Goal: Task Accomplishment & Management: Manage account settings

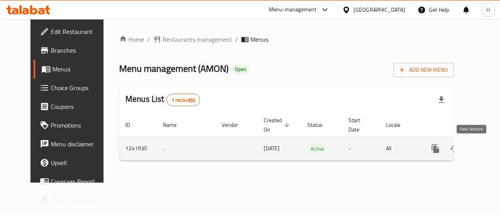
click at [487, 152] on icon "enhanced table" at bounding box center [491, 148] width 9 height 9
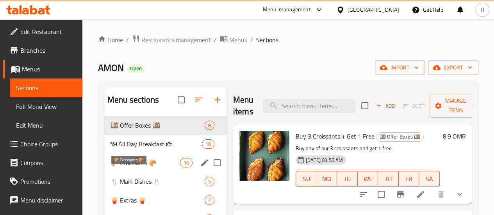
click at [139, 168] on span "🥐 Croissants 🥐" at bounding box center [146, 162] width 70 height 9
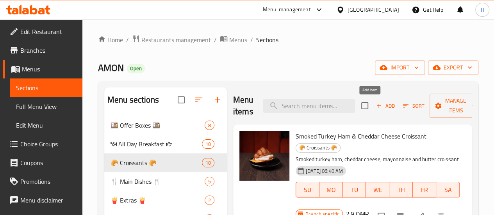
click at [380, 104] on span "Add" at bounding box center [385, 106] width 21 height 9
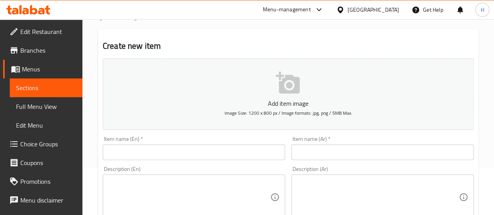
scroll to position [48, 0]
click at [168, 151] on input "text" at bounding box center [194, 152] width 183 height 16
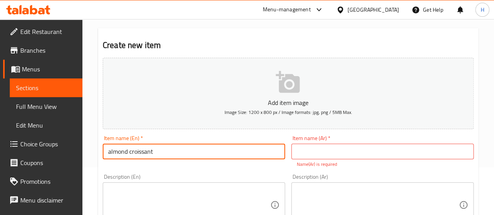
click at [106, 154] on input "almond croissant" at bounding box center [194, 152] width 183 height 16
click at [172, 155] on input "French almond croissant" at bounding box center [194, 152] width 183 height 16
type input "French almond pastry"
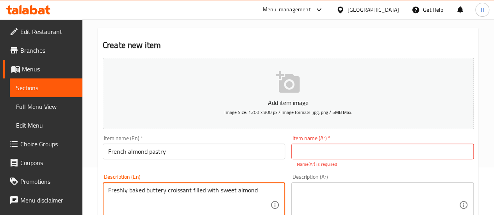
click at [254, 192] on textarea "Freshly baked buttery croissant filled with sweet almond" at bounding box center [189, 205] width 162 height 37
type textarea "Freshly baked buttery croissant filled with sweet almond"
click at [346, 190] on textarea at bounding box center [378, 205] width 162 height 37
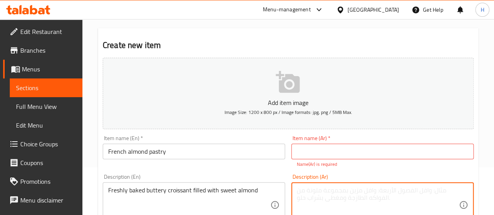
paste textarea "كرواسان زبداني طازج محشي باللوز الحلو"
type textarea "كرواسان زبداني طازج محشي باللوز الحلو"
click at [231, 150] on input "French almond pastry" at bounding box center [194, 152] width 183 height 16
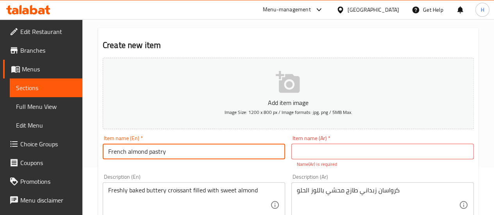
click at [231, 150] on input "French almond pastry" at bounding box center [194, 152] width 183 height 16
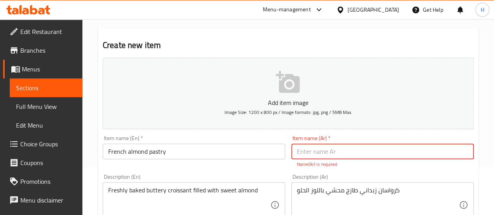
click at [320, 156] on input "text" at bounding box center [383, 152] width 183 height 16
paste input "معجنات اللوز الفرنسية"
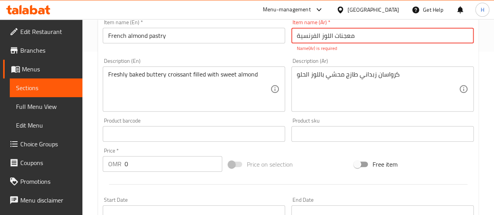
scroll to position [164, 0]
type input "معجنات اللوز الفرنسية"
click at [134, 159] on input "0" at bounding box center [174, 164] width 98 height 16
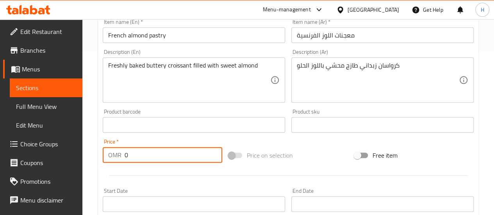
click at [134, 159] on input "0" at bounding box center [174, 155] width 98 height 16
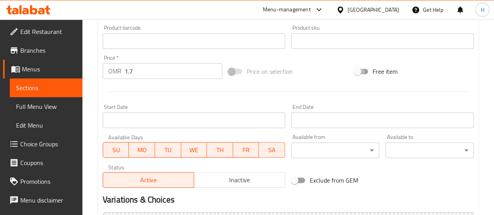
scroll to position [251, 0]
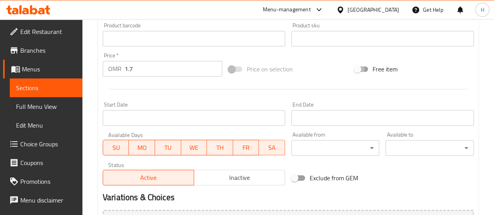
click at [133, 75] on input "1.7" at bounding box center [174, 69] width 98 height 16
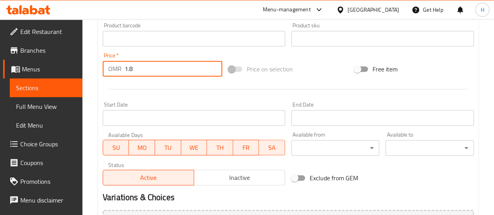
scroll to position [337, 0]
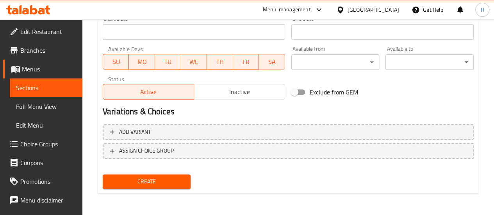
type input "1.8"
click at [147, 190] on div "Create" at bounding box center [147, 182] width 95 height 21
click at [142, 183] on span "Create" at bounding box center [147, 182] width 76 height 10
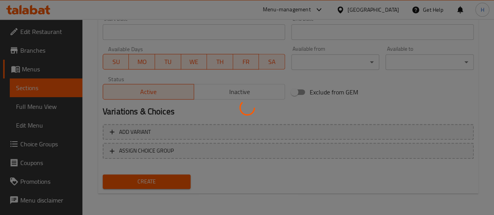
type input "0"
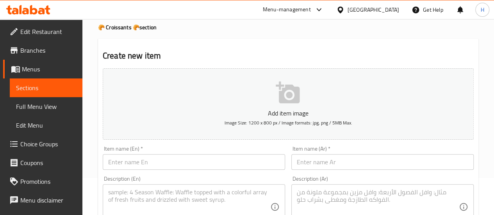
scroll to position [0, 0]
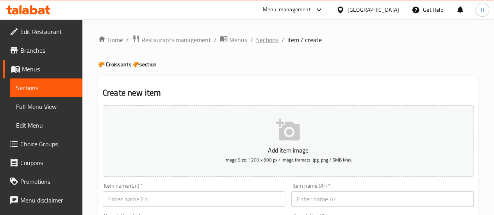
click at [267, 35] on span "Sections" at bounding box center [267, 39] width 22 height 9
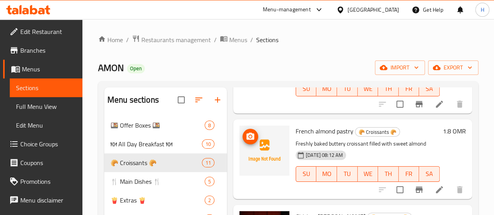
scroll to position [474, 0]
click at [243, 131] on button "upload picture" at bounding box center [251, 137] width 16 height 16
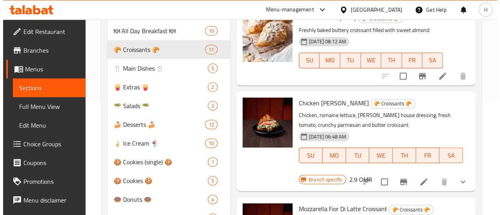
scroll to position [0, 0]
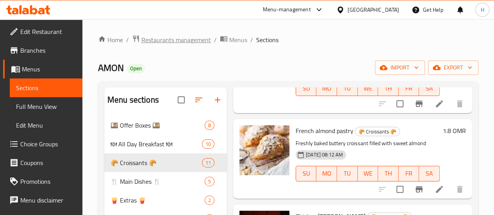
click at [159, 43] on span "Restaurants management" at bounding box center [176, 39] width 70 height 9
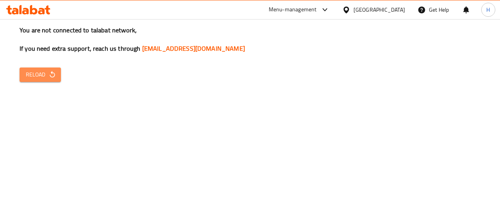
click at [59, 72] on button "Reload" at bounding box center [40, 75] width 41 height 14
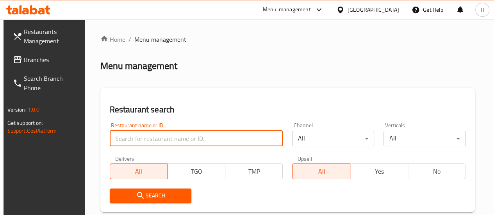
drag, startPoint x: 0, startPoint y: 0, endPoint x: 170, endPoint y: 139, distance: 219.1
click at [170, 139] on input "search" at bounding box center [197, 139] width 174 height 16
type input "delicato kitchen"
click button "Search" at bounding box center [151, 196] width 82 height 14
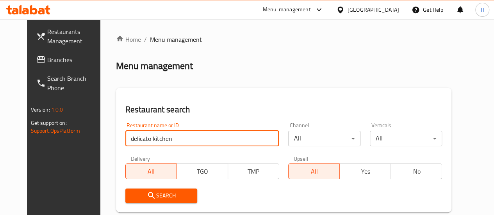
scroll to position [127, 0]
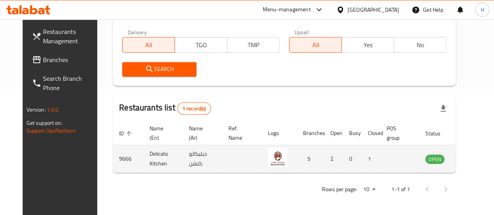
click at [467, 160] on icon "enhanced table" at bounding box center [471, 159] width 9 height 7
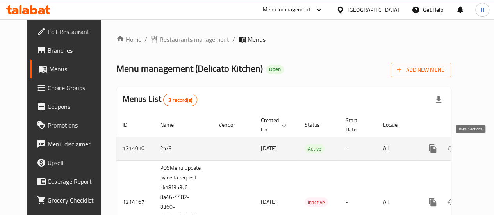
click at [485, 150] on icon "enhanced table" at bounding box center [489, 148] width 9 height 9
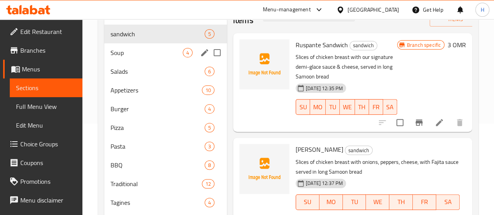
click at [140, 57] on span "Soup" at bounding box center [147, 52] width 72 height 9
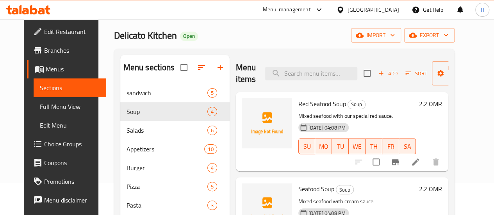
scroll to position [32, 0]
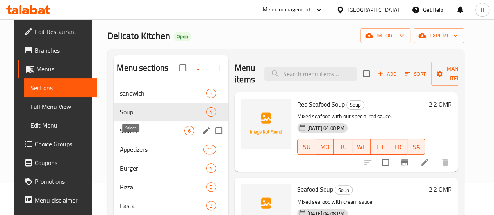
click at [123, 136] on span "Salads" at bounding box center [152, 130] width 64 height 9
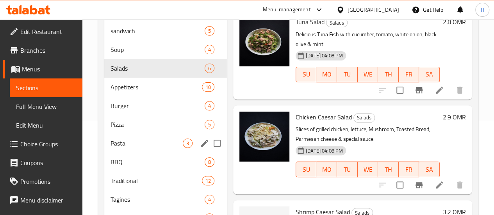
scroll to position [87, 0]
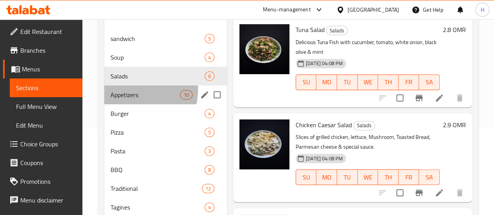
click at [119, 100] on div "Appetizers 10" at bounding box center [165, 95] width 123 height 19
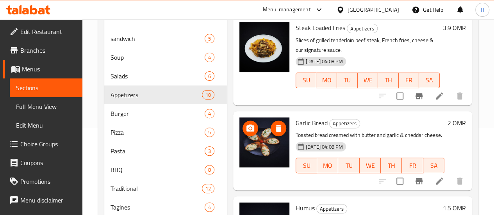
scroll to position [508, 0]
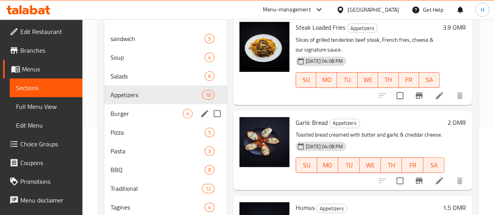
click at [130, 123] on div "Burger 4" at bounding box center [165, 113] width 123 height 19
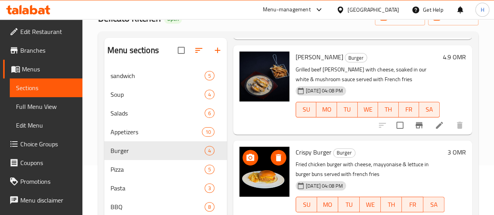
scroll to position [49, 0]
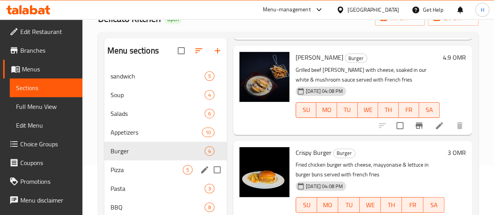
click at [138, 175] on span "Pizza" at bounding box center [147, 169] width 72 height 9
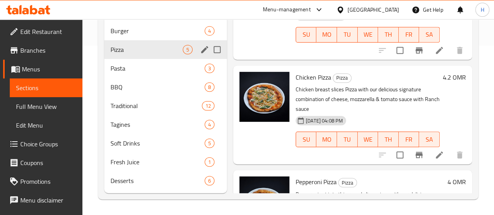
scroll to position [69, 0]
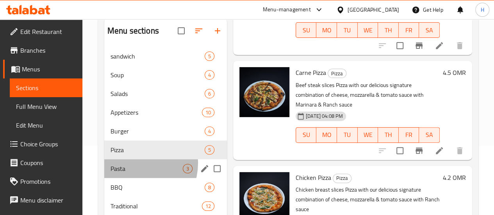
click at [131, 175] on div "Pasta 3" at bounding box center [165, 168] width 123 height 19
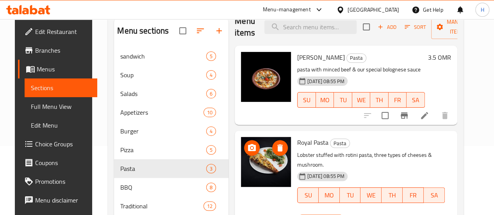
scroll to position [181, 0]
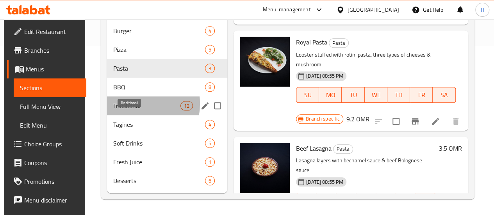
click at [127, 104] on span "Traditional" at bounding box center [146, 105] width 67 height 9
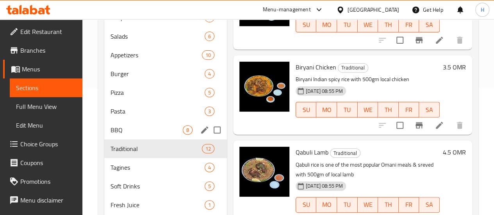
scroll to position [127, 0]
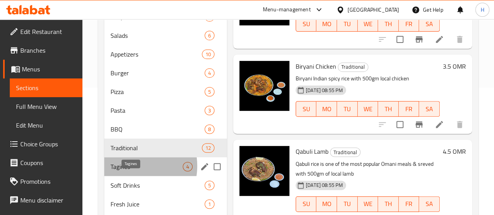
click at [131, 172] on span "Tagines" at bounding box center [147, 166] width 72 height 9
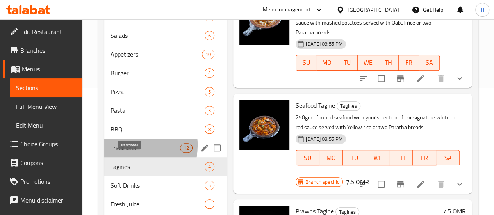
click at [123, 153] on span "Traditional" at bounding box center [146, 147] width 70 height 9
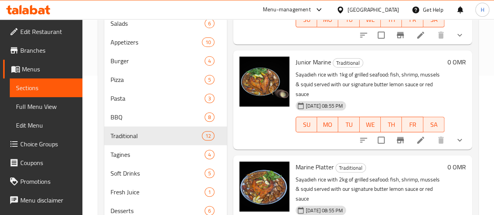
scroll to position [181, 0]
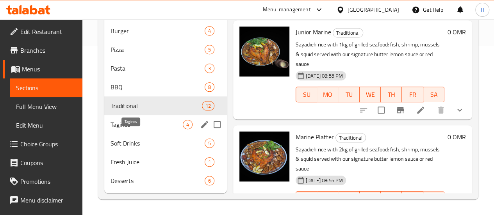
click at [121, 121] on span "Tagines" at bounding box center [147, 124] width 72 height 9
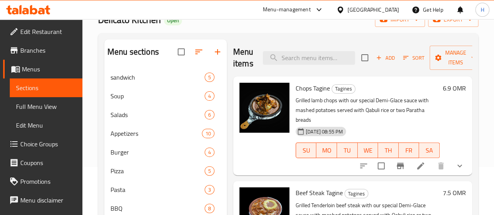
scroll to position [48, 0]
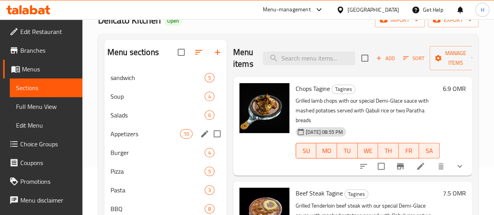
click at [116, 138] on div "Appetizers 10" at bounding box center [165, 134] width 123 height 19
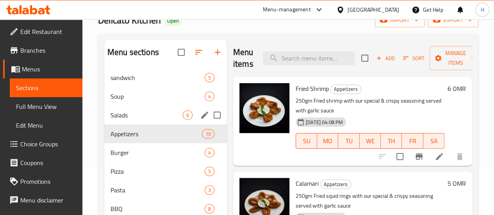
click at [129, 118] on div "Salads 6" at bounding box center [165, 115] width 123 height 19
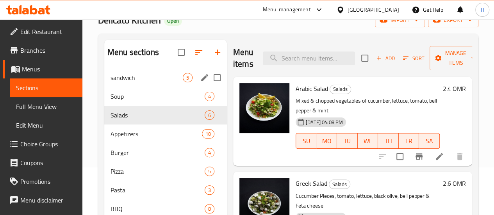
click at [120, 82] on span "sandwich" at bounding box center [147, 77] width 72 height 9
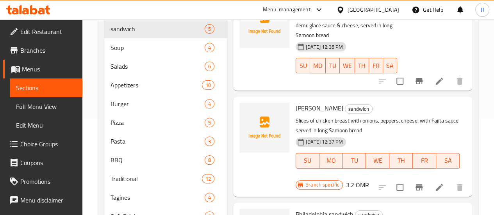
scroll to position [87, 0]
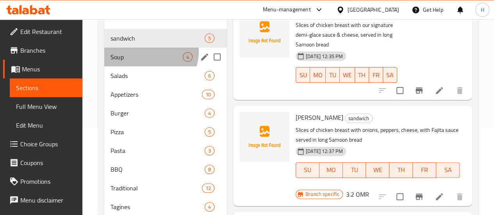
click at [146, 63] on div "Soup 4" at bounding box center [165, 57] width 123 height 19
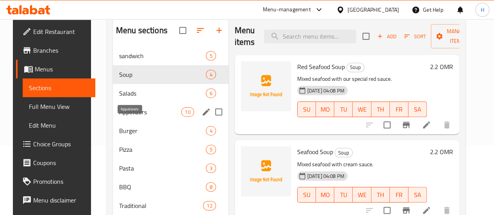
click at [129, 117] on span "Appetizers" at bounding box center [150, 111] width 62 height 9
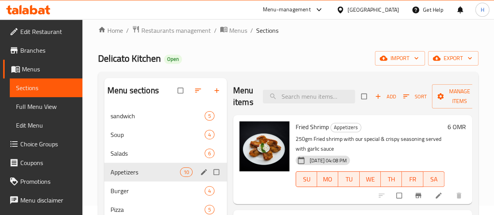
scroll to position [9, 0]
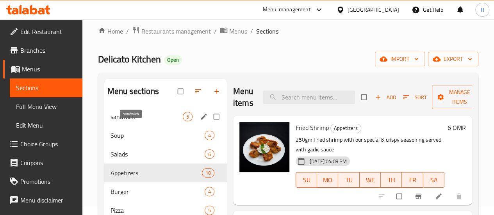
click at [145, 122] on span "sandwich" at bounding box center [147, 116] width 72 height 9
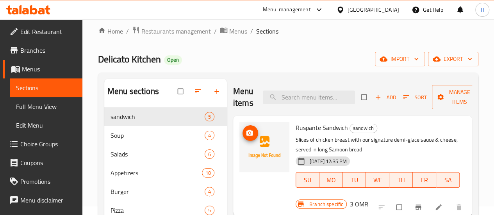
scroll to position [68, 0]
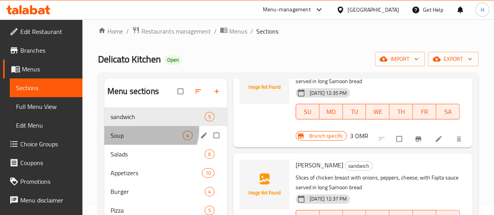
click at [146, 140] on div "Soup 4" at bounding box center [165, 135] width 123 height 19
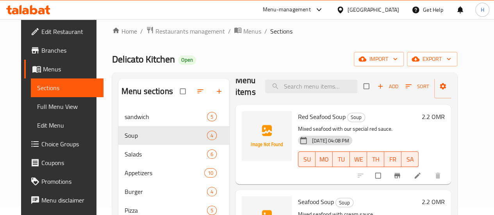
scroll to position [86, 0]
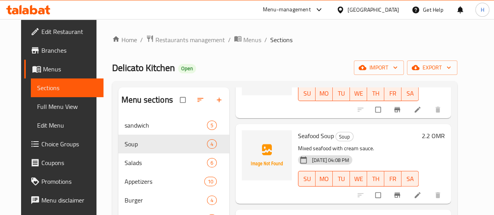
scroll to position [24, 0]
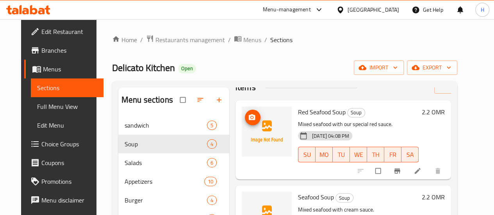
click at [242, 127] on img at bounding box center [267, 132] width 50 height 50
click at [245, 122] on button "upload picture" at bounding box center [253, 118] width 16 height 16
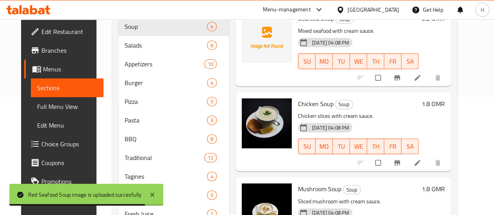
scroll to position [0, 0]
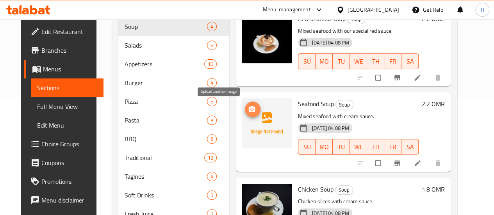
click at [249, 107] on icon "upload picture" at bounding box center [252, 109] width 7 height 6
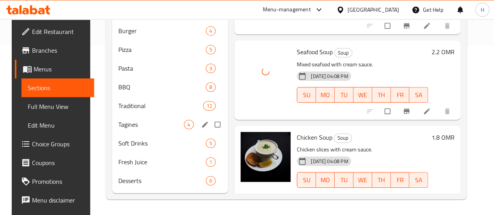
scroll to position [77, 0]
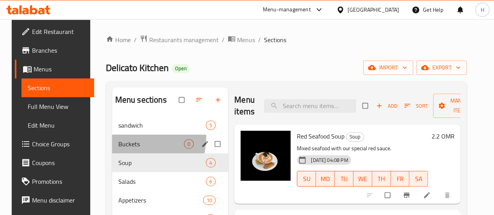
click at [131, 150] on div "Buckets 0" at bounding box center [170, 144] width 116 height 19
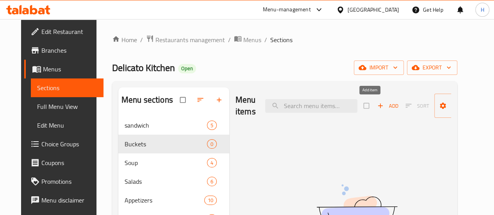
click at [378, 107] on span "Add" at bounding box center [388, 106] width 21 height 9
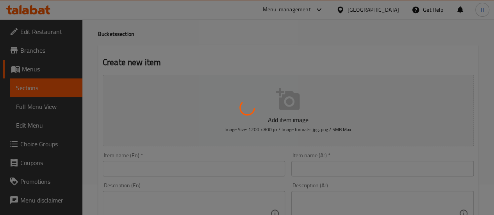
scroll to position [52, 0]
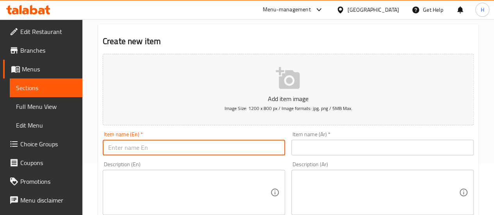
click at [138, 149] on input "text" at bounding box center [194, 148] width 183 height 16
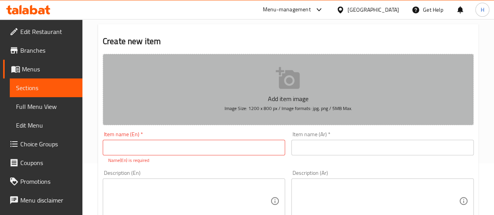
click at [281, 79] on icon "button" at bounding box center [288, 78] width 24 height 22
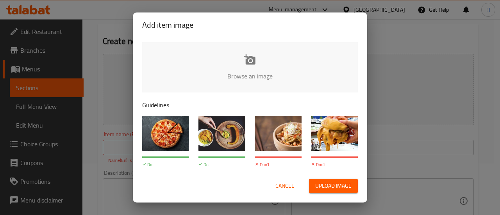
click at [392, 102] on div "Add item image Browse an image Guidelines Do Images should be high-quality and …" at bounding box center [250, 107] width 500 height 215
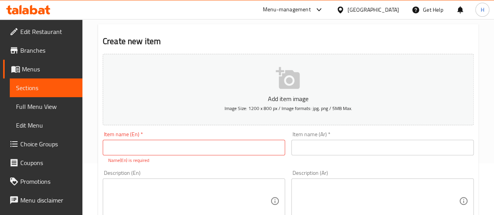
click at [127, 150] on input "text" at bounding box center [194, 148] width 183 height 16
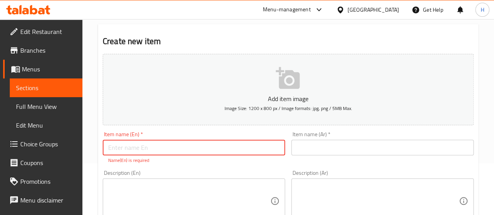
paste input "Chicken Bucket"
type input "Chicken Bucket"
click at [331, 144] on input "text" at bounding box center [383, 148] width 183 height 16
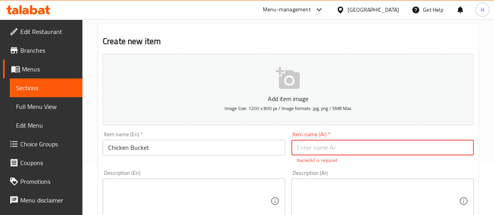
paste input "سطل الدجاج"
type input "سطل الدجاج"
click at [185, 203] on textarea at bounding box center [189, 201] width 162 height 37
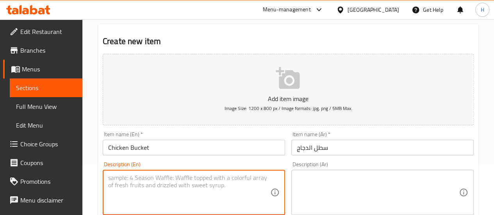
paste textarea "Full or half grilled chicken with the famous Indian butter chicken sauce in our…"
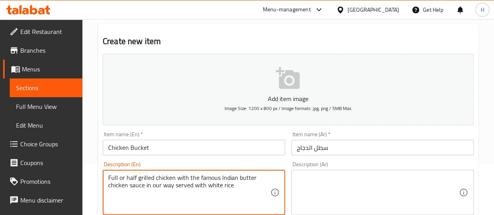
type textarea "Full or half grilled chicken with the famous Indian butter chicken sauce in our…"
click at [341, 181] on textarea at bounding box center [378, 192] width 162 height 37
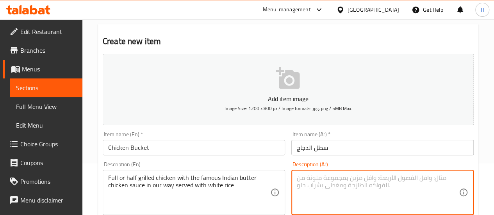
paste textarea "دجاجة كاملة أو نصف دجاجة مشوية ومتبلة بتتبيلتنا اللذيذة مع صلصة بتر تشيكن الهند…"
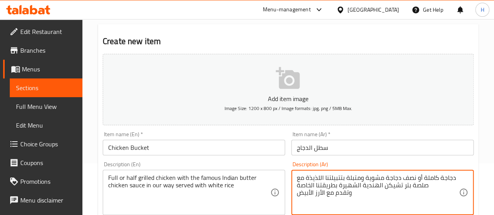
scroll to position [198, 0]
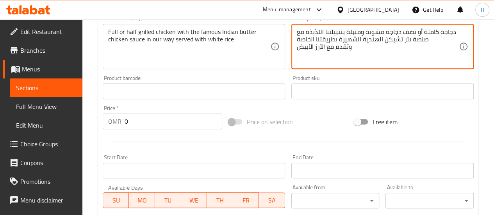
type textarea "دجاجة كاملة أو نصف دجاجة مشوية ومتبلة بتتبيلتنا اللذيذة مع صلصة بتر تشيكن الهند…"
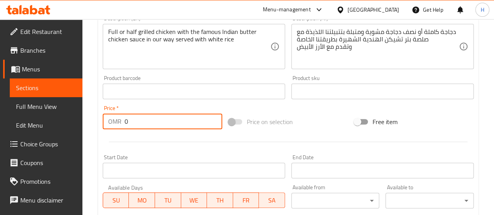
click at [157, 129] on input "0" at bounding box center [174, 122] width 98 height 16
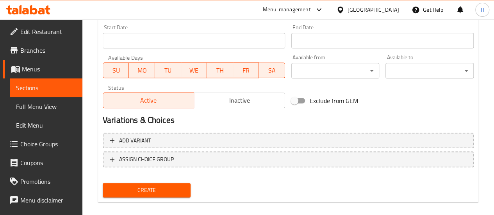
scroll to position [328, 0]
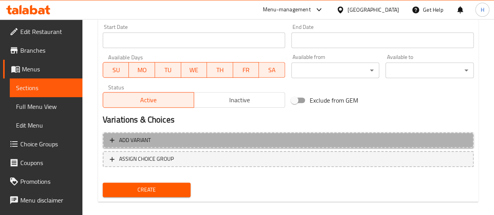
click at [132, 136] on span "Add variant" at bounding box center [135, 141] width 32 height 10
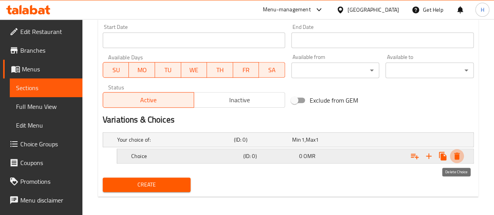
click at [455, 155] on icon "Expand" at bounding box center [457, 156] width 9 height 9
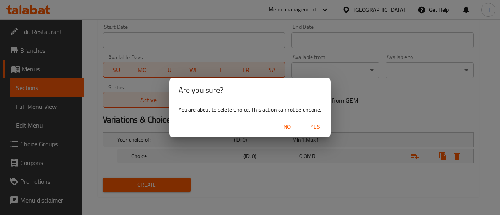
click at [314, 126] on span "Yes" at bounding box center [315, 127] width 19 height 10
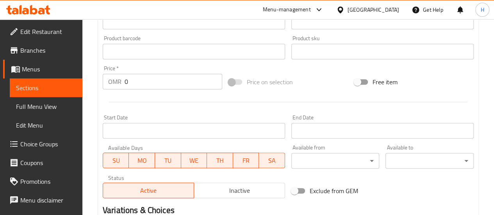
scroll to position [233, 0]
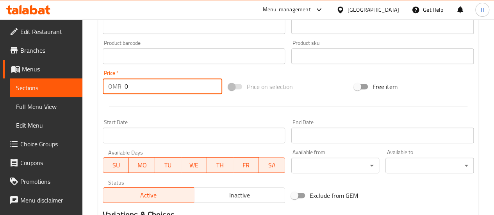
click at [141, 89] on input "0" at bounding box center [174, 87] width 98 height 16
click at [243, 90] on span at bounding box center [235, 86] width 23 height 15
click at [233, 84] on span at bounding box center [235, 86] width 13 height 5
click at [32, 65] on span "Menus" at bounding box center [49, 68] width 54 height 9
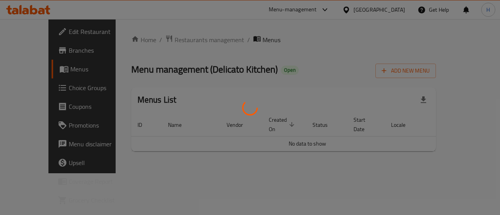
click at [32, 98] on div at bounding box center [250, 107] width 500 height 215
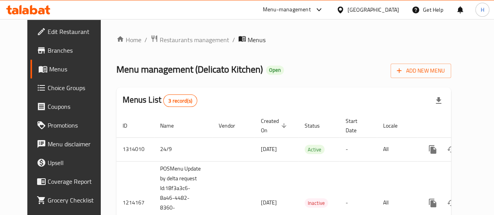
click at [48, 89] on span "Choice Groups" at bounding box center [76, 87] width 56 height 9
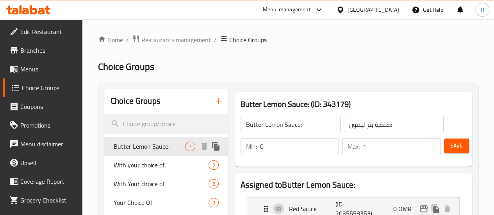
scroll to position [34, 0]
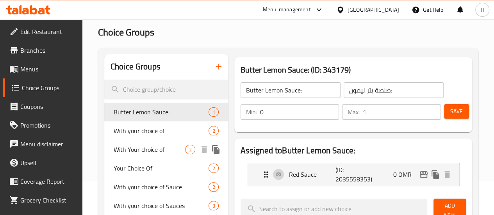
click at [142, 136] on span "With your choice of" at bounding box center [161, 130] width 95 height 9
type input "With your choice of"
type input "مع إختيارك من"
type input "1"
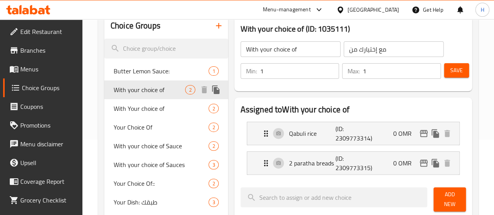
scroll to position [76, 0]
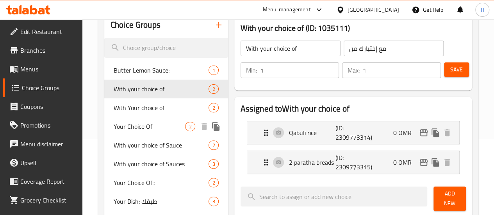
click at [109, 127] on div "Your Choice Of 2" at bounding box center [166, 126] width 124 height 19
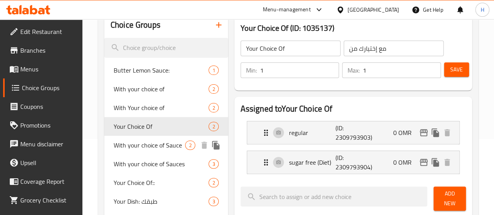
click at [138, 150] on span "With your choice of Sauce" at bounding box center [150, 145] width 72 height 9
type input "With your choice of Sauce"
type input "مع إختيارك من الصوص"
type input "0"
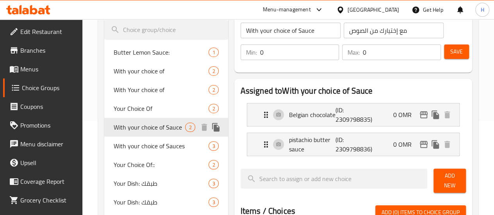
scroll to position [95, 0]
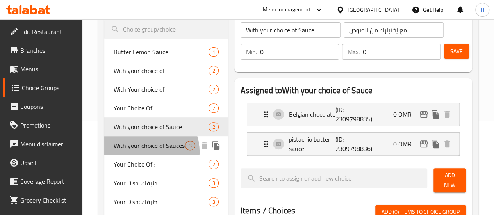
click at [147, 150] on span "With your choice of Sauces" at bounding box center [150, 145] width 72 height 9
type input "With your choice of Sauces"
type input "مع إختيارك من الصوصات"
type input "1"
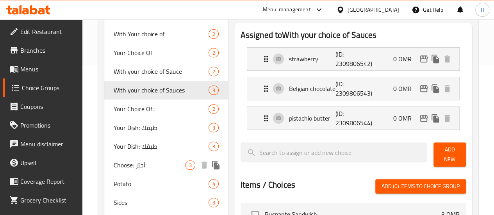
scroll to position [227, 0]
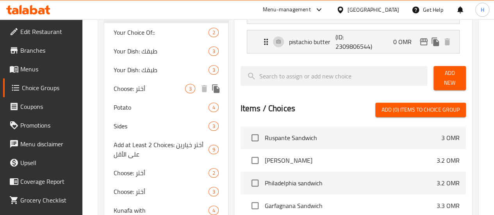
click at [127, 93] on span "Choose: أختر" at bounding box center [150, 88] width 72 height 9
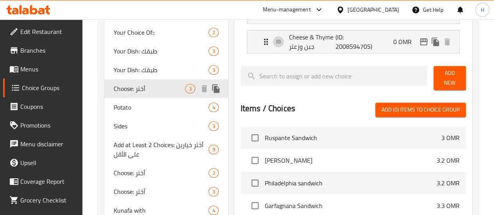
type input "Choose: أختر"
type input "أختر:"
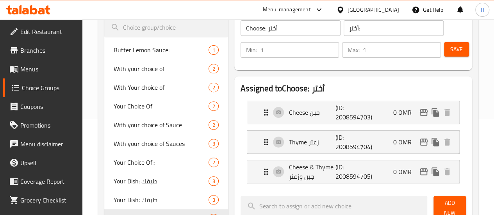
scroll to position [94, 0]
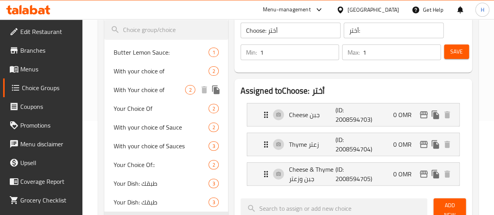
click at [137, 95] on span "With Your choice of" at bounding box center [150, 89] width 72 height 9
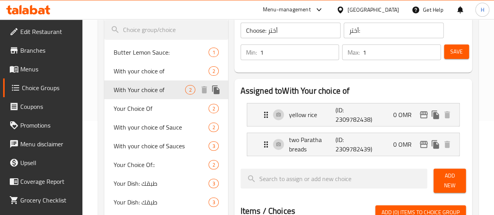
type input "With Your choice of"
type input "مع إختيارك من"
type input "0"
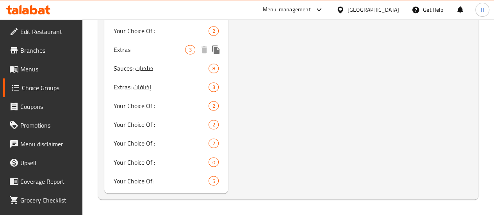
scroll to position [613, 0]
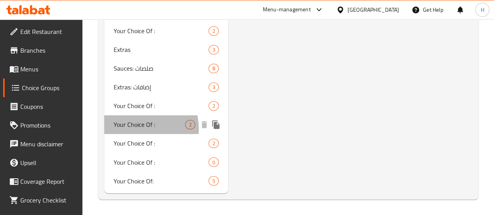
click at [137, 129] on span "Your Choice Of :" at bounding box center [150, 124] width 72 height 9
type input "Your Choice Of :"
type input "إختيارك من الصوص :"
type input "1"
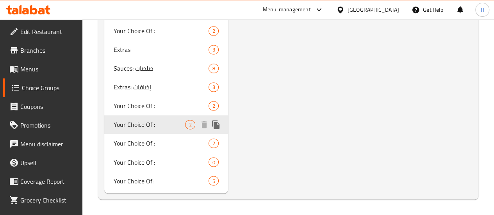
scroll to position [609, 0]
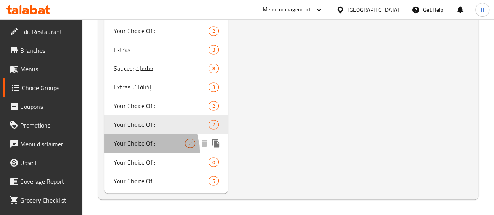
click at [134, 153] on div "Your Choice Of : 2" at bounding box center [166, 143] width 124 height 19
type input "إختيارك من :"
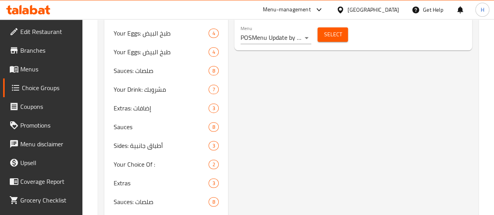
scroll to position [459, 0]
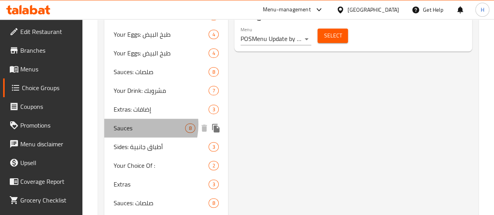
click at [130, 133] on span "Sauces" at bounding box center [150, 128] width 72 height 9
type input "Sauces"
type input "صلصات:"
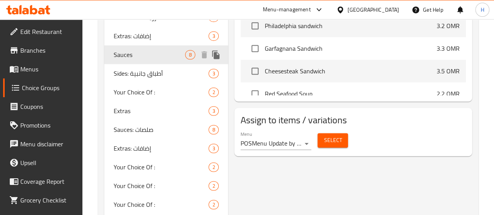
scroll to position [535, 0]
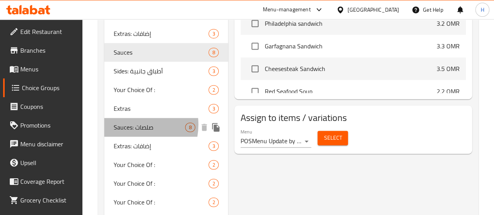
click at [130, 132] on span "Sauces: صلصات" at bounding box center [150, 127] width 72 height 9
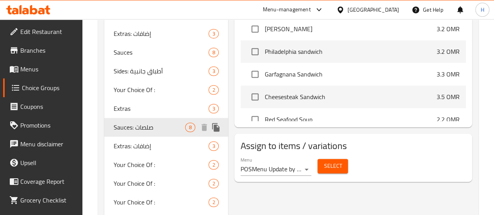
scroll to position [613, 0]
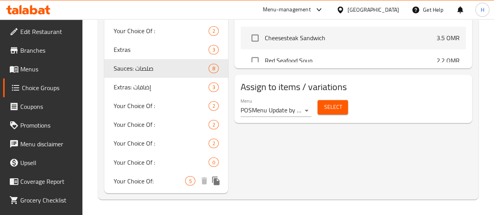
click at [131, 180] on span "Your Choice Of:" at bounding box center [150, 180] width 72 height 9
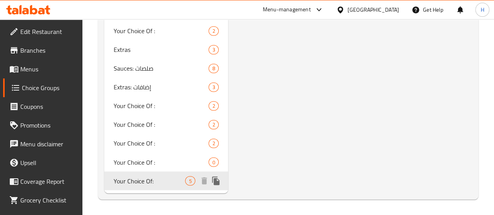
type input "Your Choice Of:"
type input "إختيارك من:"
type input "0"
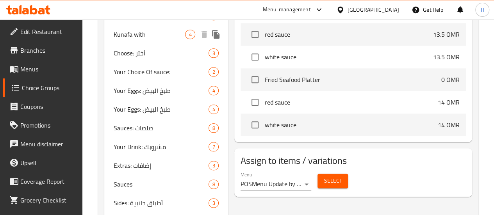
scroll to position [389, 0]
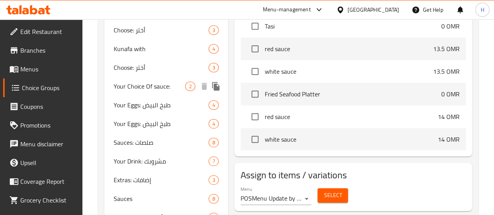
click at [139, 96] on div "Your Choice Of sauce: 2" at bounding box center [166, 86] width 124 height 19
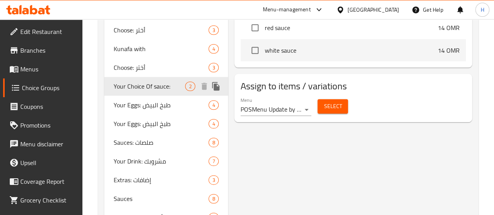
type input "Your Choice Of sauce:"
type input "إختيارك من الصوص:"
type input "1"
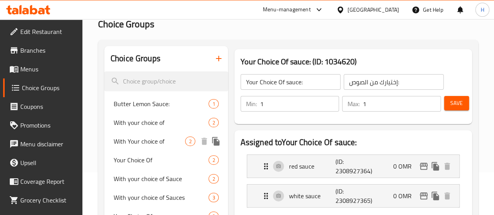
scroll to position [34, 0]
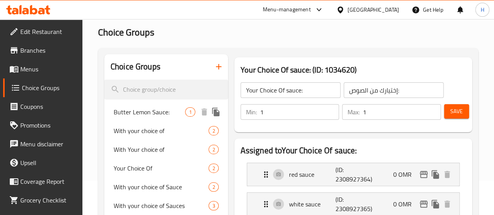
click at [141, 110] on span "Butter Lemon Sauce:" at bounding box center [150, 111] width 72 height 9
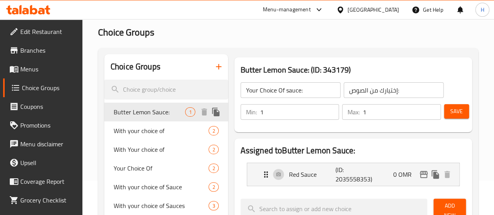
type input "Butter Lemon Sauce:"
type input "صلصة بتر ليمون:"
type input "0"
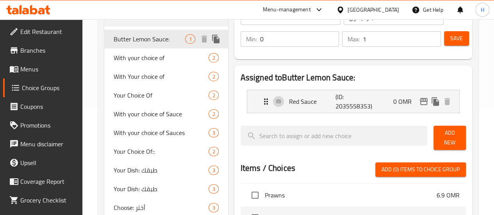
scroll to position [108, 0]
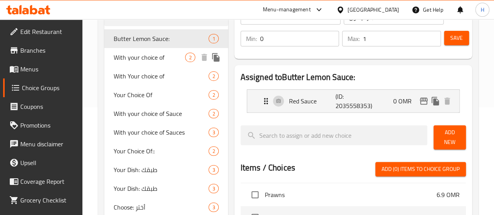
click at [124, 57] on span "With your choice of" at bounding box center [150, 57] width 72 height 9
type input "With your choice of"
type input "مع إختيارك من"
type input "1"
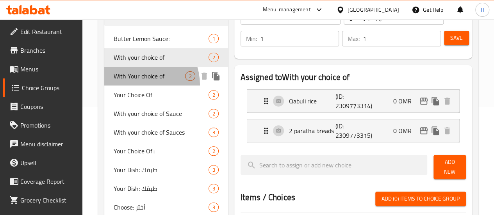
click at [135, 81] on span "With Your choice of" at bounding box center [150, 76] width 72 height 9
type input "With Your choice of"
type input "0"
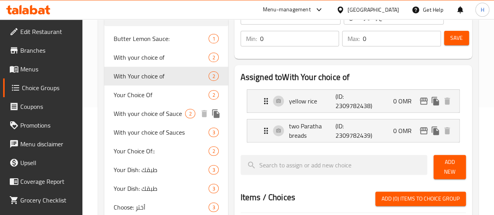
click at [134, 112] on span "With your choice of Sauce" at bounding box center [150, 113] width 72 height 9
type input "With your choice of Sauce"
type input "مع إختيارك من الصوص"
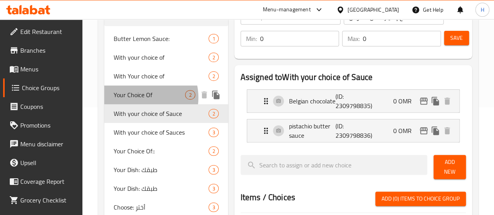
click at [138, 98] on span "Your Choice Of" at bounding box center [150, 94] width 72 height 9
type input "Your Choice Of"
type input "مع إختيارك من"
type input "1"
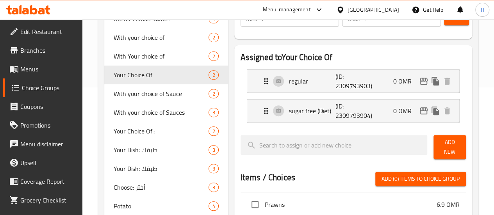
scroll to position [127, 0]
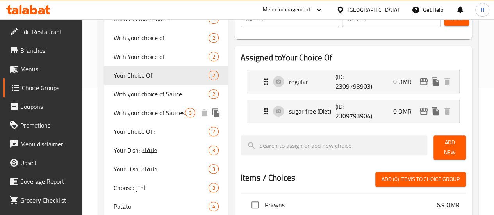
click at [151, 118] on span "With your choice of Sauces" at bounding box center [150, 112] width 72 height 9
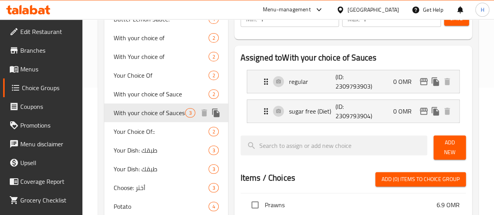
type input "With your choice of Sauces"
type input "مع إختيارك من الصوصات"
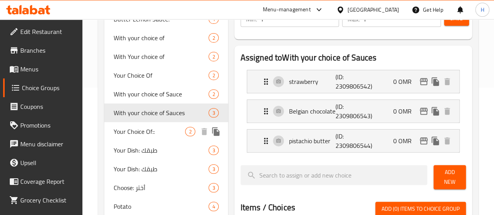
click at [141, 136] on span "Your Choice Of::" at bounding box center [150, 131] width 72 height 9
type input "Your Choice Of::"
type input "إختيارك من::"
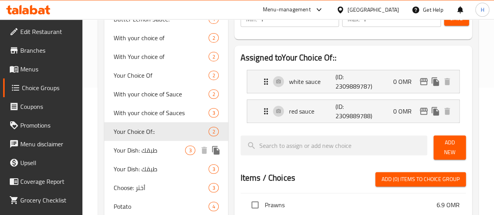
click at [135, 155] on span "Your Dish: طبقك" at bounding box center [150, 150] width 72 height 9
type input "Your Dish: طبقك"
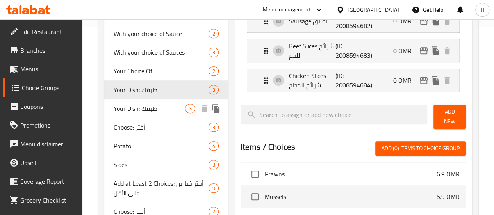
scroll to position [188, 0]
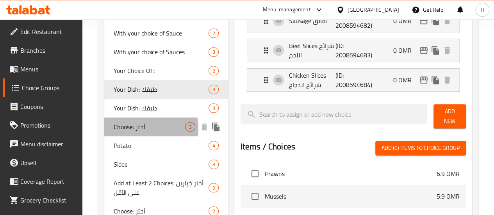
click at [127, 132] on span "Choose: أختر" at bounding box center [150, 126] width 72 height 9
type input "Choose: أختر"
type input "أختر:"
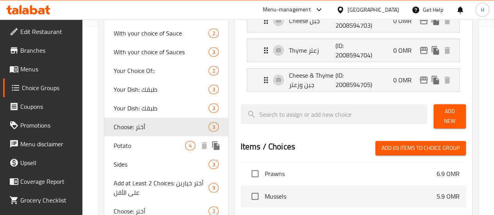
click at [145, 150] on span "Potato" at bounding box center [150, 145] width 72 height 9
type input "Potato"
type input "بطاطا:"
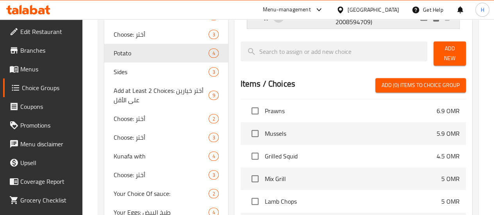
scroll to position [283, 0]
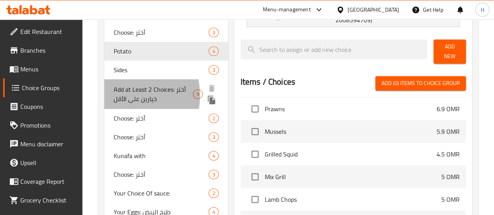
click at [118, 104] on span "Add at Least 2 Choices: أختر خيارين على الأقل" at bounding box center [153, 94] width 79 height 19
type input "Add at Least 2 Choices: أختر خيارين على الأقل"
type input "أختر خيارين على الأقل:"
type input "2"
type input "9"
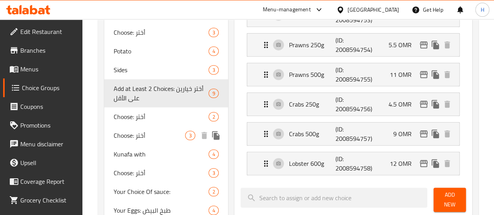
click at [135, 145] on div "Choose: أختر 3" at bounding box center [166, 135] width 124 height 19
type input "Choose: أختر"
type input "أختر:"
type input "1"
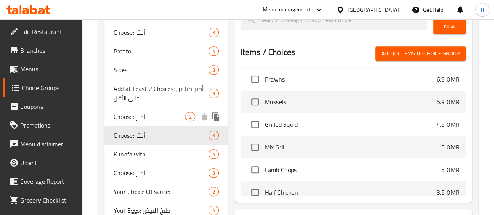
click at [134, 122] on span "Choose: أختر" at bounding box center [150, 116] width 72 height 9
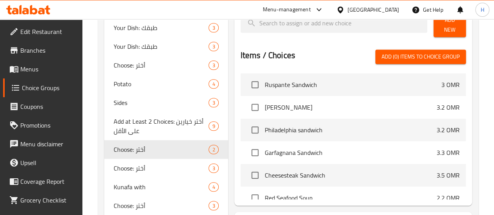
scroll to position [252, 0]
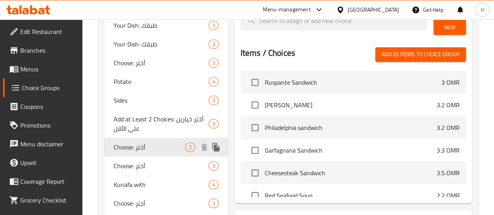
click at [130, 171] on span "Choose: أختر" at bounding box center [161, 165] width 95 height 9
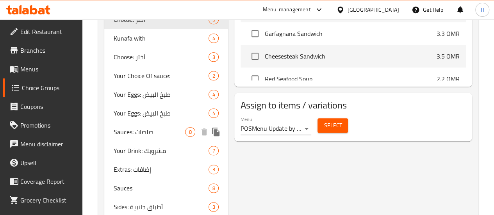
scroll to position [399, 0]
click at [131, 136] on span "Sauces: صلصات" at bounding box center [150, 131] width 72 height 9
type input "Sauces: صلصات"
type input "صلصات:"
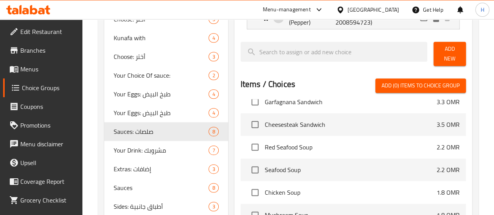
scroll to position [88, 0]
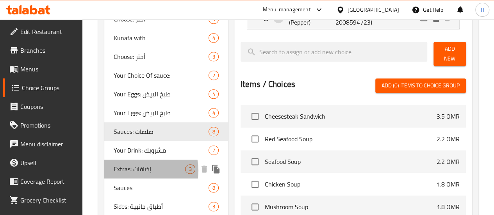
click at [137, 174] on span "Extras: إضافات" at bounding box center [150, 169] width 72 height 9
type input "Extras: إضافات"
type input "إضافات:"
type input "0"
type input "3"
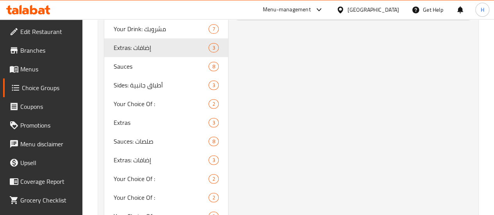
scroll to position [522, 0]
click at [127, 89] on span "Sides: أطباق جانبية" at bounding box center [150, 84] width 72 height 9
type input "Sides: أطباق جانبية"
type input "أطباق جانبية:"
type input "1"
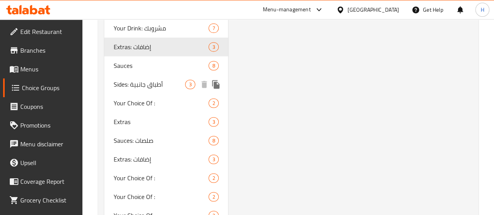
type input "1"
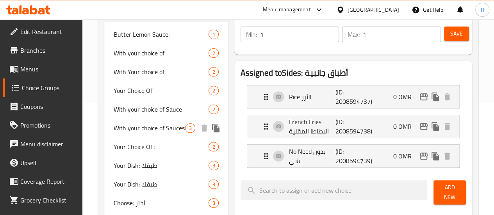
scroll to position [159, 0]
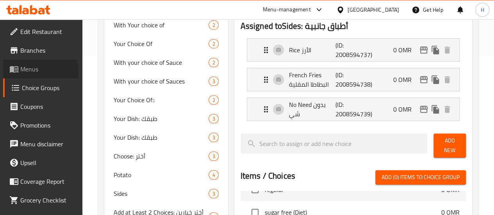
click at [26, 72] on span "Menus" at bounding box center [48, 68] width 56 height 9
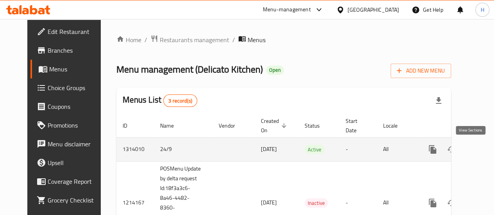
click at [486, 152] on icon "enhanced table" at bounding box center [489, 149] width 7 height 7
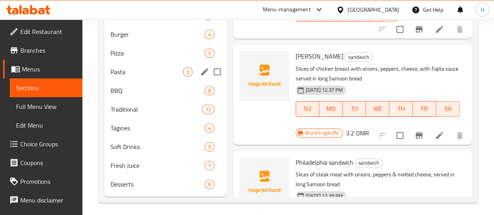
scroll to position [185, 0]
click at [124, 132] on div "Tagines 4" at bounding box center [165, 127] width 123 height 19
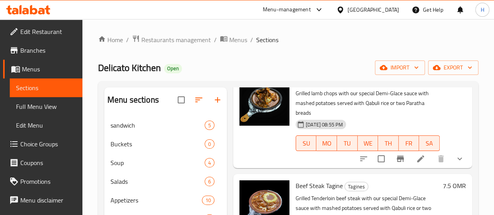
scroll to position [58, 0]
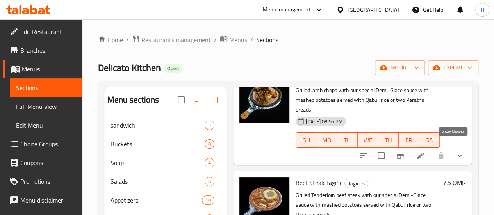
click at [458, 151] on icon "show more" at bounding box center [459, 155] width 9 height 9
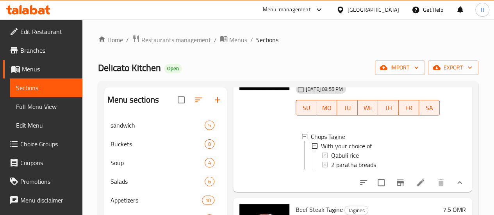
scroll to position [181, 0]
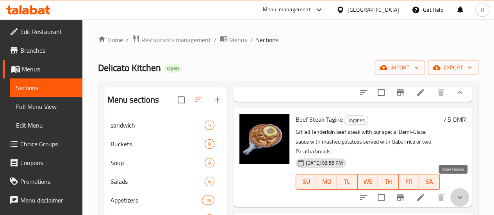
click at [455, 193] on icon "show more" at bounding box center [459, 197] width 9 height 9
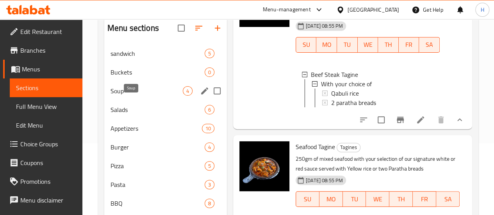
scroll to position [72, 0]
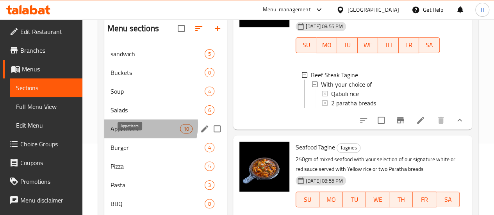
click at [135, 134] on span "Appetizers" at bounding box center [146, 128] width 70 height 9
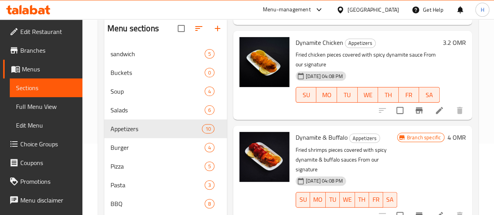
scroll to position [214, 0]
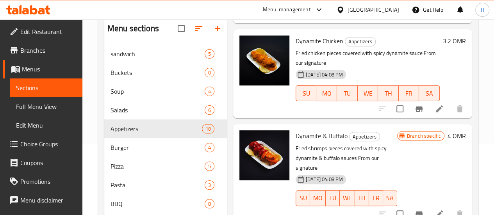
click at [436, 211] on icon at bounding box center [439, 214] width 7 height 7
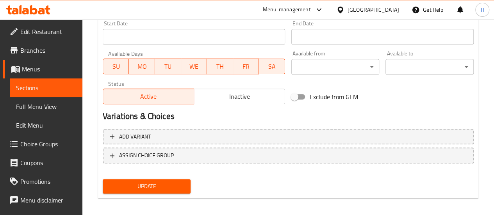
scroll to position [348, 0]
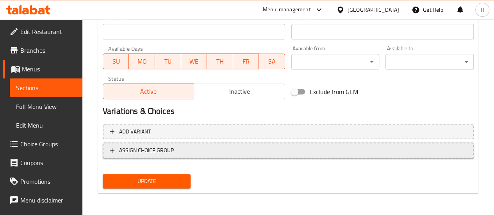
click at [147, 153] on span "ASSIGN CHOICE GROUP" at bounding box center [146, 151] width 55 height 10
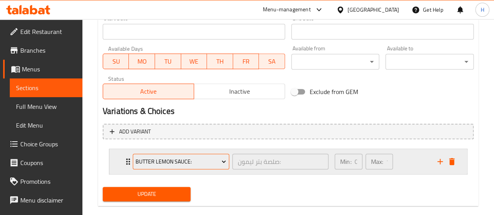
click at [158, 162] on span "Butter Lemon Sauce:" at bounding box center [181, 162] width 91 height 10
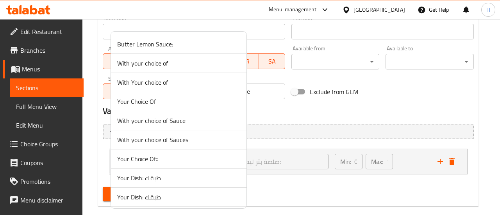
click at [297, 169] on div at bounding box center [250, 107] width 500 height 215
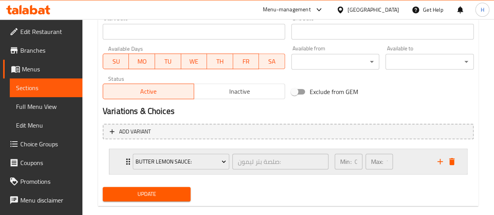
click at [128, 162] on div "Butter Lemon Sauce: صلصة بتر ليمون: ​" at bounding box center [230, 161] width 205 height 25
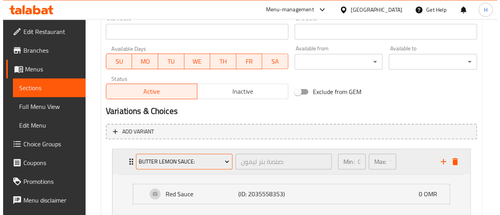
scroll to position [403, 0]
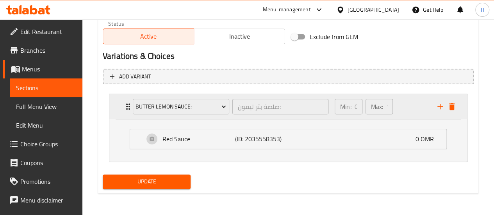
click at [439, 111] on button "add" at bounding box center [441, 107] width 12 height 12
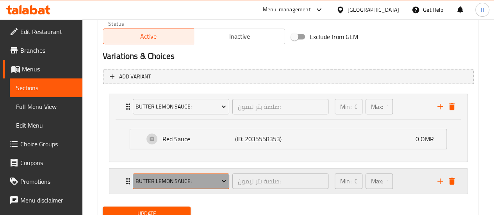
click at [171, 183] on span "Butter Lemon Sauce:" at bounding box center [181, 182] width 91 height 10
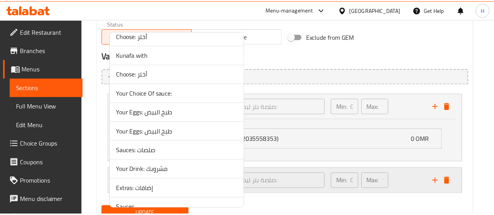
scroll to position [281, 0]
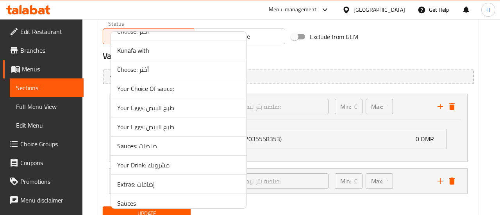
click at [157, 147] on span "Sauces: صلصات" at bounding box center [178, 145] width 123 height 9
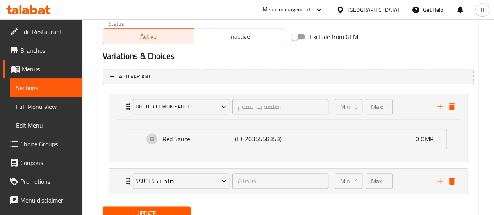
click at [104, 186] on li "Sauces: صلصات صلصات: ​ Min: 1 ​ Max: 1 ​ Mix Sauce (ID: 241976342) 0 OMR Name (…" at bounding box center [288, 181] width 371 height 32
click at [116, 186] on div "Sauces: صلصات صلصات: ​ Min: 1 ​ Max: 1 ​" at bounding box center [288, 181] width 358 height 25
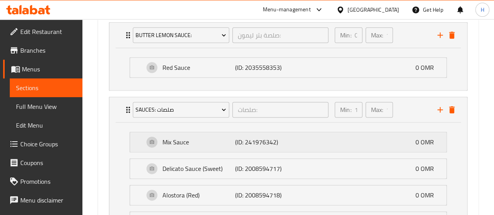
scroll to position [466, 0]
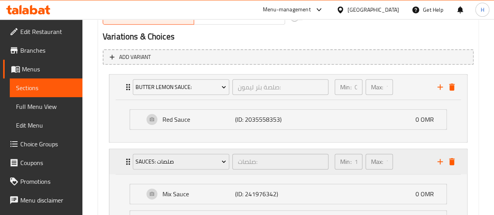
click at [449, 162] on icon "delete" at bounding box center [452, 161] width 9 height 9
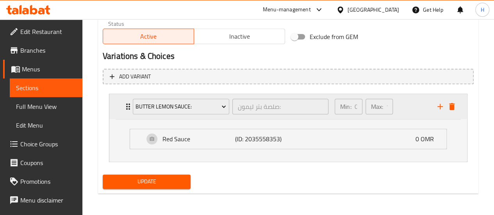
click at [439, 112] on button "add" at bounding box center [441, 107] width 12 height 12
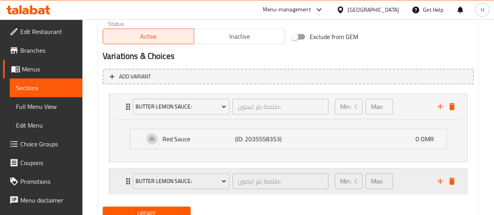
click at [163, 172] on div "Butter Lemon Sauce:" at bounding box center [181, 181] width 100 height 19
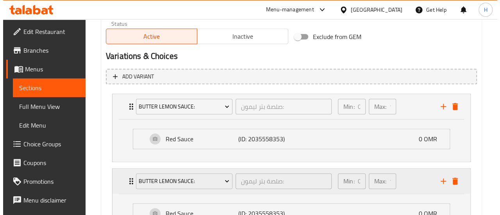
scroll to position [477, 0]
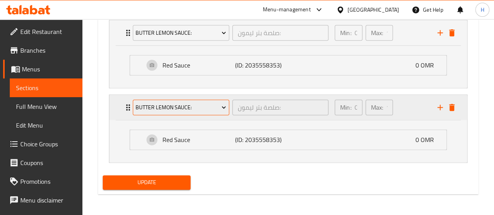
click at [152, 111] on span "Butter Lemon Sauce:" at bounding box center [181, 108] width 91 height 10
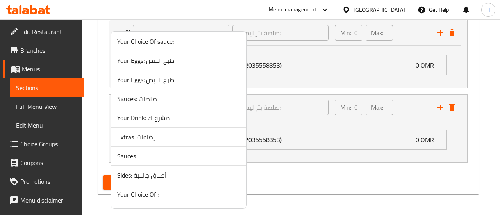
scroll to position [329, 0]
click at [130, 153] on span "Sauces" at bounding box center [178, 155] width 123 height 9
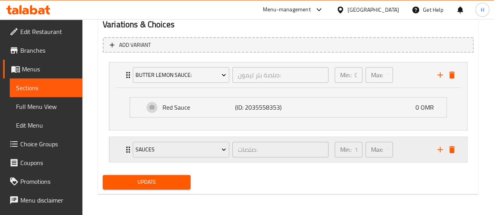
click at [123, 152] on div "Sauces صلصات: ​ Min: 1 ​ Max: 1 ​" at bounding box center [288, 149] width 358 height 25
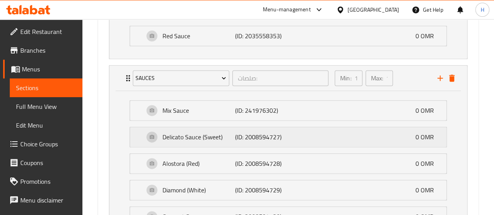
scroll to position [495, 0]
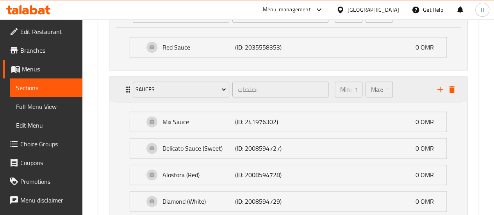
click at [453, 85] on icon "delete" at bounding box center [452, 89] width 9 height 9
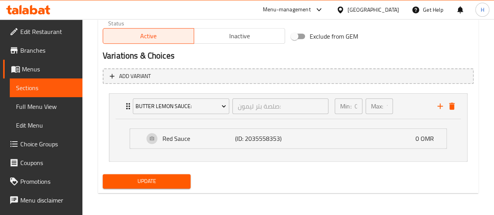
scroll to position [403, 0]
click at [43, 144] on span "Choice Groups" at bounding box center [48, 144] width 56 height 9
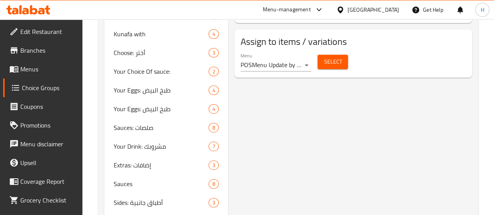
scroll to position [111, 0]
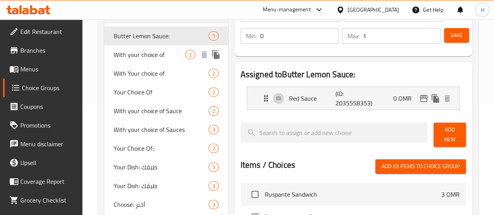
click at [136, 59] on span "With your choice of" at bounding box center [150, 54] width 72 height 9
type input "With your choice of"
type input "مع إختيارك من"
type input "1"
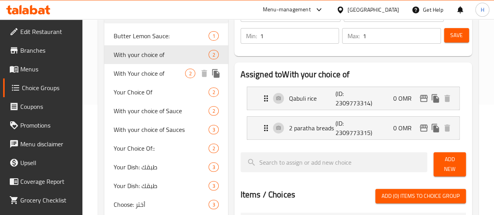
click at [132, 76] on span "With Your choice of" at bounding box center [150, 73] width 72 height 9
type input "With Your choice of"
type input "0"
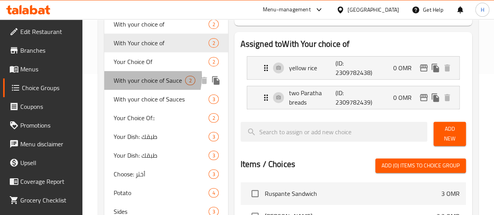
click at [132, 76] on span "With your choice of Sauce" at bounding box center [150, 80] width 72 height 9
type input "With your choice of Sauce"
type input "مع إختيارك من الصوص"
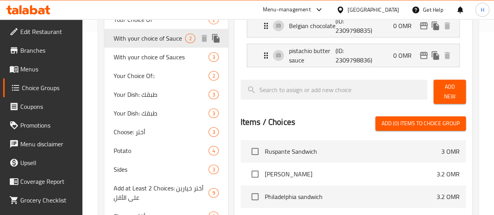
scroll to position [184, 0]
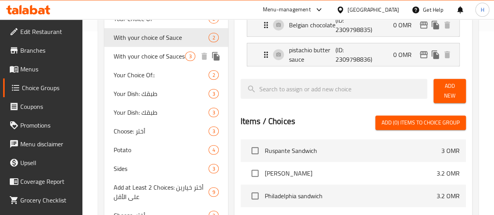
click at [132, 61] on span "With your choice of Sauces" at bounding box center [150, 56] width 72 height 9
type input "With your choice of Sauces"
type input "مع إختيارك من الصوصات"
type input "1"
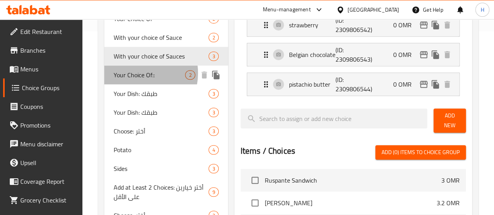
click at [134, 80] on span "Your Choice Of::" at bounding box center [150, 74] width 72 height 9
type input "Your Choice Of::"
type input "إختيارك من::"
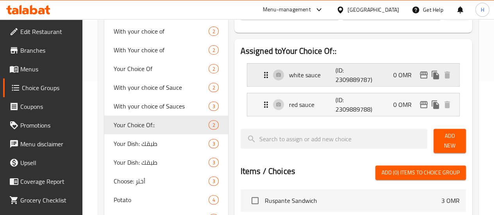
scroll to position [129, 0]
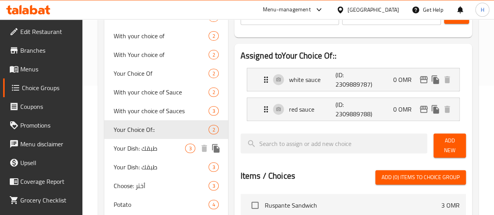
click at [134, 153] on span "Your Dish: طبقك" at bounding box center [150, 148] width 72 height 9
type input "Your Dish: طبقك"
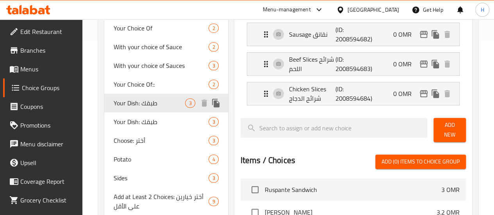
scroll to position [176, 0]
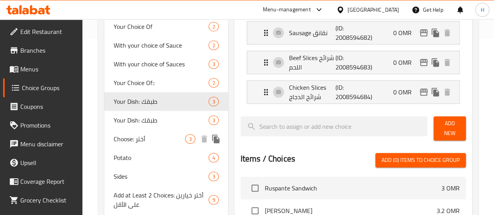
click at [134, 149] on div "Choose: أختر 3" at bounding box center [166, 139] width 124 height 19
type input "Choose: أختر"
type input "أختر:"
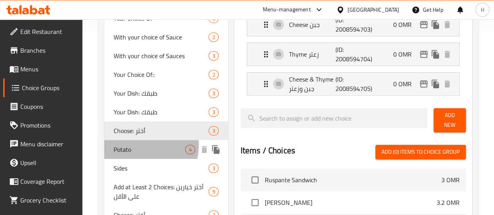
click at [134, 154] on span "Potato" at bounding box center [150, 149] width 72 height 9
type input "Potato"
type input "بطاطا:"
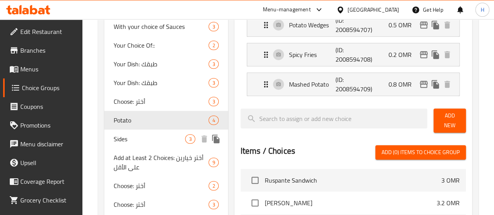
scroll to position [214, 0]
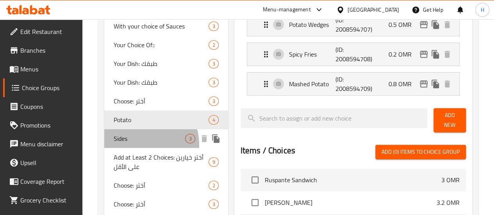
click at [134, 148] on div "Sides 3" at bounding box center [166, 138] width 124 height 19
type input "Sides"
type input "أطباق جانبية:"
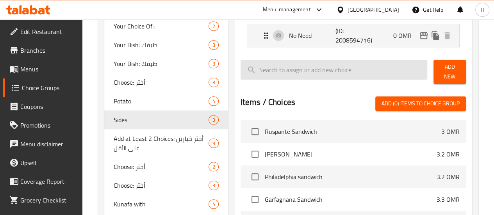
scroll to position [237, 0]
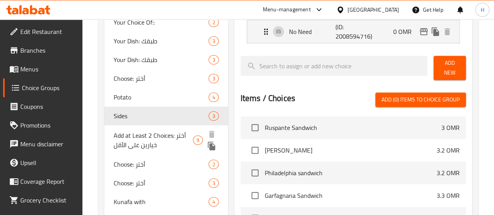
click at [117, 150] on span "Add at Least 2 Choices: أختر خيارين على الأقل" at bounding box center [153, 140] width 79 height 19
type input "Add at Least 2 Choices: أختر خيارين على الأقل"
type input "أختر خيارين على الأقل:"
type input "2"
type input "9"
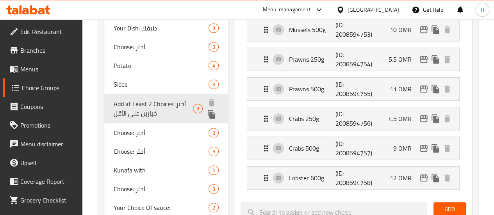
scroll to position [269, 0]
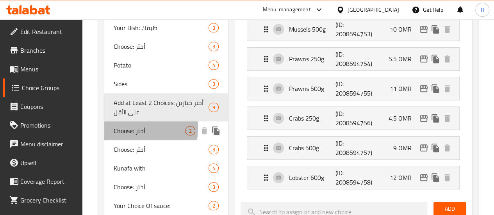
click at [128, 136] on span "Choose: أختر" at bounding box center [150, 130] width 72 height 9
type input "Choose: أختر"
type input "أختر:"
type input "1"
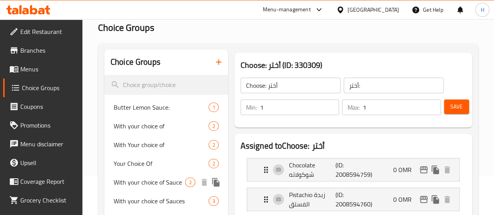
scroll to position [40, 0]
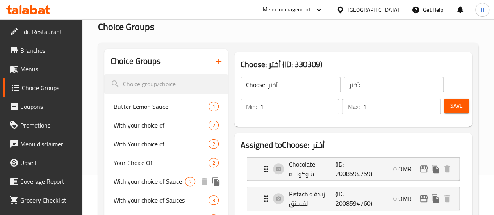
click at [140, 179] on span "With your choice of Sauce" at bounding box center [150, 181] width 72 height 9
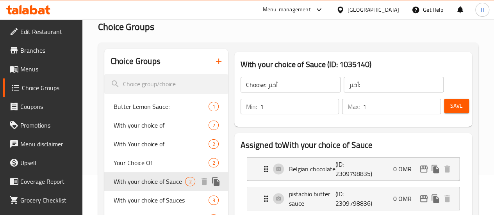
type input "With your choice of Sauce"
type input "مع إختيارك من الصوص"
type input "0"
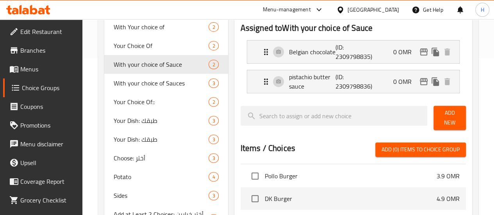
scroll to position [161, 0]
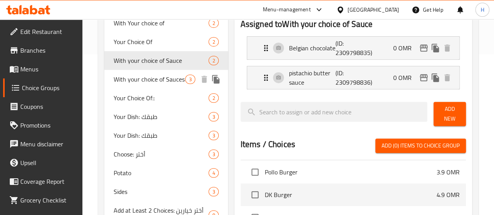
click at [140, 84] on span "With your choice of Sauces" at bounding box center [150, 79] width 72 height 9
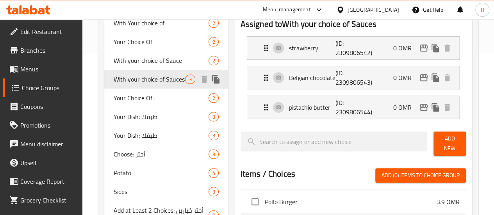
type input "With your choice of Sauces"
type input "مع إختيارك من الصوصات"
type input "1"
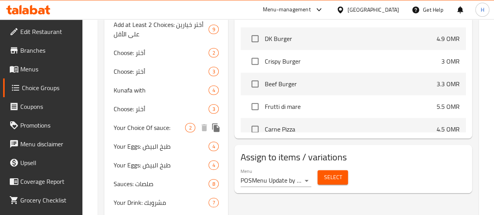
click at [124, 132] on span "Your Choice Of sauce:" at bounding box center [150, 127] width 72 height 9
type input "Your Choice Of sauce:"
type input "إختيارك من الصوص:"
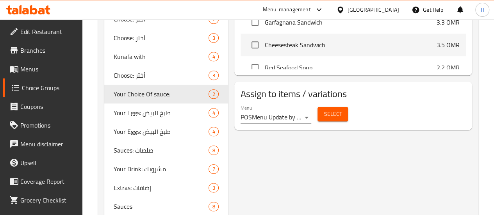
scroll to position [381, 0]
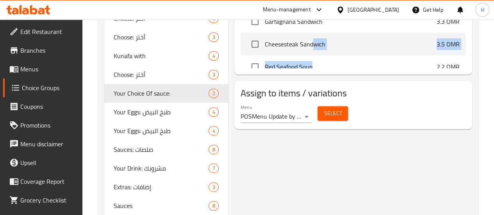
drag, startPoint x: 289, startPoint y: 64, endPoint x: 281, endPoint y: 41, distance: 24.3
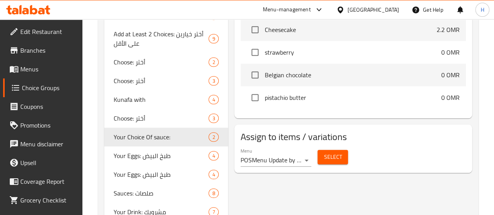
scroll to position [450, 0]
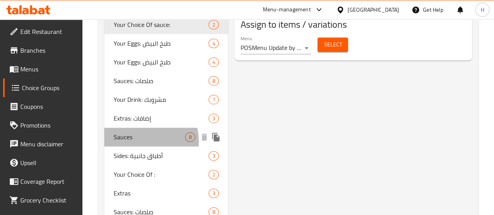
click at [136, 142] on span "Sauces" at bounding box center [150, 136] width 72 height 9
type input "Sauces"
type input "صلصات:"
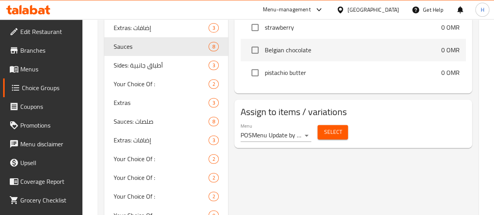
scroll to position [552, 0]
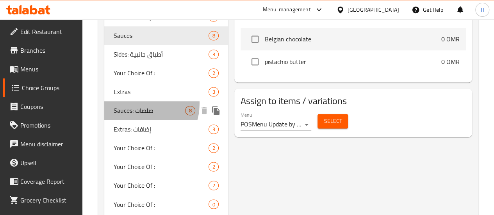
click at [137, 120] on div "Sauces: صلصات 8" at bounding box center [166, 110] width 124 height 19
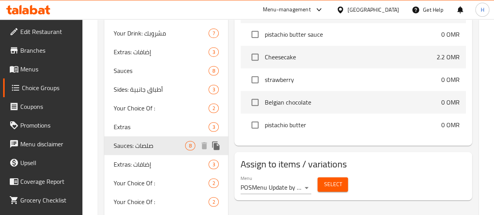
scroll to position [613, 0]
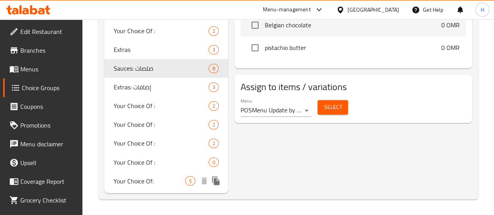
click at [136, 181] on span "Your Choice Of:" at bounding box center [150, 180] width 72 height 9
type input "Your Choice Of:"
type input "إختيارك من:"
type input "0"
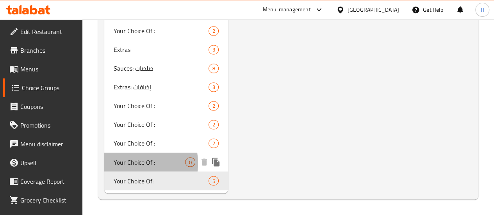
click at [126, 164] on span "Your Choice Of :" at bounding box center [150, 162] width 72 height 9
type input "Your Choice Of :"
type input "إختيارك من :"
type input "1"
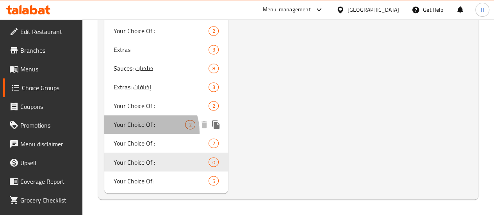
click at [136, 133] on div "Your Choice Of : 2" at bounding box center [166, 124] width 124 height 19
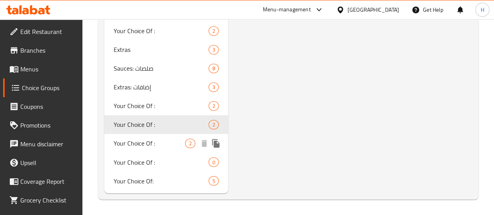
click at [138, 136] on div "Your Choice Of : 2" at bounding box center [166, 143] width 124 height 19
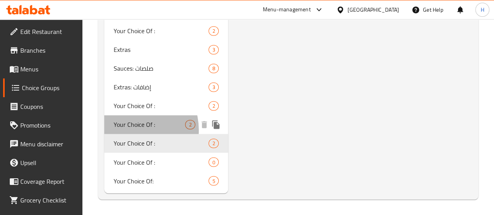
click at [127, 131] on div "Your Choice Of : 2" at bounding box center [166, 124] width 124 height 19
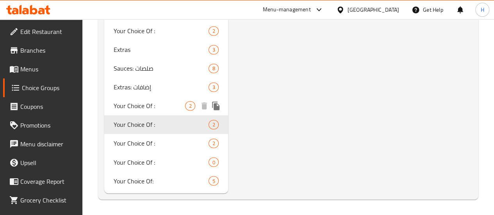
click at [131, 106] on span "Your Choice Of :" at bounding box center [150, 105] width 72 height 9
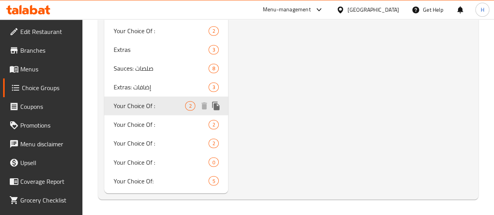
type input "إختيارك من :"
click at [146, 87] on span "Extras: إضافات" at bounding box center [150, 86] width 72 height 9
type input "Extras: إضافات"
type input "إضافات:"
type input "0"
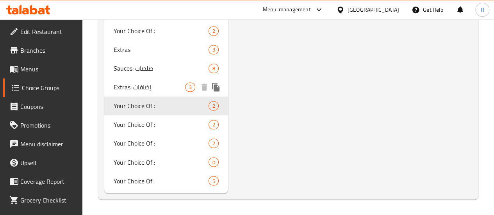
type input "3"
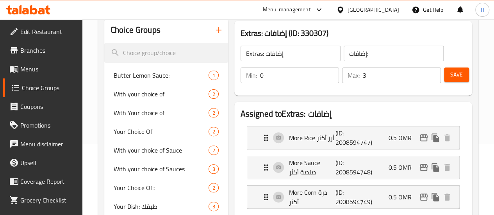
scroll to position [0, 0]
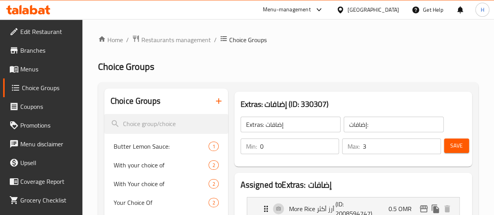
click at [38, 71] on span "Menus" at bounding box center [48, 68] width 56 height 9
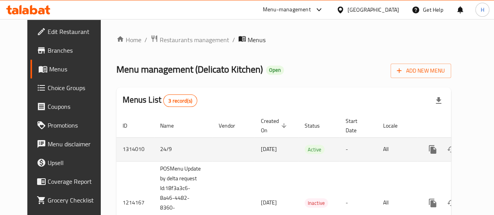
click at [486, 153] on icon "enhanced table" at bounding box center [489, 149] width 7 height 7
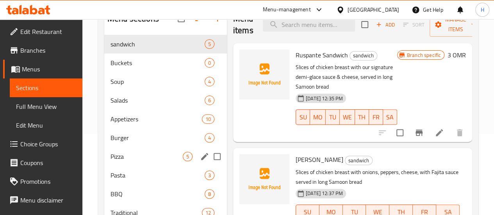
scroll to position [82, 0]
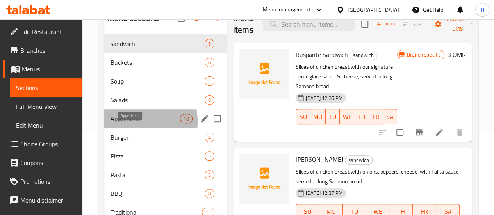
click at [135, 124] on span "Appetizers" at bounding box center [146, 118] width 70 height 9
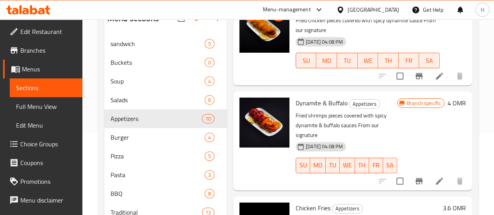
scroll to position [237, 0]
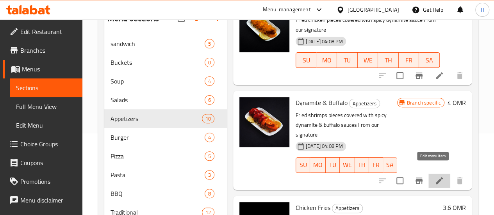
click at [435, 176] on icon at bounding box center [439, 180] width 9 height 9
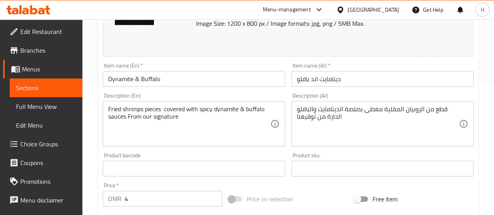
scroll to position [55, 0]
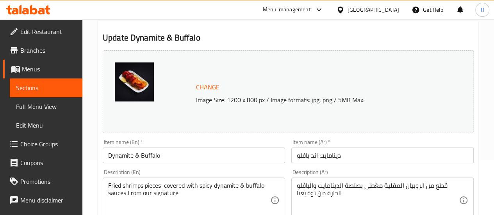
click at [44, 91] on span "Sections" at bounding box center [46, 87] width 60 height 9
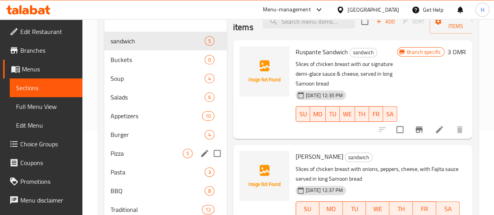
scroll to position [85, 0]
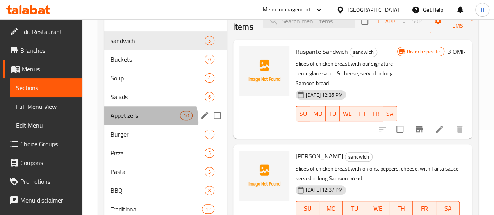
click at [131, 125] on div "Appetizers 10" at bounding box center [165, 115] width 123 height 19
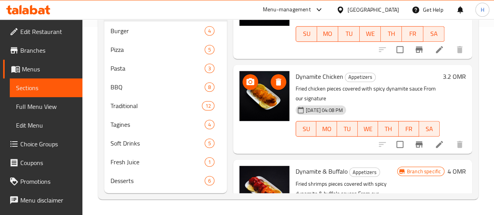
scroll to position [61, 0]
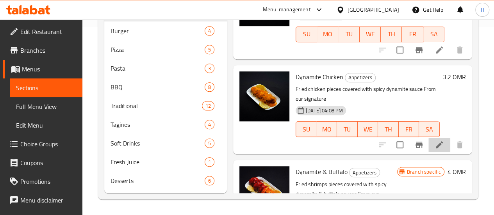
click at [436, 139] on li at bounding box center [440, 145] width 22 height 14
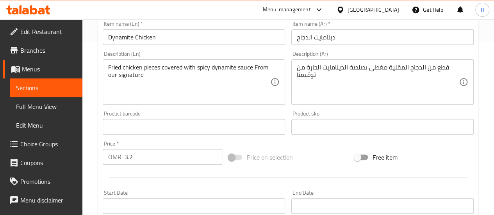
scroll to position [175, 0]
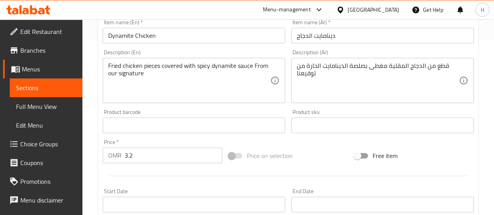
click at [36, 137] on link "Choice Groups" at bounding box center [42, 144] width 79 height 19
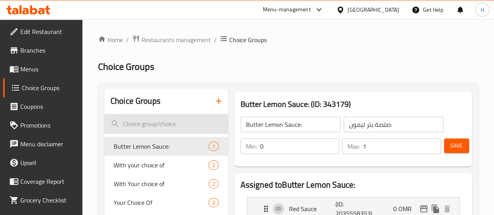
click at [146, 120] on input "search" at bounding box center [166, 124] width 124 height 20
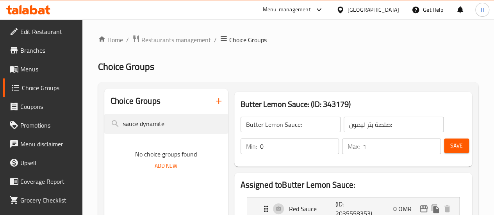
type input "sauce dynamite"
click at [155, 167] on span "Add New" at bounding box center [166, 166] width 23 height 10
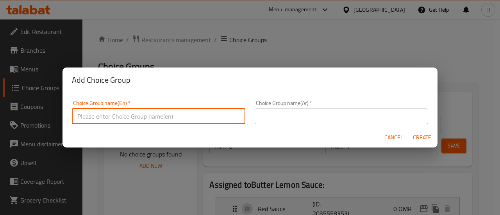
click at [180, 118] on input "text" at bounding box center [159, 117] width 174 height 16
type input "sauce dynamite choice"
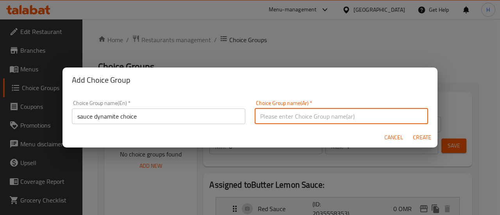
click at [271, 121] on input "text" at bounding box center [342, 117] width 174 height 16
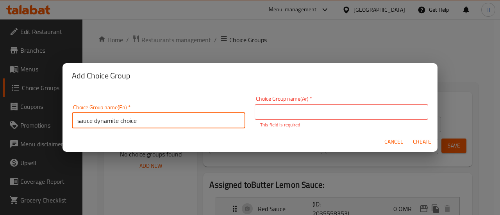
click at [186, 120] on input "sauce dynamite choice" at bounding box center [159, 121] width 174 height 16
click at [267, 104] on input "text" at bounding box center [342, 112] width 174 height 16
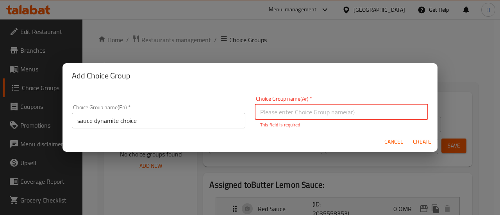
paste input "اختيار صلصة ديناميت"
type input "اختيار صلصة ديناميت"
click at [419, 146] on div "Cancel Create" at bounding box center [250, 142] width 375 height 21
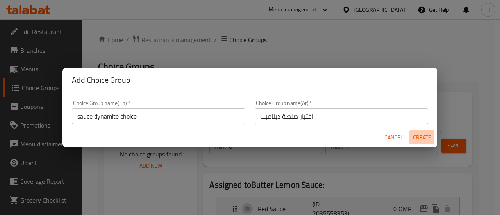
click at [421, 139] on span "Create" at bounding box center [422, 138] width 19 height 10
type input "sauce dynamite choice"
type input "اختيار صلصة ديناميت"
type input "0"
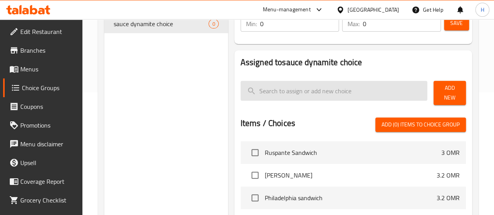
scroll to position [146, 0]
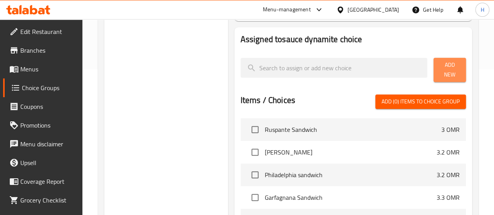
click at [440, 66] on span "Add New" at bounding box center [450, 70] width 20 height 20
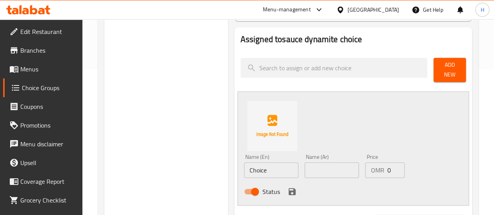
click at [244, 167] on input "Choice" at bounding box center [271, 171] width 54 height 16
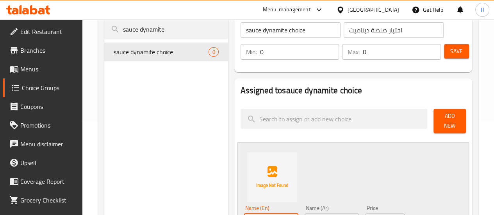
scroll to position [97, 0]
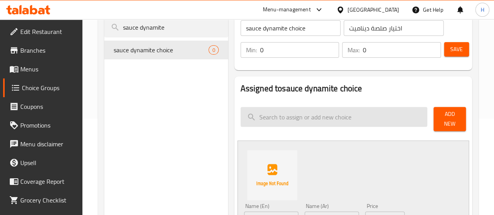
click at [241, 124] on input "search" at bounding box center [334, 117] width 187 height 20
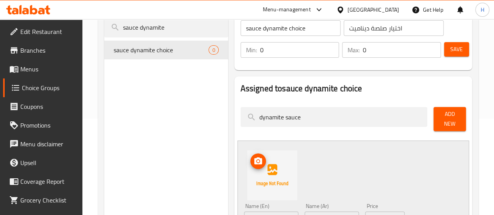
type input "dynamite sauce"
click at [247, 165] on img at bounding box center [272, 175] width 50 height 50
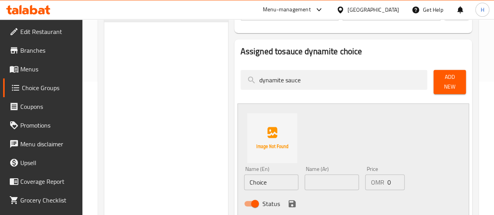
click at [245, 178] on input "Choice" at bounding box center [271, 183] width 54 height 16
click at [387, 181] on input "0" at bounding box center [396, 183] width 18 height 16
click at [289, 201] on icon "save" at bounding box center [292, 204] width 7 height 7
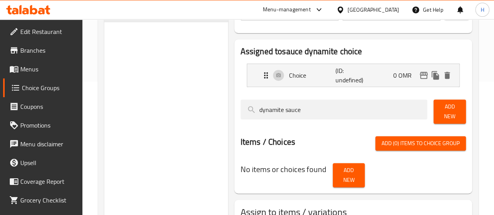
click at [440, 113] on span "Add New" at bounding box center [450, 112] width 20 height 20
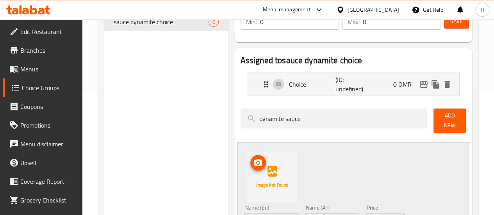
scroll to position [124, 0]
click at [336, 90] on p "(ID: undefined)" at bounding box center [351, 84] width 31 height 19
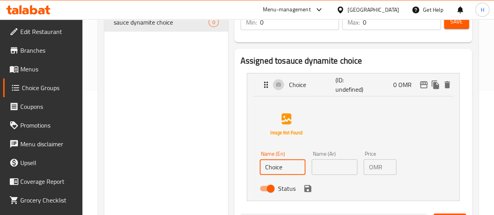
click at [260, 169] on input "Choice" at bounding box center [283, 167] width 46 height 16
click at [303, 193] on icon "save" at bounding box center [307, 188] width 9 height 9
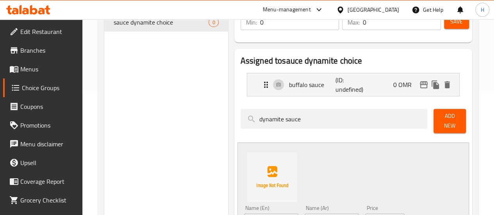
type input "buffalo sauce"
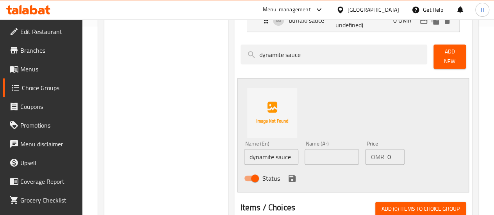
scroll to position [189, 0]
click at [288, 176] on icon "save" at bounding box center [292, 178] width 9 height 9
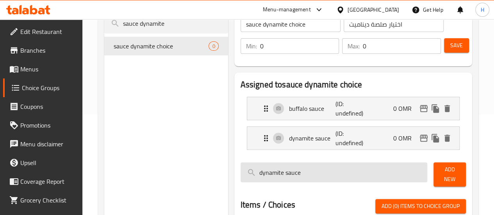
scroll to position [100, 0]
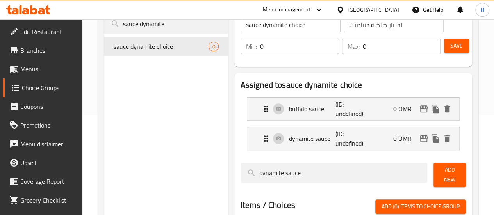
click at [463, 43] on button "Save" at bounding box center [456, 46] width 25 height 14
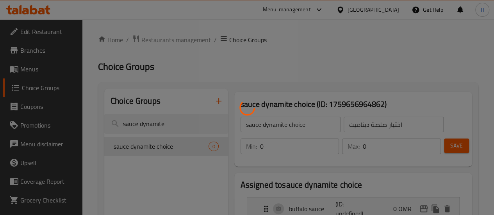
scroll to position [0, 0]
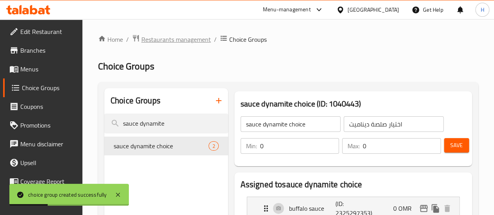
click at [195, 38] on span "Restaurants management" at bounding box center [176, 39] width 70 height 9
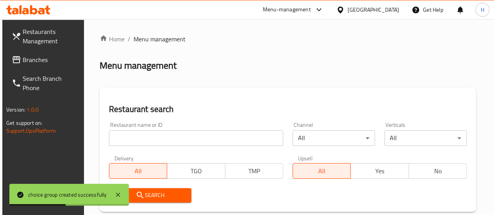
click at [143, 143] on input "search" at bounding box center [196, 139] width 174 height 16
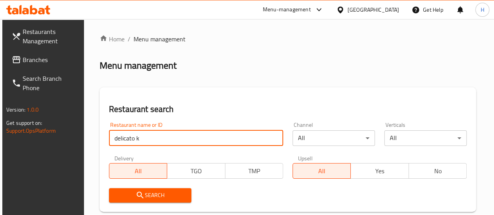
type input "delicato kitchen"
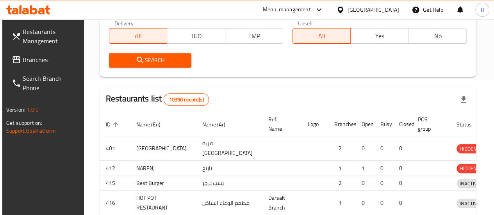
scroll to position [136, 0]
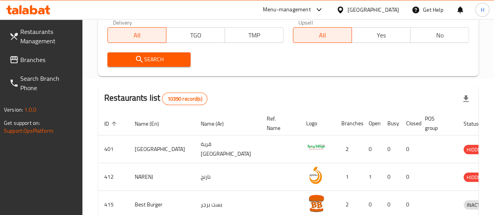
click at [136, 58] on icon "submit" at bounding box center [139, 59] width 7 height 7
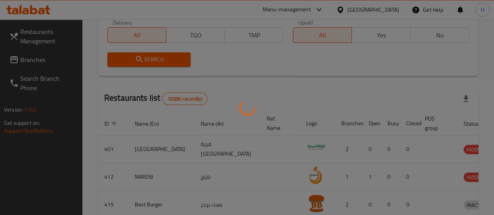
scroll to position [127, 0]
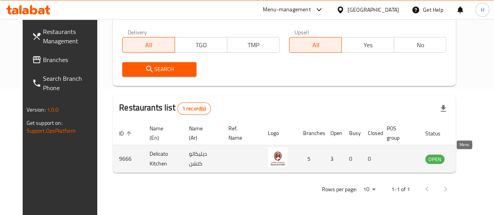
click at [467, 161] on icon "enhanced table" at bounding box center [471, 159] width 9 height 7
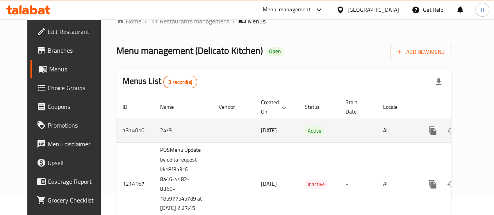
scroll to position [10, 0]
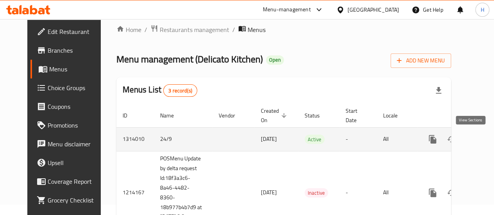
click at [485, 139] on icon "enhanced table" at bounding box center [489, 139] width 9 height 9
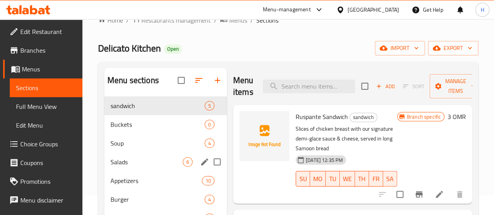
scroll to position [20, 0]
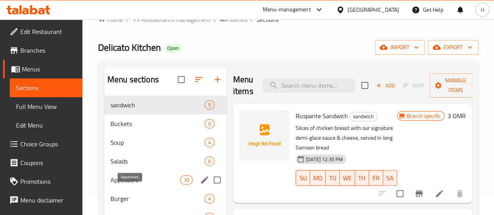
click at [138, 185] on span "Appetizers" at bounding box center [146, 179] width 70 height 9
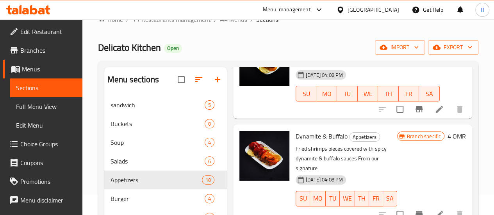
scroll to position [265, 0]
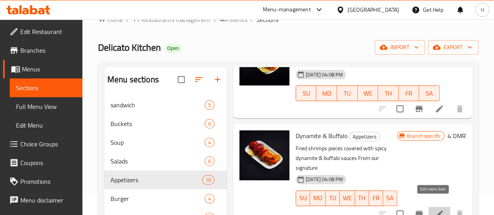
click at [436, 211] on icon at bounding box center [439, 214] width 7 height 7
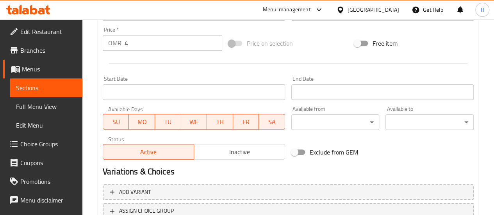
scroll to position [316, 0]
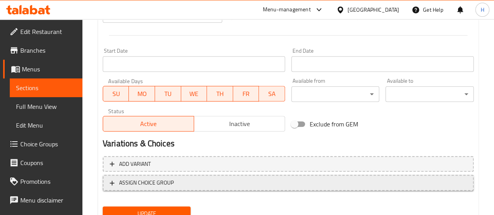
click at [197, 179] on span "ASSIGN CHOICE GROUP" at bounding box center [288, 183] width 357 height 10
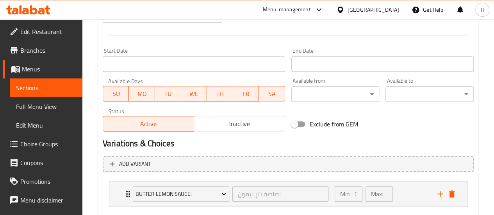
scroll to position [361, 0]
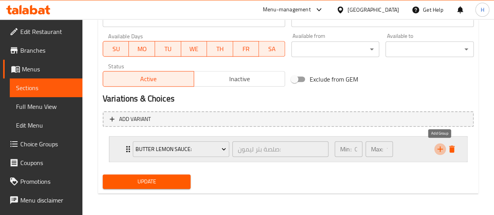
click at [439, 150] on icon "add" at bounding box center [440, 149] width 9 height 9
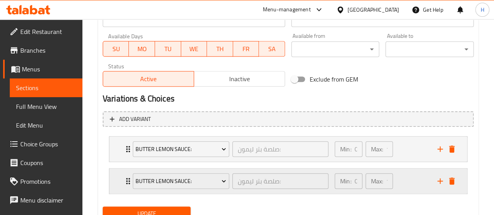
click at [118, 184] on div "Butter Lemon Sauce: صلصة بتر ليمون: ​ Min: 0 ​ Max: 1 ​" at bounding box center [288, 181] width 358 height 25
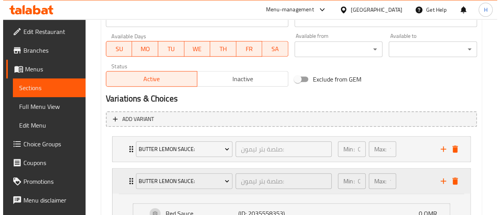
scroll to position [435, 0]
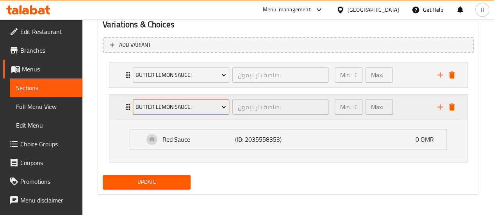
click at [177, 104] on span "Butter Lemon Sauce:" at bounding box center [181, 107] width 91 height 10
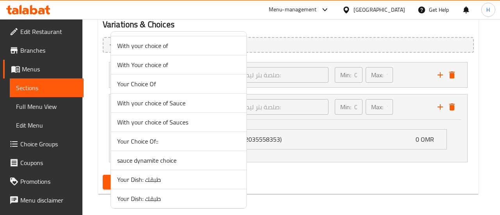
scroll to position [0, 0]
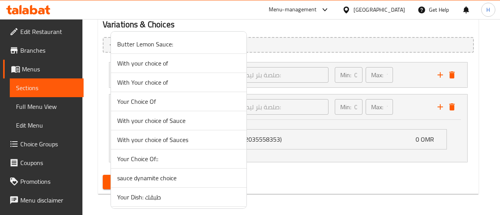
click at [160, 176] on span "sauce dynamite choice" at bounding box center [178, 178] width 123 height 9
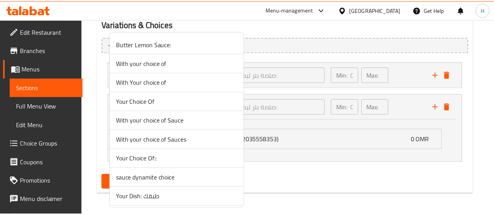
scroll to position [392, 0]
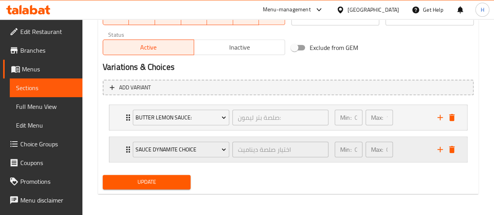
click at [119, 159] on div "sauce dynamite choice اختيار صلصة ديناميت ​ Min: 0 ​ Max: 0 ​" at bounding box center [288, 149] width 358 height 25
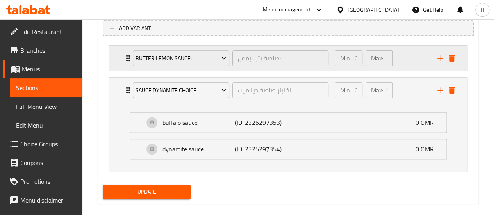
scroll to position [461, 0]
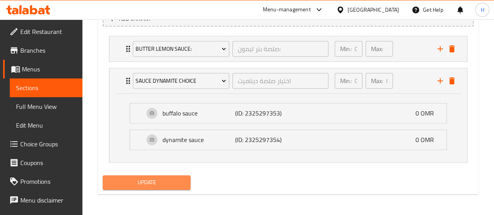
click at [114, 186] on span "Update" at bounding box center [147, 183] width 76 height 10
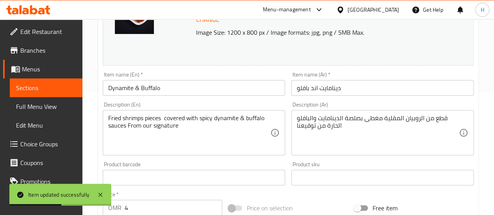
scroll to position [0, 0]
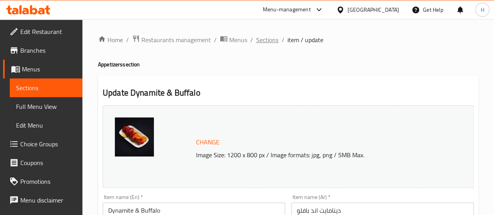
click at [272, 39] on span "Sections" at bounding box center [267, 39] width 22 height 9
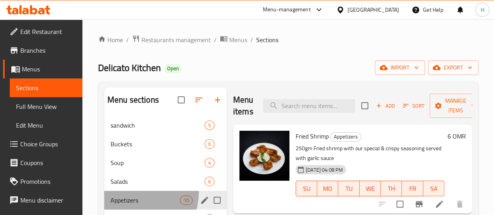
click at [125, 203] on div "Appetizers 10" at bounding box center [165, 200] width 123 height 19
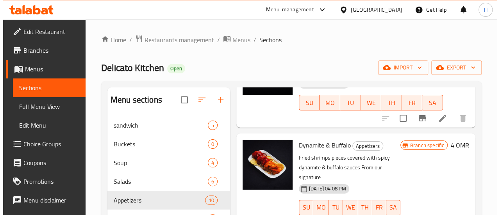
scroll to position [311, 0]
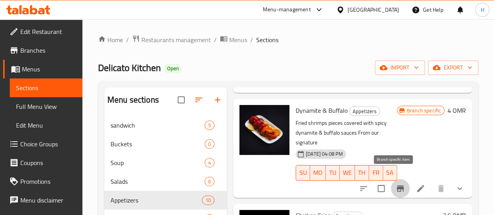
click at [396, 184] on icon "Branch-specific-item" at bounding box center [400, 188] width 9 height 9
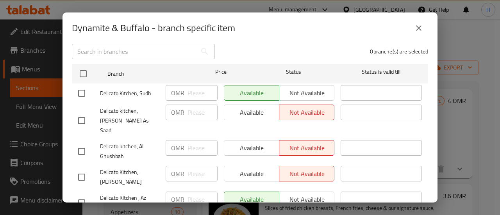
scroll to position [108, 0]
click at [82, 168] on input "checkbox" at bounding box center [81, 176] width 16 height 16
checkbox input "true"
click at [236, 168] on span "Available" at bounding box center [251, 173] width 49 height 11
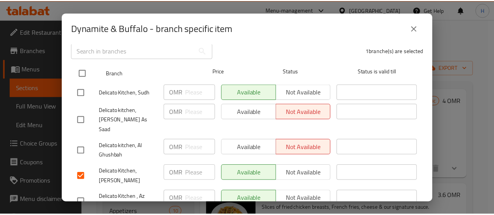
scroll to position [126, 0]
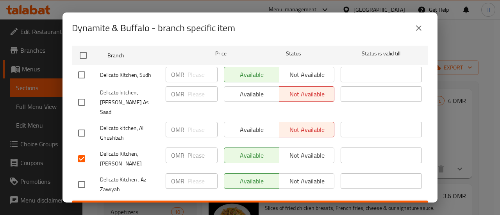
click at [242, 203] on span "Save" at bounding box center [250, 208] width 344 height 10
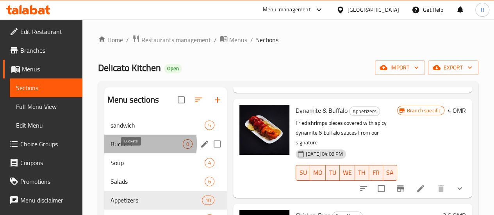
click at [120, 149] on span "Buckets" at bounding box center [147, 144] width 72 height 9
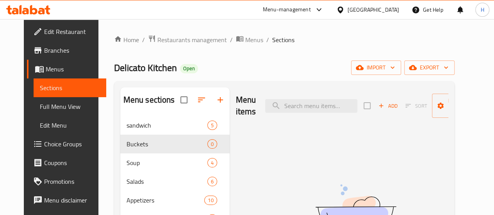
click at [378, 106] on span "Add" at bounding box center [388, 106] width 21 height 9
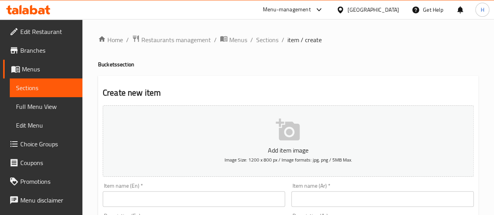
click at [224, 200] on input "text" at bounding box center [194, 200] width 183 height 16
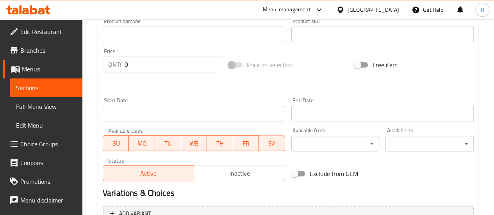
scroll to position [256, 0]
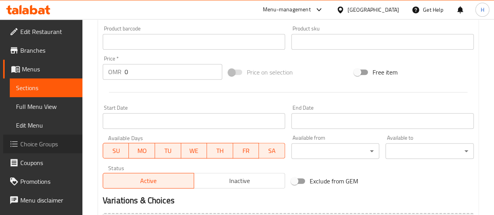
click at [43, 146] on span "Choice Groups" at bounding box center [48, 144] width 56 height 9
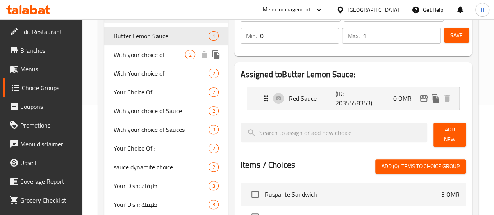
scroll to position [42, 0]
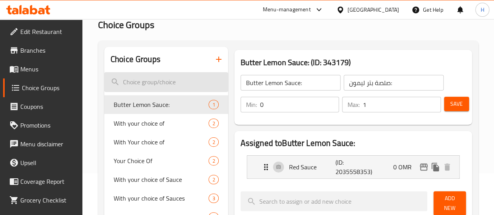
click at [165, 87] on input "search" at bounding box center [166, 82] width 124 height 20
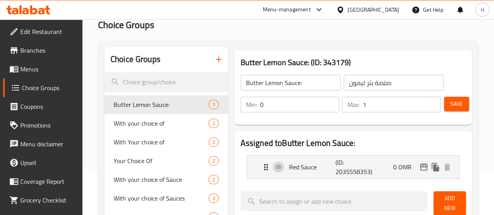
click at [209, 57] on button "button" at bounding box center [218, 59] width 19 height 19
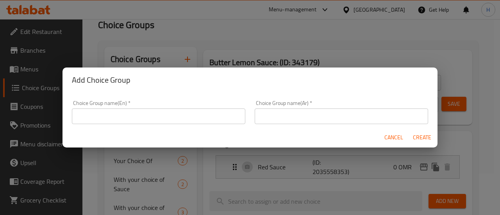
click at [166, 115] on input "text" at bounding box center [159, 117] width 174 height 16
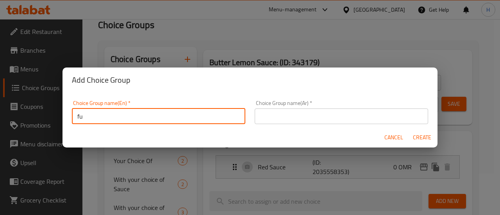
type input "f"
click at [322, 123] on input "text" at bounding box center [342, 117] width 174 height 16
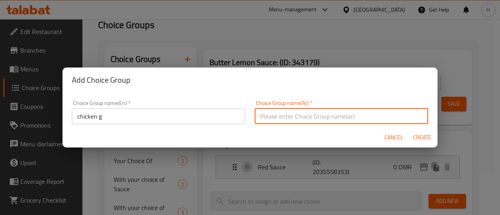
click at [156, 119] on input "chicken g" at bounding box center [159, 117] width 174 height 16
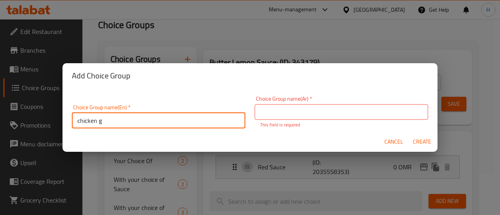
click at [156, 119] on input "chicken g" at bounding box center [159, 121] width 174 height 16
click at [156, 119] on input "chicken gram" at bounding box center [159, 121] width 174 height 16
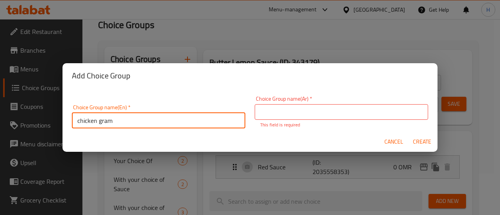
click at [156, 119] on input "chicken gram" at bounding box center [159, 121] width 174 height 16
type input "chicken gram"
click at [317, 108] on input "text" at bounding box center [342, 112] width 174 height 16
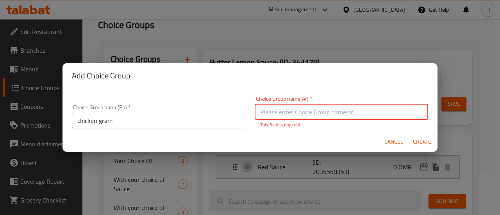
paste input "دجاج"
type input "دجاج"
click at [426, 147] on div "Cancel Create" at bounding box center [250, 142] width 375 height 21
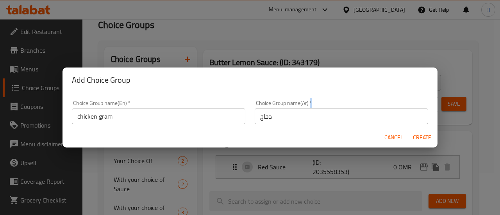
drag, startPoint x: 426, startPoint y: 147, endPoint x: 417, endPoint y: 137, distance: 13.3
click at [417, 137] on div "Cancel Create" at bounding box center [250, 137] width 375 height 21
click at [417, 137] on span "Create" at bounding box center [422, 138] width 19 height 10
type input "chicken gram"
type input "دجاج"
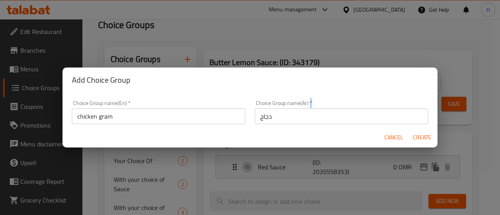
type input "0"
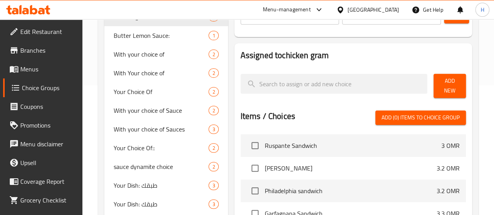
scroll to position [130, 0]
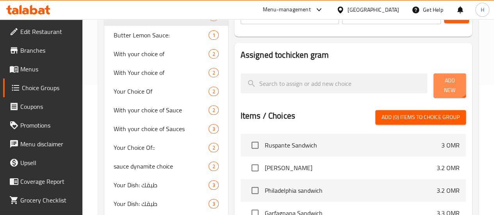
click at [444, 77] on button "Add New" at bounding box center [450, 85] width 32 height 24
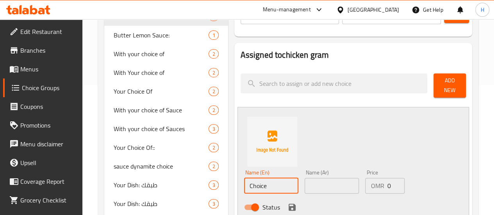
click at [244, 188] on input "Choice" at bounding box center [271, 186] width 54 height 16
type input "h"
type input "full chicken"
click at [305, 179] on input "text" at bounding box center [332, 186] width 54 height 16
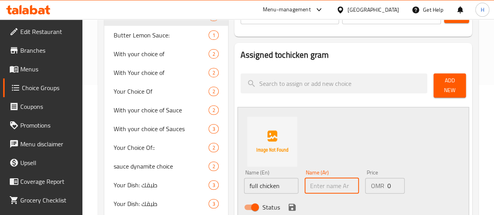
paste input "دجاجة كاملة"
type input "دجاجة كاملة"
click at [371, 181] on p "OMR" at bounding box center [377, 185] width 13 height 9
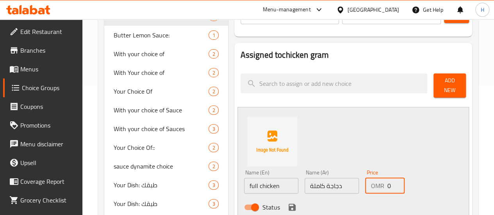
click at [387, 184] on input "0" at bounding box center [396, 186] width 18 height 16
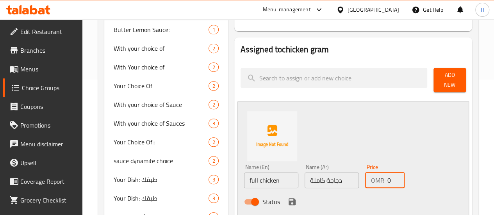
scroll to position [136, 0]
click at [286, 196] on button "save" at bounding box center [292, 202] width 12 height 12
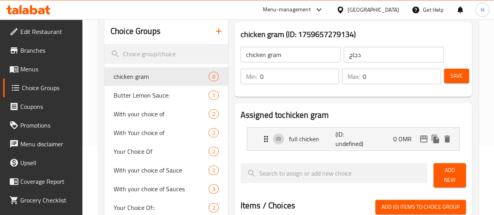
scroll to position [70, 0]
click at [440, 169] on span "Add New" at bounding box center [450, 175] width 20 height 20
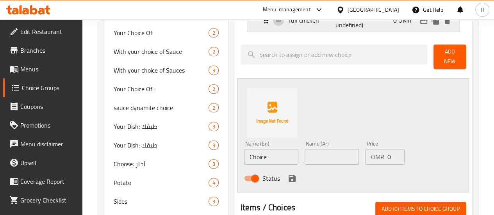
scroll to position [192, 0]
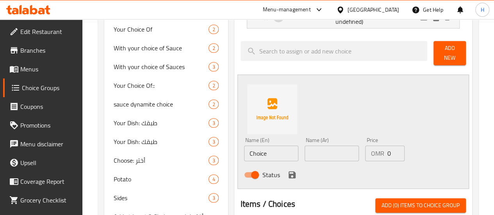
click at [257, 146] on input "Choice" at bounding box center [271, 154] width 54 height 16
type input "half chicken"
paste input "نصف دجاجة"
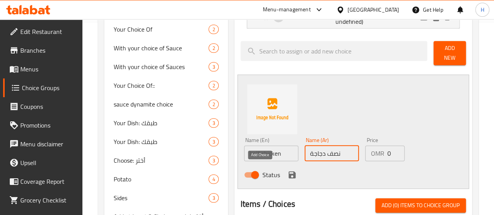
type input "نصف دجاجة"
click at [289, 172] on icon "save" at bounding box center [292, 175] width 7 height 7
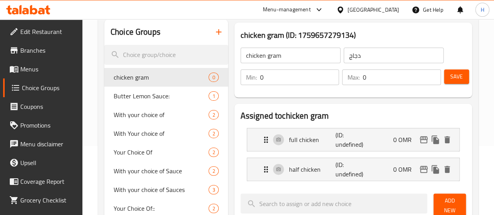
scroll to position [69, 0]
click at [447, 79] on button "Save" at bounding box center [456, 77] width 25 height 14
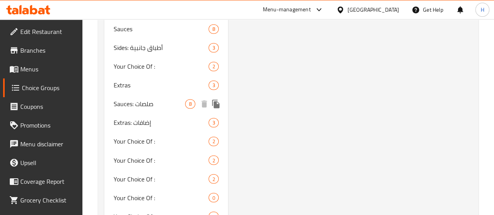
scroll to position [650, 0]
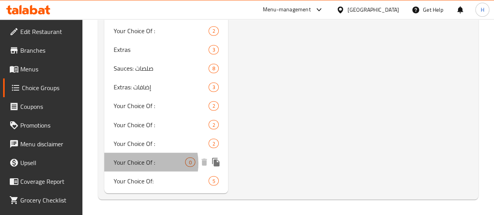
click at [142, 164] on span "Your Choice Of :" at bounding box center [150, 162] width 72 height 9
type input "Your Choice Of :"
type input "إختيارك من :"
type input "1"
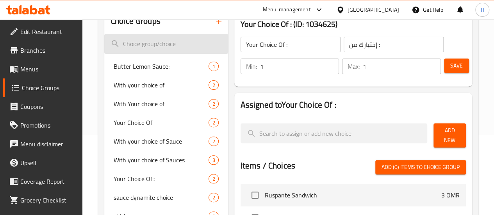
scroll to position [0, 0]
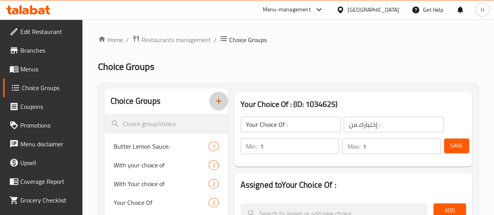
click at [214, 99] on icon "button" at bounding box center [218, 101] width 9 height 9
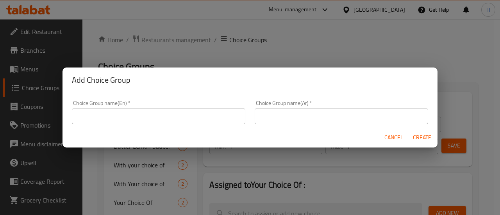
click at [169, 115] on input "text" at bounding box center [159, 117] width 174 height 16
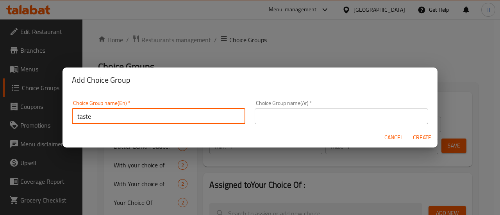
click at [169, 115] on input "taste" at bounding box center [159, 117] width 174 height 16
type input "taste"
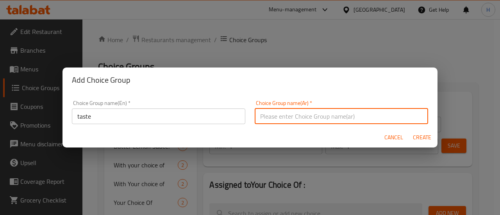
click at [301, 115] on input "text" at bounding box center [342, 117] width 174 height 16
paste input "طعم"
type input "طعم"
click at [428, 142] on span "Create" at bounding box center [422, 138] width 19 height 10
type input "taste"
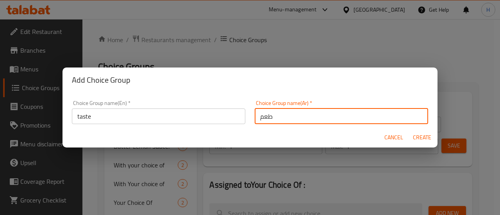
type input "طعم"
type input "0"
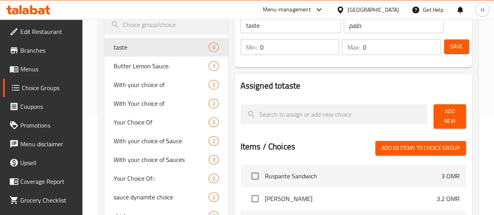
scroll to position [101, 0]
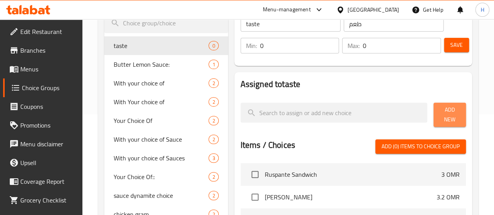
click at [434, 111] on button "Add New" at bounding box center [450, 115] width 32 height 24
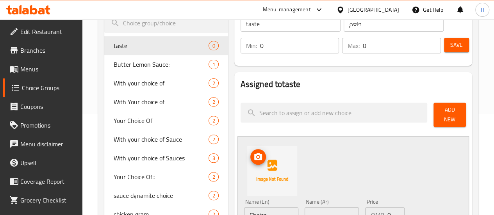
scroll to position [140, 0]
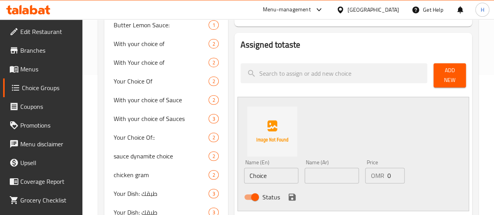
click at [247, 174] on input "Choice" at bounding box center [271, 176] width 54 height 16
type input "normal"
paste input "عادي"
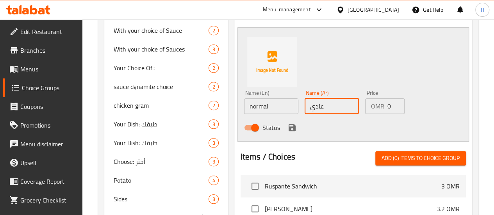
scroll to position [211, 0]
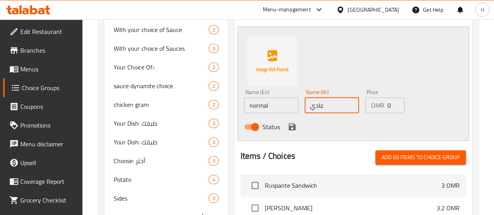
type input "عادي"
click at [289, 124] on icon "save" at bounding box center [292, 127] width 7 height 7
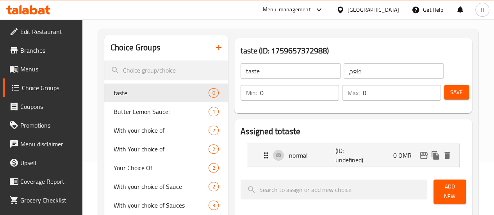
scroll to position [53, 0]
click at [440, 186] on span "Add New" at bounding box center [450, 193] width 20 height 20
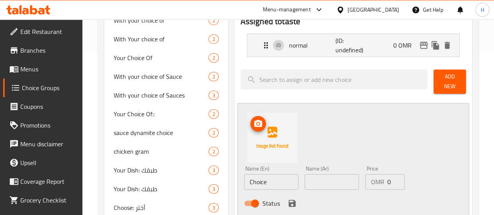
scroll to position [165, 0]
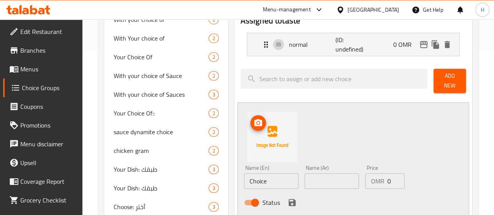
click at [244, 182] on input "Choice" at bounding box center [271, 182] width 54 height 16
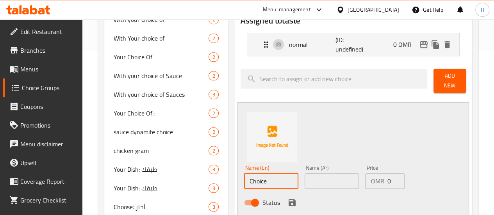
click at [244, 182] on input "Choice" at bounding box center [271, 182] width 54 height 16
type input "spicy"
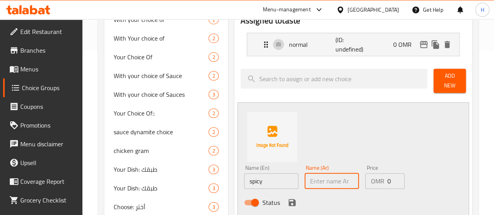
click at [244, 182] on input "spicy" at bounding box center [271, 182] width 54 height 16
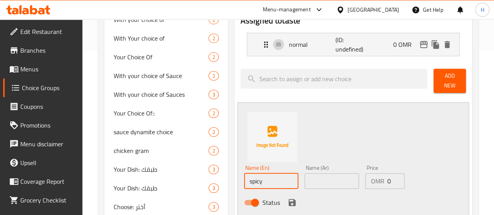
click at [244, 182] on input "spicy" at bounding box center [271, 182] width 54 height 16
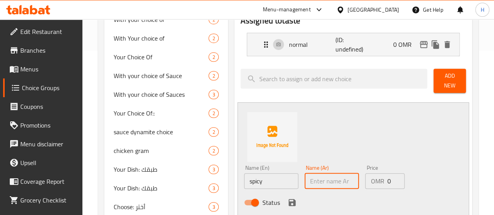
click at [310, 177] on input "text" at bounding box center [332, 182] width 54 height 16
paste input "حار"
type input "حار"
click at [289, 199] on icon "save" at bounding box center [292, 202] width 7 height 7
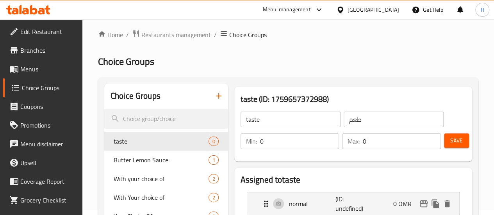
scroll to position [4, 0]
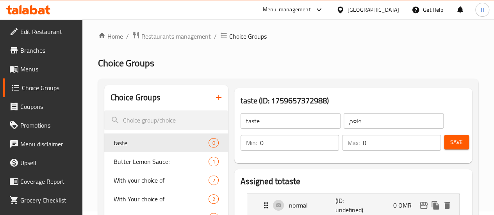
click at [455, 138] on span "Save" at bounding box center [457, 143] width 13 height 10
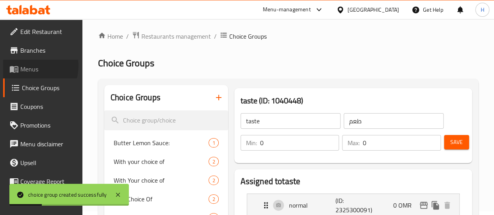
click at [30, 66] on span "Menus" at bounding box center [48, 68] width 56 height 9
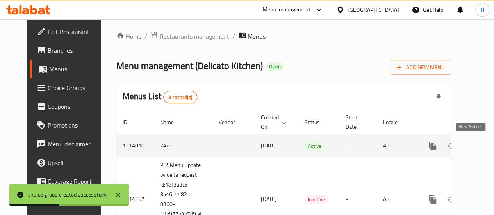
click at [486, 147] on icon "enhanced table" at bounding box center [489, 146] width 7 height 7
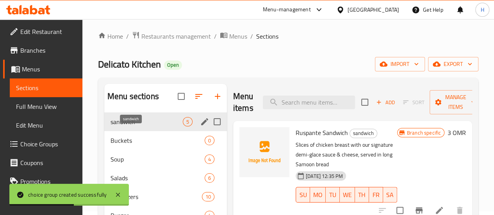
scroll to position [8, 0]
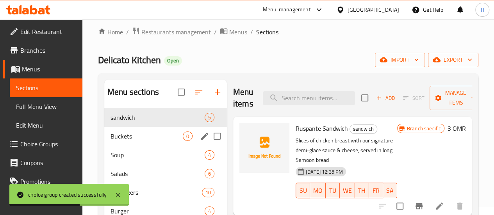
click at [145, 141] on span "Buckets" at bounding box center [147, 136] width 72 height 9
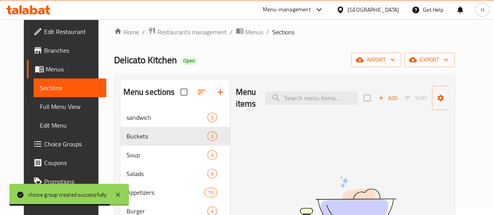
click at [378, 100] on span "Add" at bounding box center [388, 98] width 21 height 9
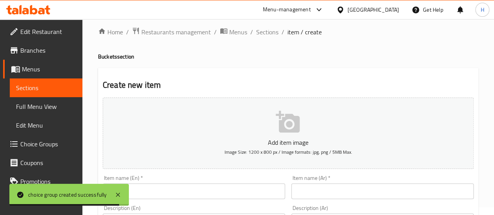
click at [247, 181] on div "Item name (En)   * Item name (En) *" at bounding box center [194, 187] width 183 height 24
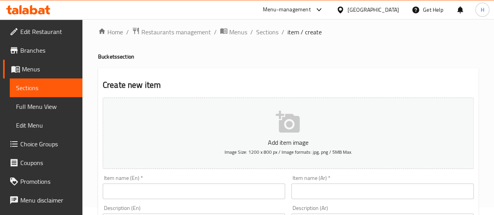
scroll to position [41, 0]
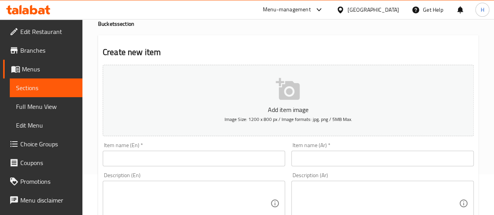
click at [148, 161] on input "text" at bounding box center [194, 159] width 183 height 16
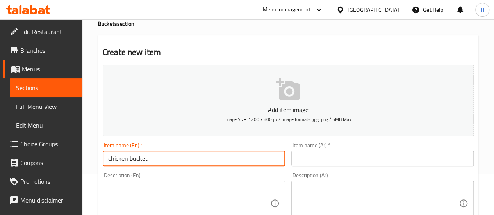
type input "chicken bucket"
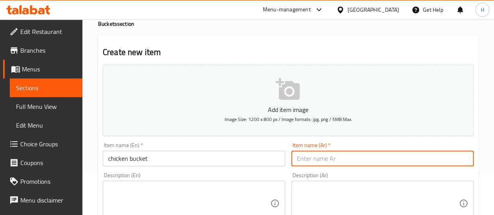
click at [142, 197] on textarea at bounding box center [189, 203] width 162 height 37
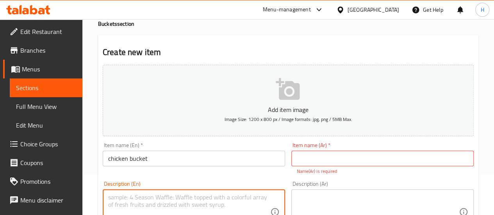
paste textarea "Full or half grilled chicken with the famous Indian butter chicken sauce in our…"
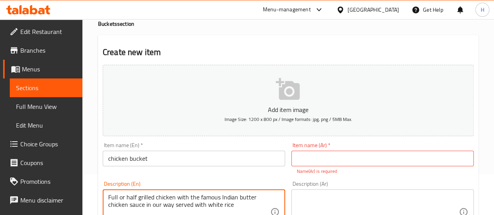
scroll to position [43, 0]
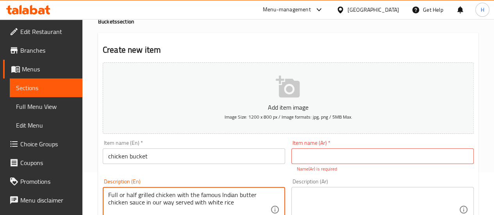
type textarea "Full or half grilled chicken with the famous Indian butter chicken sauce in our…"
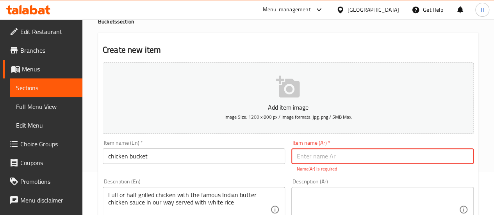
click at [304, 155] on input "text" at bounding box center [383, 157] width 183 height 16
paste input "سطل الدجاج"
type input "سطل الدجاج"
click at [323, 201] on textarea at bounding box center [378, 210] width 162 height 37
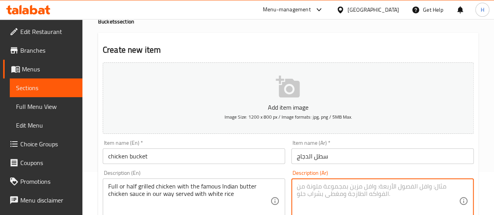
paste textarea "دجاجة كاملة أو نصف دجاجة مشوية ومتبلة بتتبيلتنا اللذيذة مع صلصة بتر تشيكن الهند…"
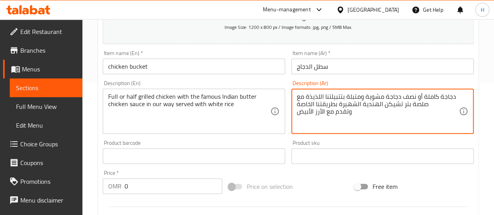
scroll to position [134, 0]
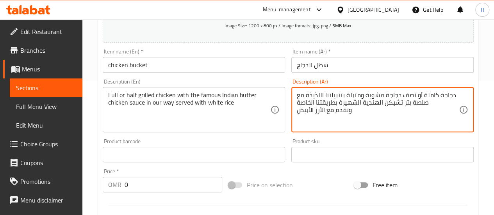
type textarea "دجاجة كاملة أو نصف دجاجة مشوية ومتبلة بتتبيلتنا اللذيذة مع صلصة بتر تشيكن الهند…"
click at [181, 182] on input "0" at bounding box center [174, 185] width 98 height 16
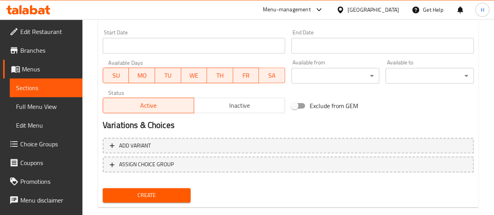
scroll to position [323, 0]
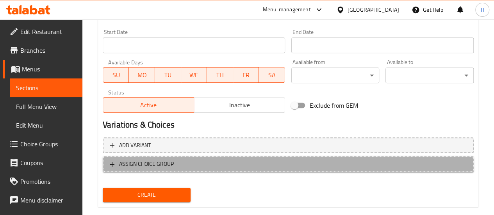
click at [175, 162] on span "ASSIGN CHOICE GROUP" at bounding box center [288, 164] width 357 height 10
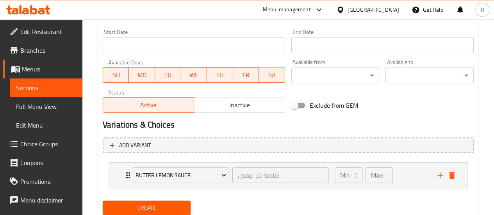
scroll to position [349, 0]
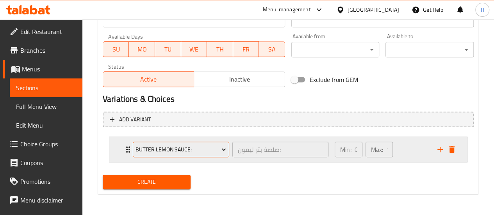
click at [152, 148] on span "Butter Lemon Sauce:" at bounding box center [181, 150] width 91 height 10
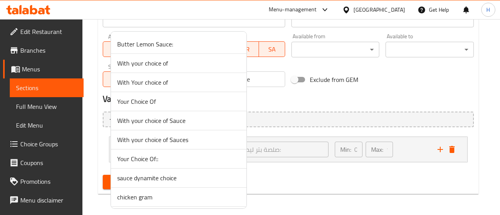
click at [165, 197] on span "chicken gram" at bounding box center [178, 197] width 123 height 9
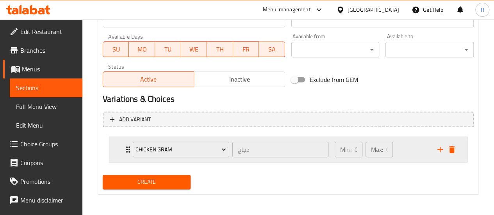
click at [115, 150] on div "chicken gram دجاج ​ Min: 0 ​ Max: 0 ​" at bounding box center [288, 149] width 358 height 25
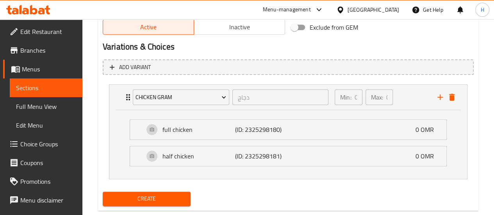
scroll to position [407, 0]
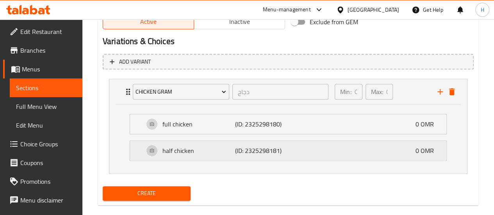
click at [225, 147] on p "half chicken" at bounding box center [199, 150] width 73 height 9
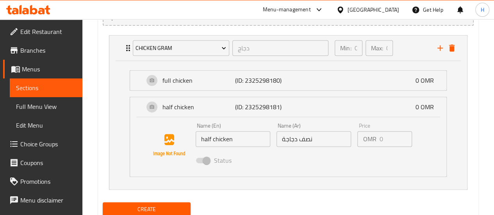
scroll to position [461, 0]
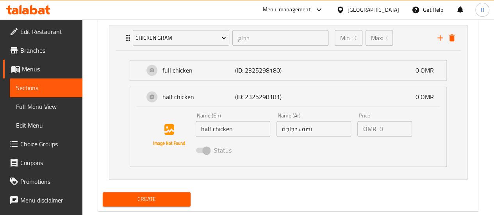
click at [372, 132] on p "OMR" at bounding box center [369, 128] width 13 height 9
click at [259, 76] on div "full chicken (ID: 2325298180) 0 OMR" at bounding box center [290, 71] width 293 height 20
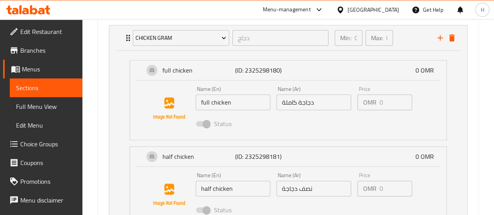
click at [356, 113] on div "Status" at bounding box center [314, 123] width 243 height 21
click at [368, 106] on p "OMR" at bounding box center [369, 102] width 13 height 9
click at [439, 38] on icon "add" at bounding box center [440, 37] width 9 height 9
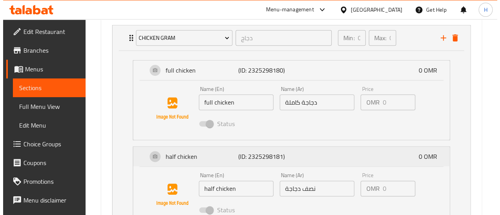
scroll to position [569, 0]
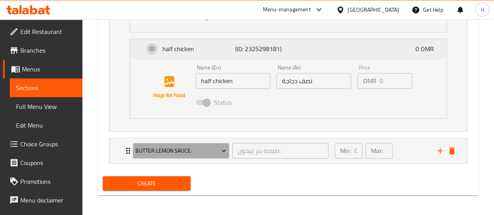
click at [143, 147] on span "Butter Lemon Sauce:" at bounding box center [181, 151] width 91 height 10
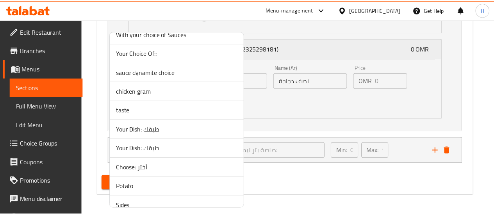
scroll to position [107, 0]
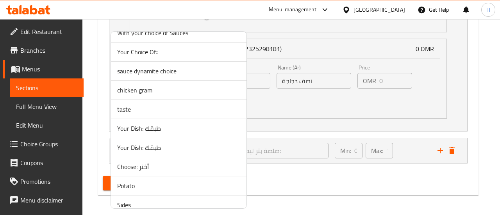
click at [136, 115] on li "taste" at bounding box center [179, 109] width 136 height 19
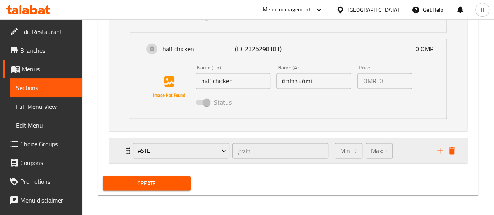
click at [111, 147] on div "taste طعم ​ Min: 0 ​ Max: 0 ​" at bounding box center [288, 150] width 358 height 25
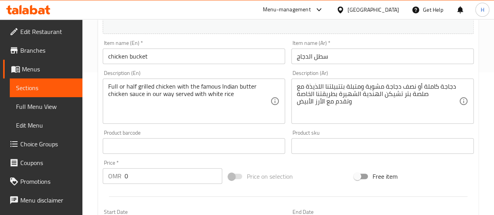
scroll to position [143, 0]
click at [129, 184] on div "Price   * OMR 0 Price *" at bounding box center [163, 172] width 126 height 30
click at [130, 177] on input "0" at bounding box center [174, 176] width 98 height 16
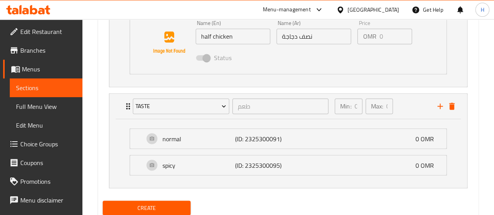
scroll to position [638, 0]
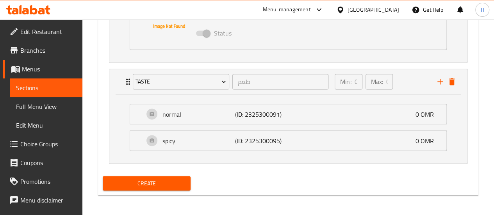
click at [164, 179] on span "Create" at bounding box center [147, 184] width 76 height 10
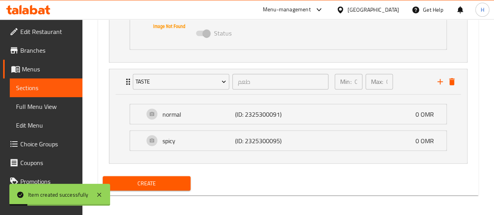
click at [38, 137] on link "Choice Groups" at bounding box center [42, 144] width 79 height 19
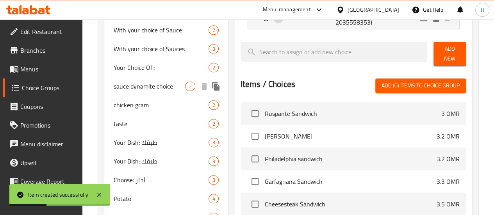
scroll to position [192, 0]
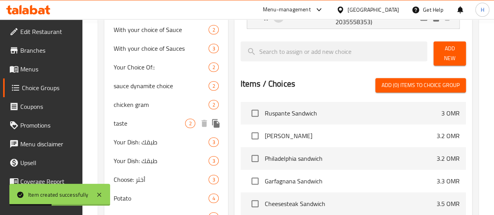
click at [145, 133] on div "taste 2" at bounding box center [166, 123] width 124 height 19
type input "taste"
type input "طعم"
type input "0"
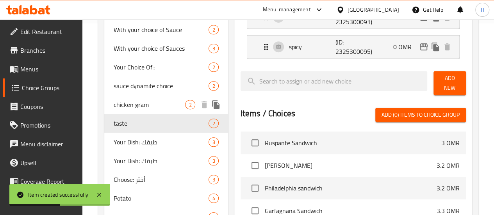
click at [141, 109] on span "chicken gram" at bounding box center [150, 104] width 72 height 9
type input "chicken gram"
type input "دجاج"
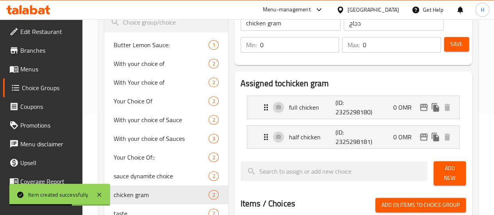
scroll to position [98, 0]
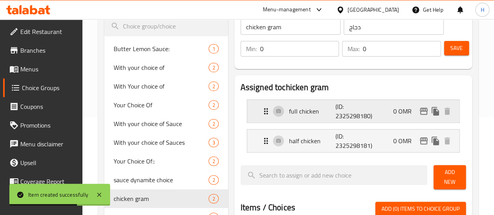
click at [298, 119] on div "full chicken (ID: 2325298180) 0 OMR" at bounding box center [355, 111] width 189 height 23
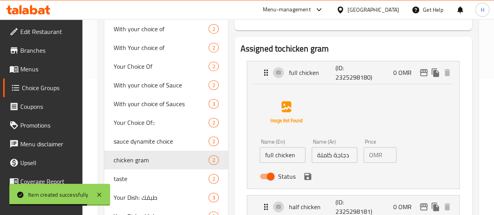
scroll to position [138, 0]
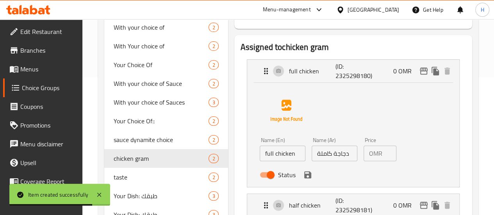
click at [386, 159] on input "0" at bounding box center [391, 154] width 11 height 16
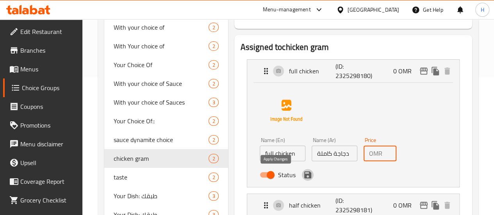
click at [304, 172] on icon "save" at bounding box center [307, 175] width 7 height 7
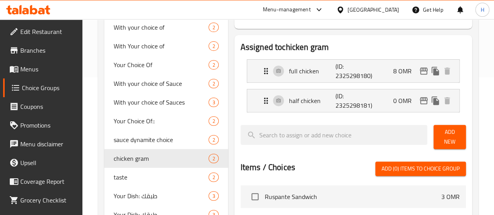
type input "8"
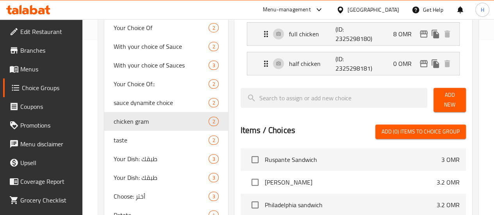
scroll to position [181, 0]
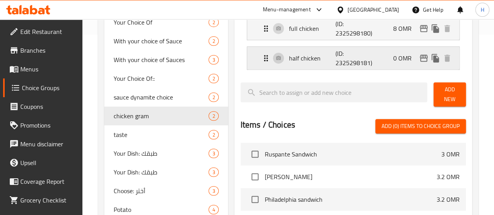
click at [341, 55] on p "(ID: 2325298181)" at bounding box center [351, 58] width 31 height 19
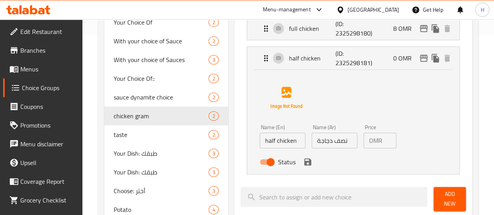
click at [388, 142] on input "0" at bounding box center [391, 141] width 11 height 16
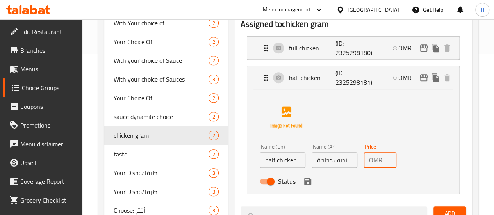
scroll to position [161, 0]
click at [304, 185] on icon "save" at bounding box center [307, 182] width 7 height 7
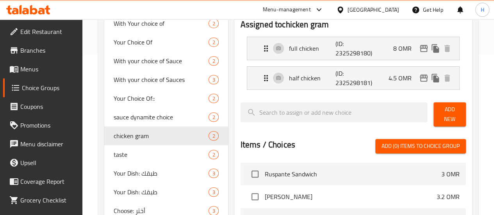
type input "4.5"
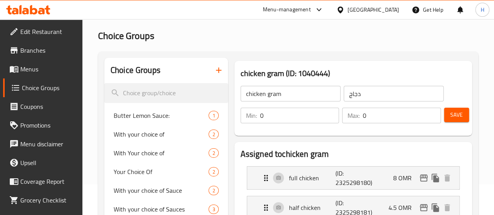
scroll to position [30, 0]
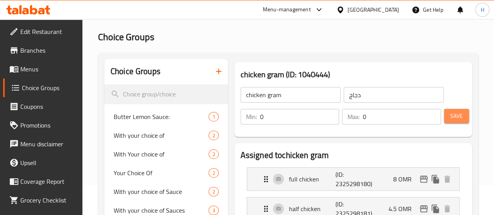
click at [453, 115] on span "Save" at bounding box center [457, 116] width 13 height 10
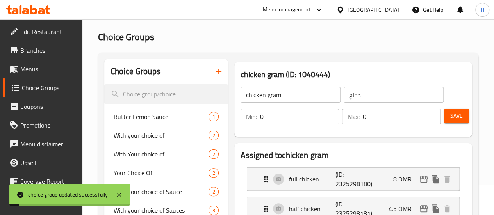
click at [34, 74] on span "Menus" at bounding box center [48, 68] width 56 height 9
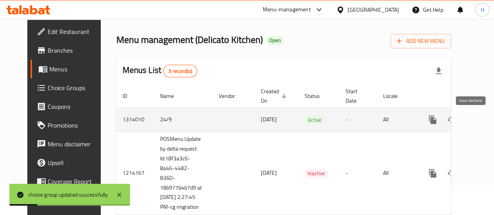
click at [485, 116] on icon "enhanced table" at bounding box center [489, 119] width 9 height 9
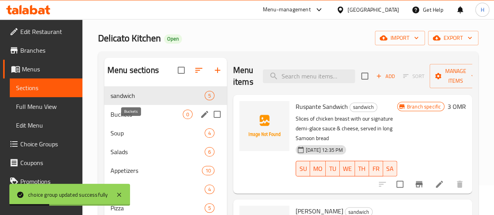
click at [140, 119] on span "Buckets" at bounding box center [147, 114] width 72 height 9
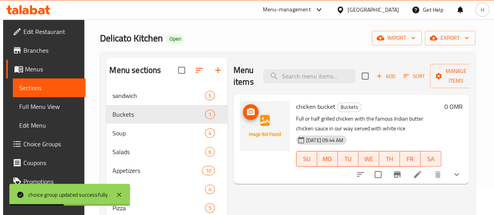
click at [240, 123] on img at bounding box center [265, 126] width 50 height 50
click at [423, 175] on icon at bounding box center [417, 174] width 9 height 9
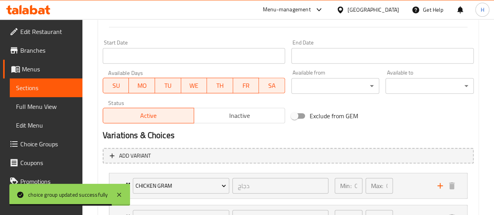
scroll to position [381, 0]
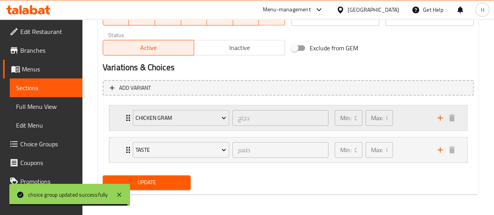
click at [125, 125] on div "chicken gram دجاج ​ Min: 0 ​ Max: 0 ​" at bounding box center [291, 118] width 335 height 25
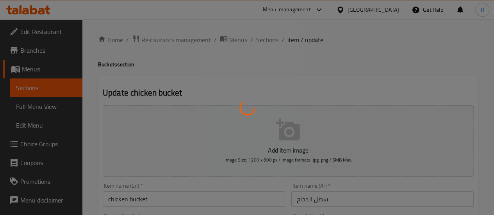
type input "دجاج"
type input "0"
type input "طعم"
type input "0"
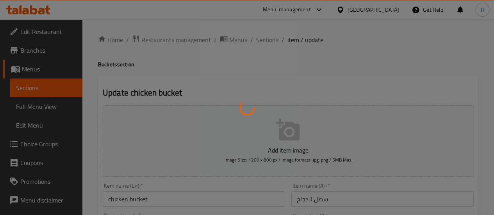
type input "0"
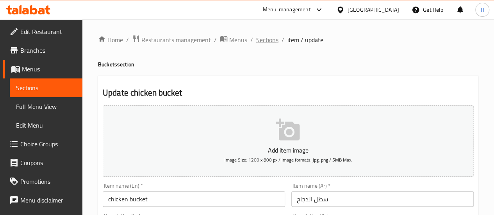
click at [263, 42] on span "Sections" at bounding box center [267, 39] width 22 height 9
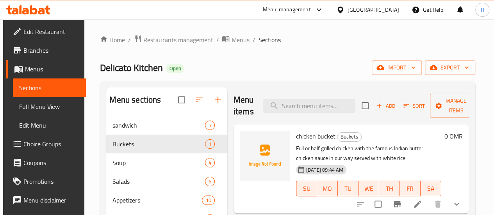
click at [242, 154] on img at bounding box center [265, 156] width 50 height 50
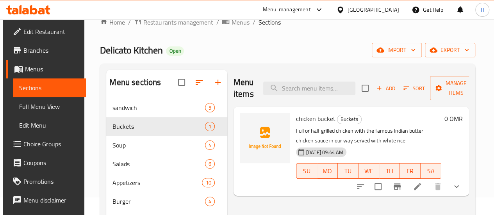
scroll to position [17, 0]
click at [247, 124] on icon "upload picture" at bounding box center [251, 124] width 8 height 7
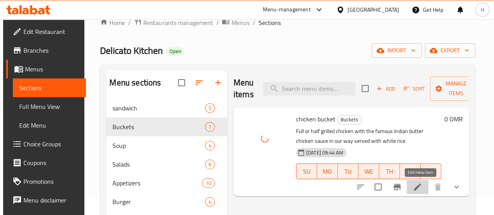
click at [423, 186] on icon at bounding box center [417, 187] width 9 height 9
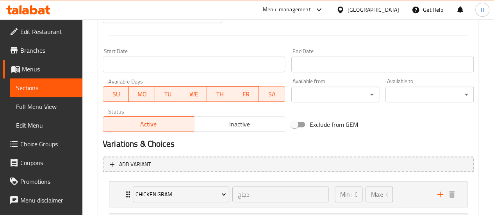
scroll to position [381, 0]
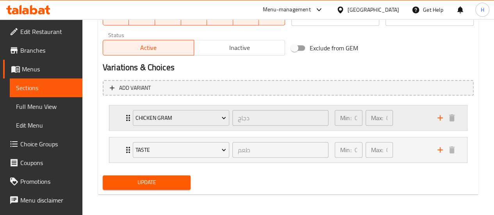
click at [119, 122] on div "chicken gram دجاج ​ Min: 0 ​ Max: 0 ​" at bounding box center [288, 118] width 358 height 25
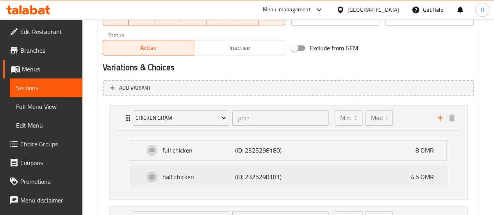
click at [175, 180] on p "half chicken" at bounding box center [199, 176] width 73 height 9
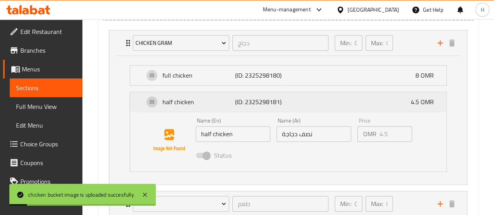
scroll to position [457, 0]
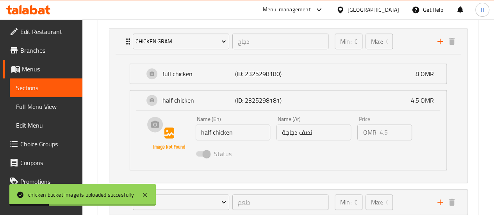
click at [165, 139] on img at bounding box center [169, 139] width 50 height 50
click at [155, 124] on img at bounding box center [169, 139] width 50 height 50
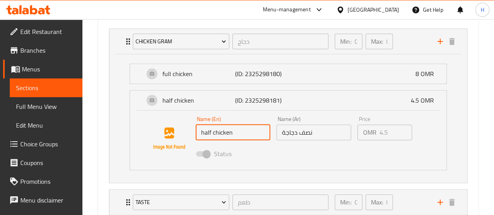
click at [242, 138] on input "half chicken" at bounding box center [233, 133] width 75 height 16
click at [156, 135] on img at bounding box center [169, 139] width 50 height 50
click at [154, 129] on img at bounding box center [169, 139] width 50 height 50
click at [171, 87] on li "half chicken (ID: 2325298181) 4.5 OMR Name (En) half chicken Name (En) Name (Ar…" at bounding box center [289, 130] width 330 height 86
click at [168, 82] on div "full chicken (ID: 2325298180) 8 OMR" at bounding box center [290, 74] width 293 height 20
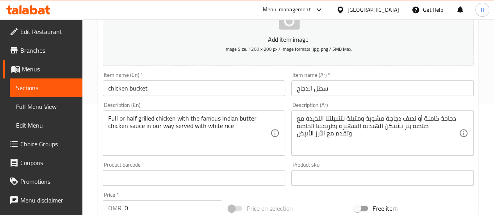
scroll to position [75, 0]
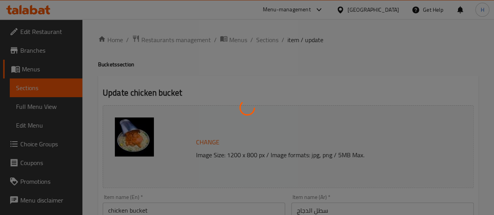
type input "دجاج"
type input "0"
type input "طعم"
type input "0"
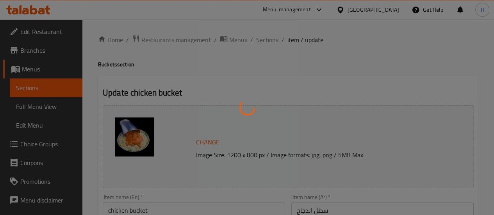
type input "0"
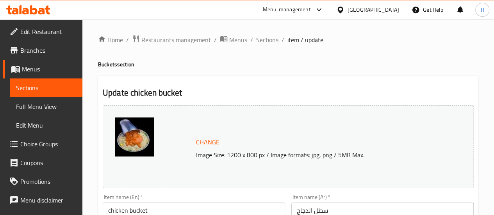
click at [29, 93] on span "Sections" at bounding box center [46, 87] width 60 height 9
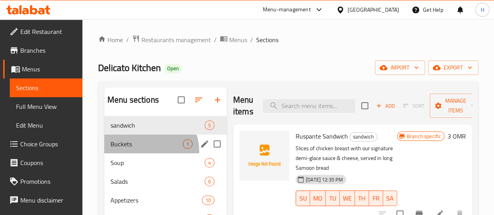
click at [146, 154] on div "Buckets 1" at bounding box center [165, 144] width 123 height 19
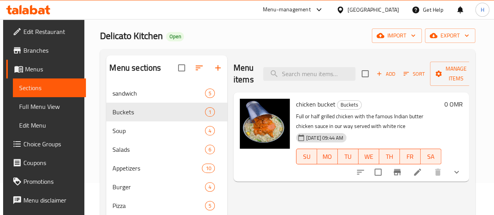
scroll to position [33, 0]
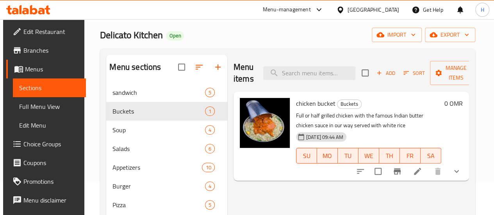
click at [41, 143] on span "Choice Groups" at bounding box center [51, 144] width 56 height 9
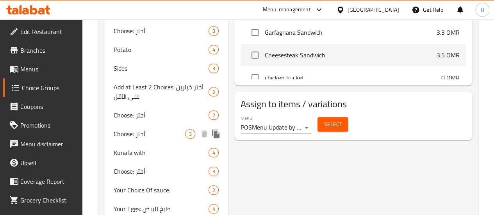
scroll to position [341, 0]
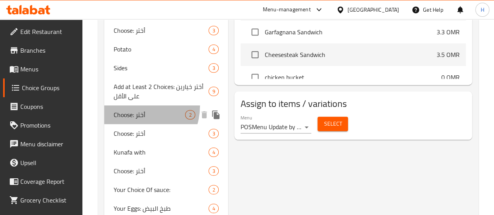
click at [132, 124] on div "Choose: أختر 2" at bounding box center [166, 115] width 124 height 19
type input "Choose: أختر"
type input "أختر:"
type input "1"
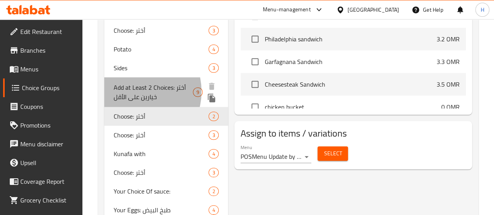
click at [133, 102] on span "Add at Least 2 Choices: أختر خيارين على الأقل" at bounding box center [153, 92] width 79 height 19
type input "Add at Least 2 Choices: أختر خيارين على الأقل"
type input "أختر خيارين على الأقل:"
type input "2"
type input "9"
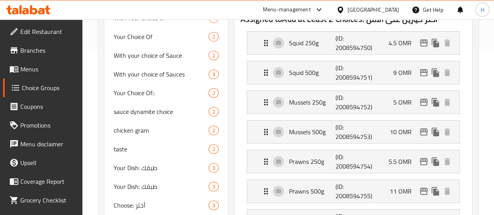
scroll to position [0, 0]
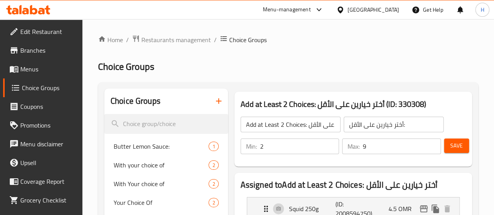
click at [29, 71] on span "Menus" at bounding box center [48, 68] width 56 height 9
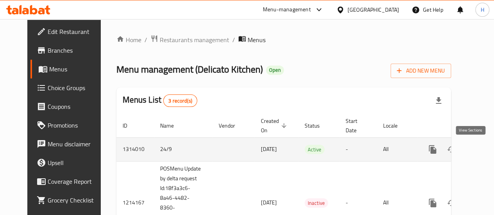
click at [485, 150] on icon "enhanced table" at bounding box center [489, 149] width 9 height 9
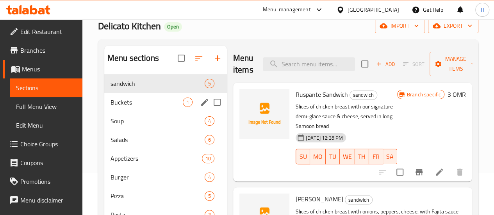
scroll to position [42, 0]
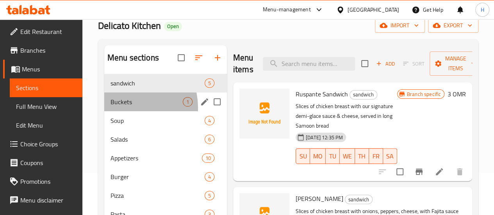
click at [127, 111] on div "Buckets 1" at bounding box center [165, 102] width 123 height 19
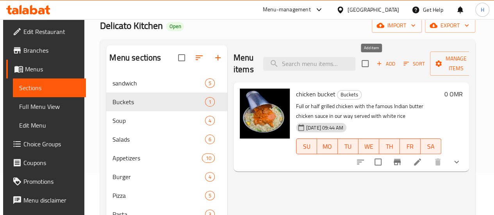
click at [376, 63] on span "Add" at bounding box center [386, 63] width 21 height 9
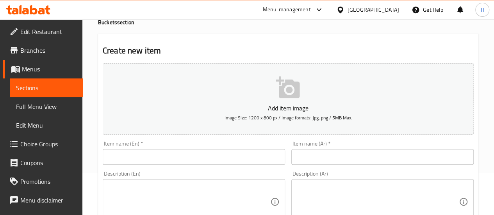
click at [171, 169] on div "Description (En) Description (En)" at bounding box center [194, 198] width 189 height 60
click at [169, 161] on input "text" at bounding box center [194, 157] width 183 height 16
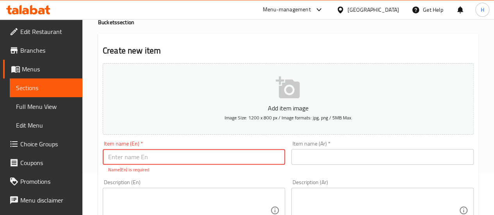
click at [197, 156] on input "text" at bounding box center [194, 157] width 183 height 16
paste input "Make Your Bucket"
type input "Make Your Bucket"
click at [321, 151] on input "text" at bounding box center [383, 157] width 183 height 16
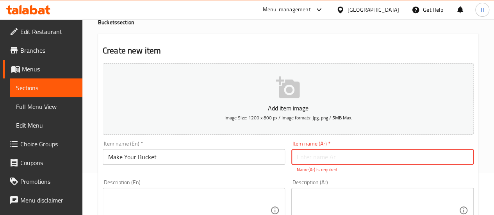
paste input "أصنع سطلك"
type input "أصنع سطلك"
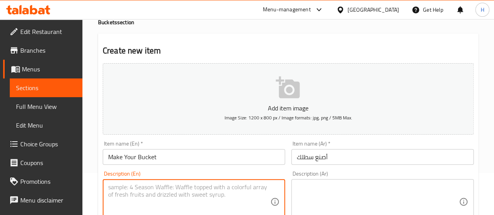
click at [211, 195] on textarea at bounding box center [189, 202] width 162 height 37
paste textarea "Choose your favourite seafood & put them in one bucket with your favourite sauc…"
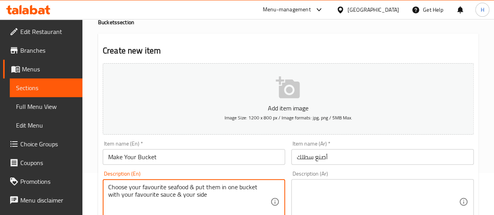
type textarea "Choose your favourite seafood & put them in one bucket with your favourite sauc…"
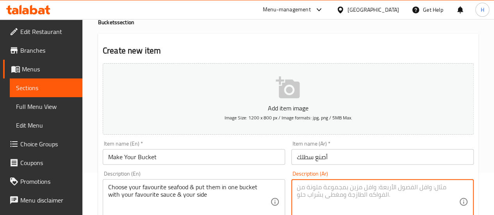
click at [342, 207] on textarea at bounding box center [378, 202] width 162 height 37
paste textarea "أختر المأكولات البحرية المفضلة لديك وضعها في سطل واحد مع صلصتك المفضلة وطبقك ال…"
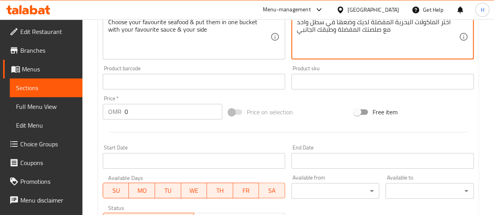
scroll to position [213, 0]
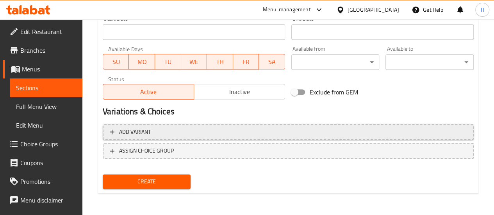
type textarea "أختر المأكولات البحرية المفضلة لديك وضعها في سطل واحد مع صلصتك المفضلة وطبقك ال…"
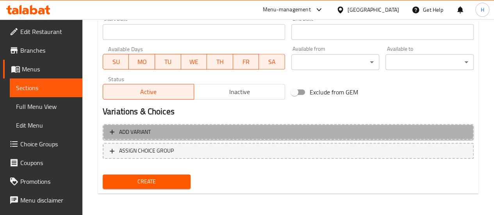
click at [153, 135] on span "Add variant" at bounding box center [288, 132] width 357 height 10
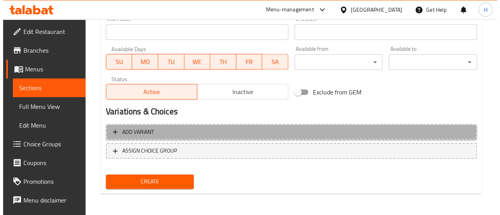
scroll to position [331, 0]
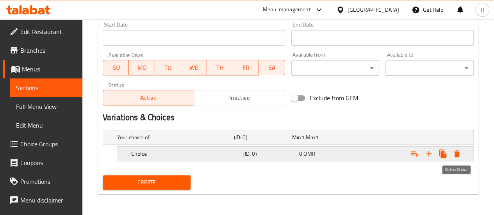
click at [457, 157] on icon "Expand" at bounding box center [457, 153] width 9 height 9
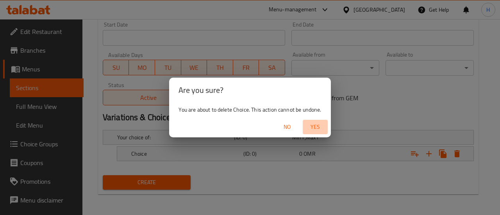
click at [310, 125] on span "Yes" at bounding box center [315, 127] width 19 height 10
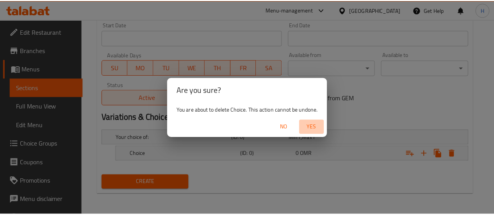
scroll to position [328, 0]
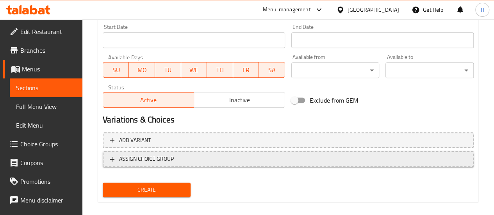
click at [220, 153] on button "ASSIGN CHOICE GROUP" at bounding box center [288, 159] width 371 height 16
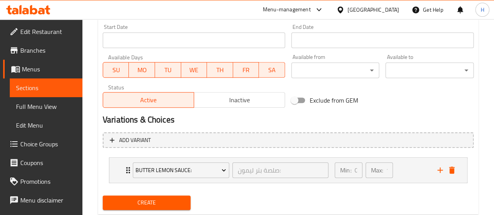
scroll to position [349, 0]
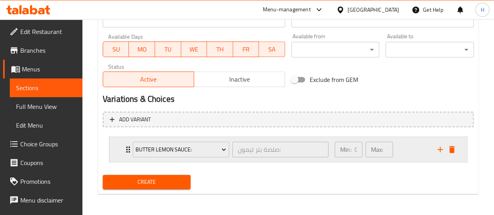
click at [114, 158] on div "Butter Lemon Sauce: صلصة بتر ليمون: ​ Min: 0 ​ Max: 1 ​" at bounding box center [288, 149] width 358 height 25
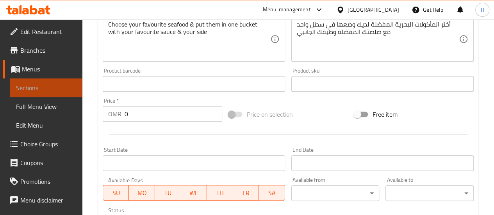
click at [52, 82] on link "Sections" at bounding box center [46, 88] width 73 height 19
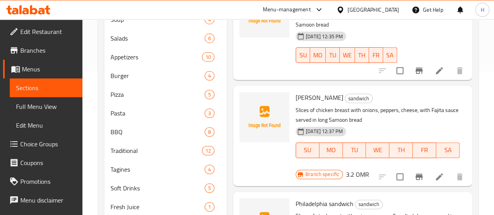
click at [39, 68] on span "Menus" at bounding box center [49, 68] width 54 height 9
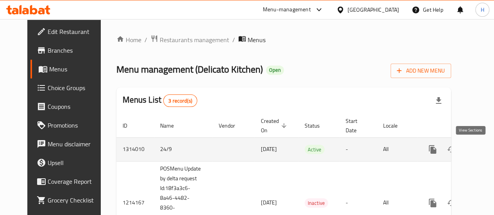
click at [486, 150] on icon "enhanced table" at bounding box center [489, 149] width 7 height 7
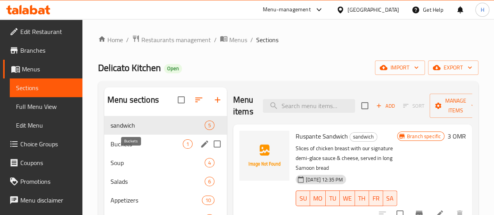
click at [121, 149] on span "Buckets" at bounding box center [147, 144] width 72 height 9
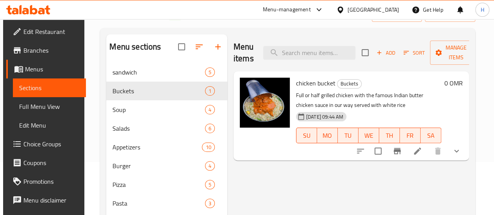
scroll to position [53, 0]
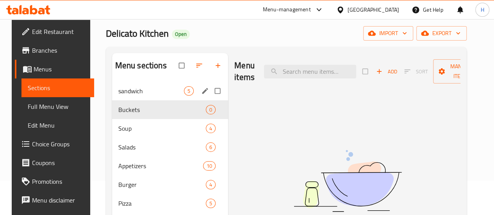
scroll to position [35, 0]
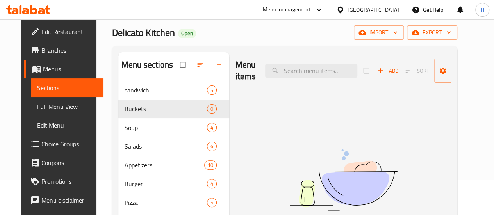
click at [41, 146] on span "Choice Groups" at bounding box center [69, 144] width 56 height 9
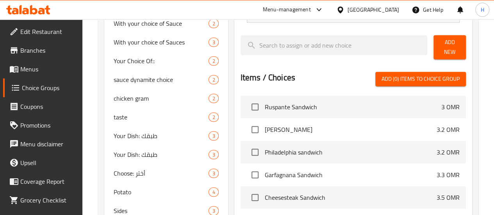
scroll to position [197, 0]
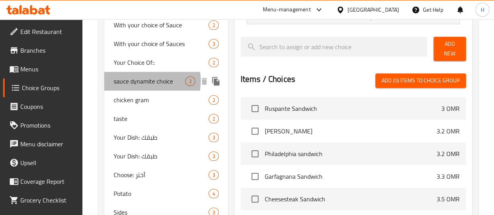
click at [136, 86] on span "sauce dynamite choice" at bounding box center [150, 81] width 72 height 9
type input "sauce dynamite choice"
type input "اختيار صلصة ديناميت"
type input "0"
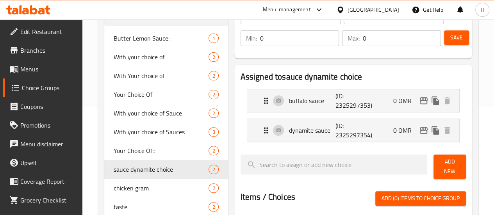
scroll to position [107, 0]
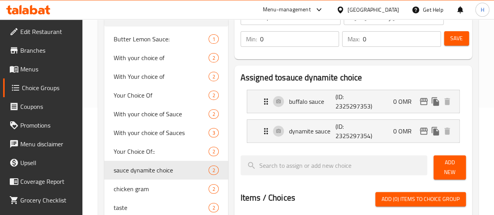
click at [445, 166] on span "Add New" at bounding box center [450, 168] width 20 height 20
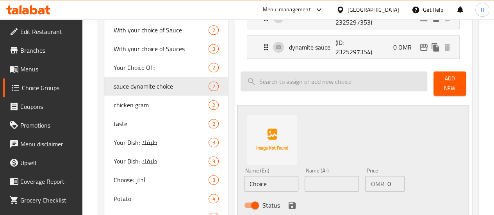
scroll to position [193, 0]
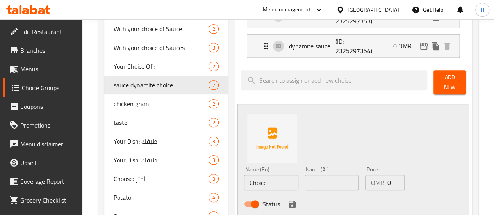
click at [251, 179] on input "Choice" at bounding box center [271, 183] width 54 height 16
type input "Dynamite & Buffalo"
click at [263, 176] on input "Dynamite & Buffalo" at bounding box center [271, 183] width 54 height 16
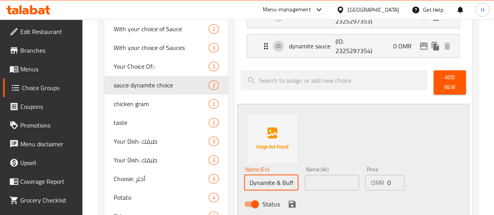
click at [263, 176] on input "Dynamite & Buffalo" at bounding box center [271, 183] width 54 height 16
click at [305, 175] on input "text" at bounding box center [332, 183] width 54 height 16
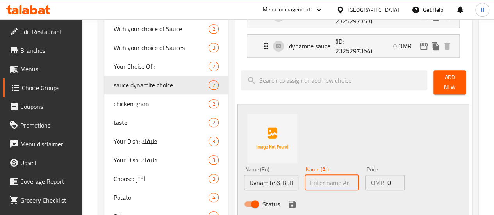
paste input "الديناميت و الجاموس"
type input "الديناميت و الجاموس"
click at [289, 201] on icon "save" at bounding box center [292, 204] width 7 height 7
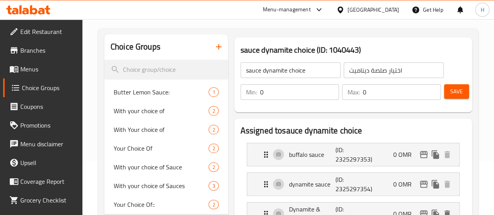
scroll to position [49, 0]
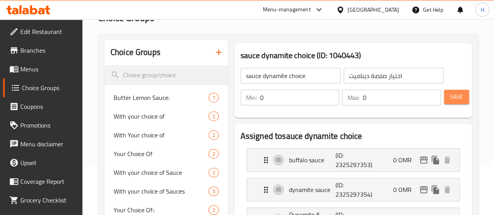
click at [455, 93] on span "Save" at bounding box center [457, 97] width 13 height 10
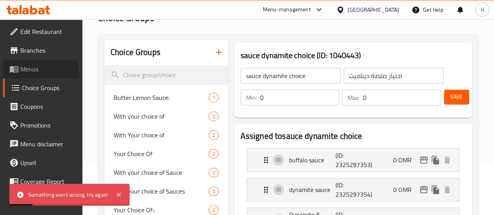
click at [27, 72] on span "Menus" at bounding box center [48, 68] width 56 height 9
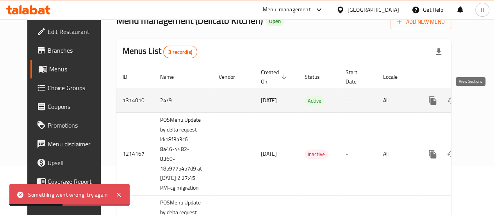
click at [485, 98] on icon "enhanced table" at bounding box center [489, 100] width 9 height 9
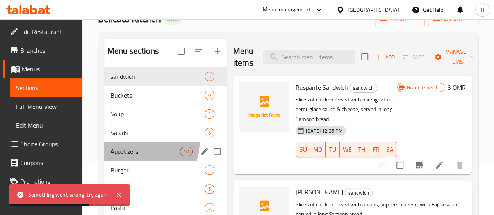
click at [138, 154] on div "Appetizers 10" at bounding box center [165, 151] width 123 height 19
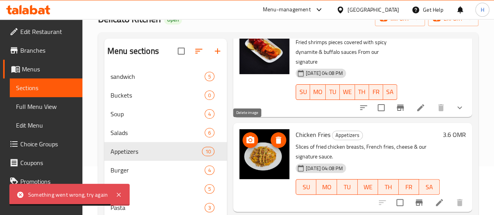
scroll to position [296, 0]
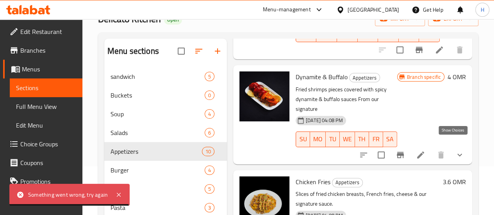
click at [455, 150] on icon "show more" at bounding box center [459, 154] width 9 height 9
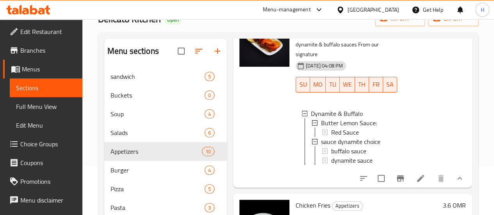
scroll to position [351, 0]
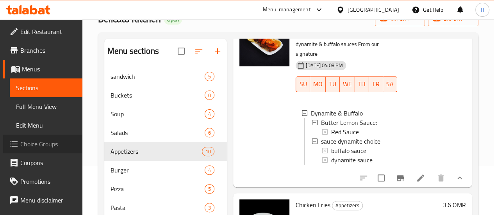
click at [46, 145] on span "Choice Groups" at bounding box center [48, 144] width 56 height 9
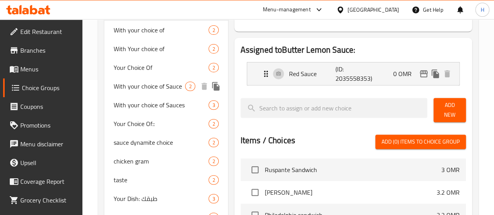
scroll to position [136, 0]
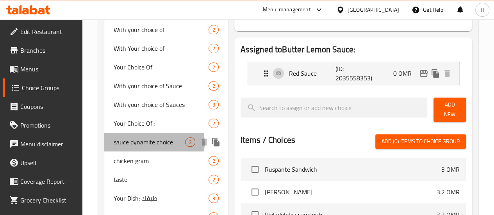
click at [152, 147] on span "sauce dynamite choice" at bounding box center [150, 142] width 72 height 9
type input "sauce dynamite choice"
type input "اختيار صلصة ديناميت"
type input "0"
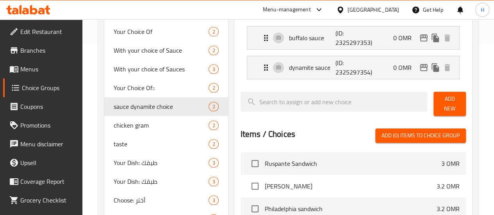
scroll to position [172, 0]
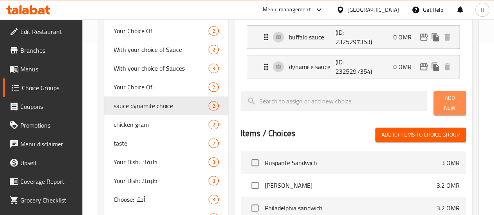
click at [434, 104] on button "Add New" at bounding box center [450, 103] width 32 height 24
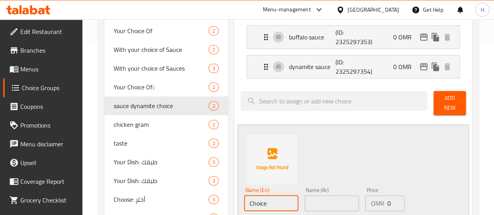
click at [245, 201] on input "Choice" at bounding box center [271, 204] width 54 height 16
type input "Dynamite & Buffalo"
click at [306, 199] on input "text" at bounding box center [332, 204] width 54 height 16
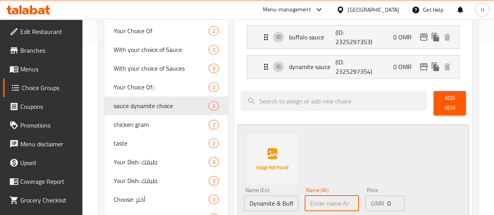
paste input "الديناميت و الجاموس"
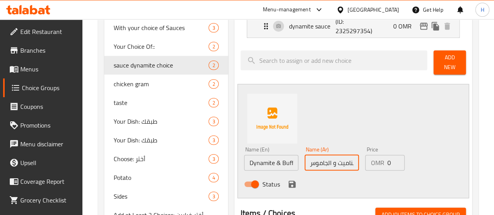
type input "الديناميت و الجاموس"
click at [263, 180] on span "Status" at bounding box center [272, 184] width 18 height 9
click at [248, 180] on input "Status" at bounding box center [255, 184] width 45 height 15
click at [225, 181] on input "Status" at bounding box center [247, 184] width 45 height 15
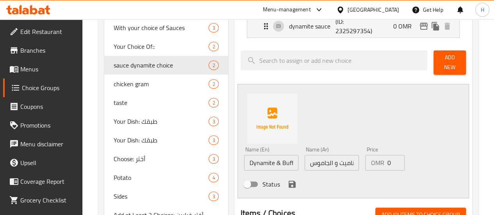
checkbox input "true"
click at [289, 182] on icon "save" at bounding box center [292, 184] width 7 height 7
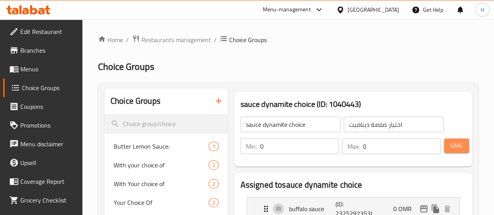
click at [447, 147] on button "Save" at bounding box center [456, 146] width 25 height 14
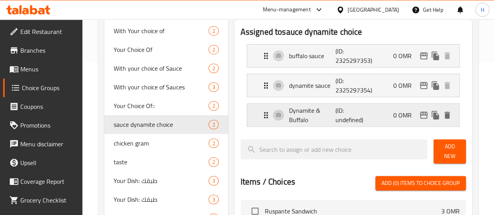
scroll to position [118, 0]
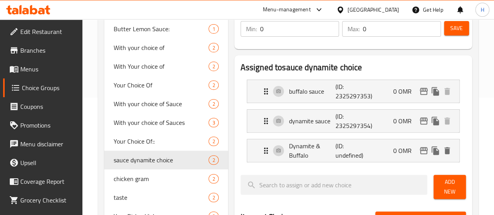
click at [33, 72] on span "Menus" at bounding box center [48, 68] width 56 height 9
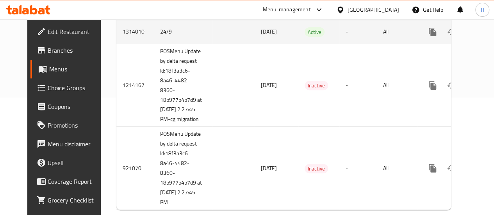
click at [485, 34] on icon "enhanced table" at bounding box center [489, 31] width 9 height 9
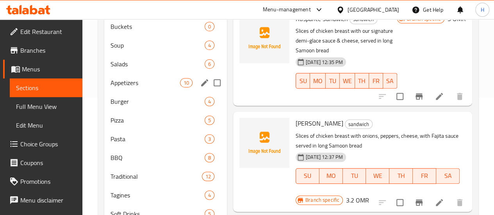
click at [133, 87] on div "Appetizers 10" at bounding box center [165, 82] width 123 height 19
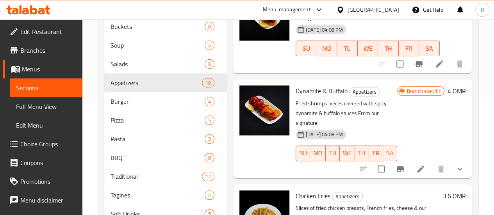
scroll to position [213, 0]
click at [455, 164] on icon "show more" at bounding box center [459, 168] width 9 height 9
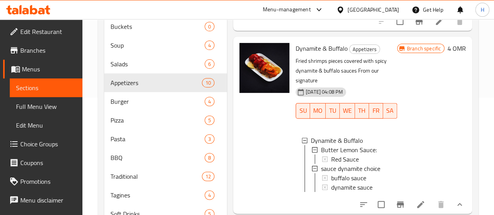
scroll to position [260, 0]
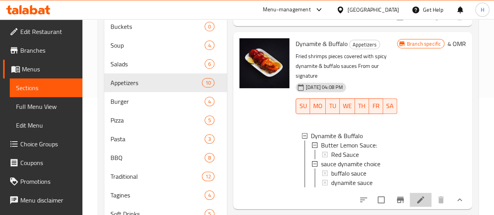
click at [417, 195] on icon at bounding box center [420, 199] width 9 height 9
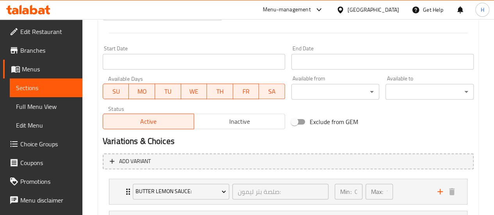
scroll to position [387, 0]
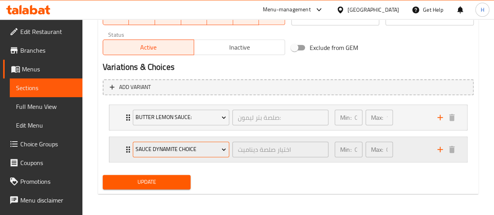
click at [170, 148] on span "sauce dynamite choice" at bounding box center [181, 150] width 91 height 10
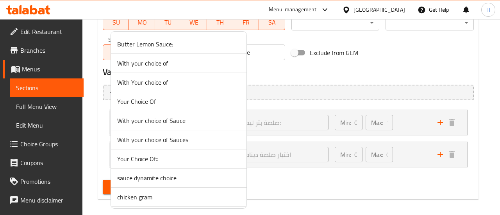
click at [146, 176] on span "sauce dynamite choice" at bounding box center [178, 178] width 123 height 9
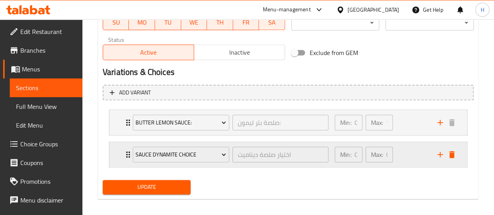
click at [121, 153] on div "sauce dynamite choice اختيار صلصة ديناميت ​ Min: 0 ​ Max: 0 ​" at bounding box center [288, 154] width 358 height 25
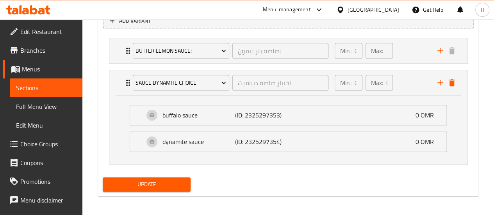
scroll to position [341, 0]
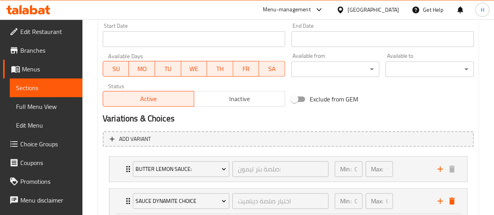
click at [39, 140] on span "Choice Groups" at bounding box center [48, 144] width 56 height 9
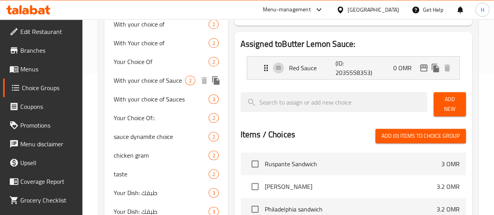
scroll to position [141, 0]
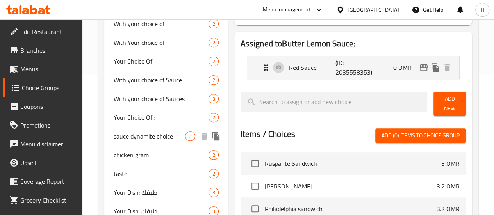
click at [141, 141] on span "sauce dynamite choice" at bounding box center [150, 136] width 72 height 9
type input "sauce dynamite choice"
type input "اختيار صلصة ديناميت"
type input "0"
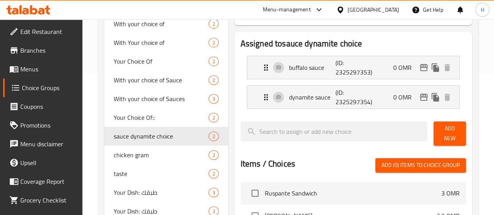
click at [452, 127] on span "Add New" at bounding box center [450, 134] width 20 height 20
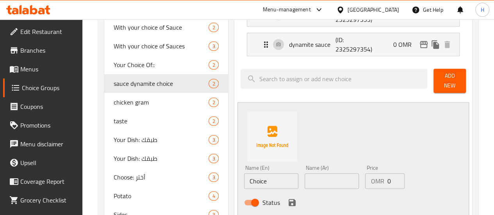
scroll to position [195, 0]
click at [248, 174] on input "Choice" at bounding box center [271, 181] width 54 height 16
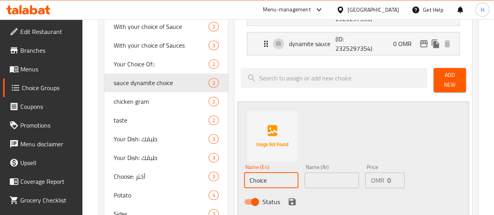
click at [248, 174] on input "Choice" at bounding box center [271, 181] width 54 height 16
type input "Dynamite & Buffalo sauce"
click at [305, 181] on input "text" at bounding box center [332, 181] width 54 height 16
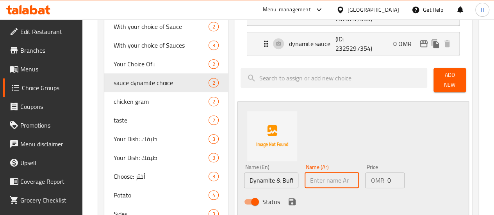
paste input "الديناميت و الجاموس"
type input "الديناميت و الجاموس"
click at [289, 199] on icon "save" at bounding box center [292, 202] width 7 height 7
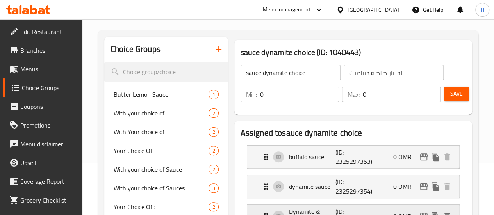
scroll to position [43, 0]
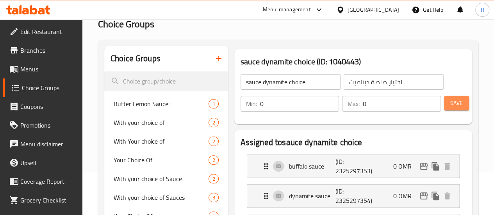
click at [463, 99] on button "Save" at bounding box center [456, 103] width 25 height 14
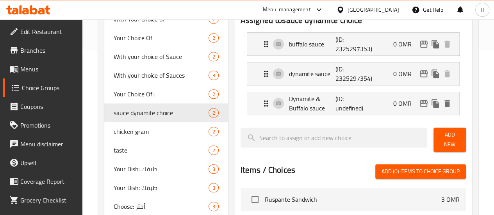
scroll to position [167, 0]
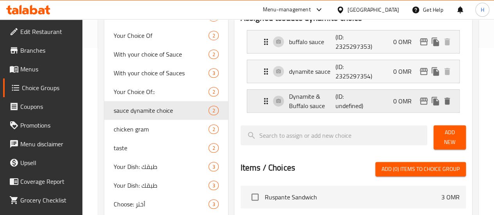
click at [293, 107] on p "Dynamite & Buffalo sauce" at bounding box center [312, 101] width 47 height 19
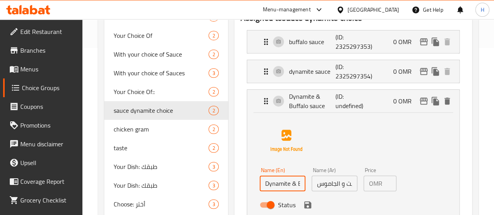
click at [263, 183] on input "Dynamite & Buffalo sauce" at bounding box center [283, 184] width 46 height 16
click at [312, 187] on input "الديناميت و الجاموس" at bounding box center [335, 184] width 46 height 16
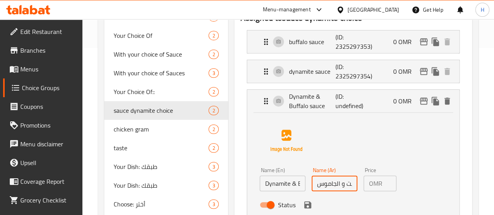
scroll to position [0, 10]
drag, startPoint x: 297, startPoint y: 181, endPoint x: 342, endPoint y: 180, distance: 45.3
click at [342, 180] on input "الديناميت و الجاموس" at bounding box center [335, 184] width 46 height 16
click at [304, 208] on icon "save" at bounding box center [307, 205] width 7 height 7
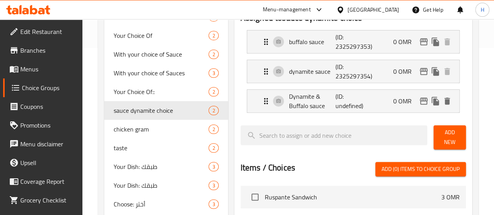
type input ".."
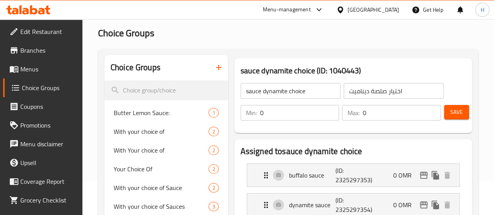
scroll to position [30, 0]
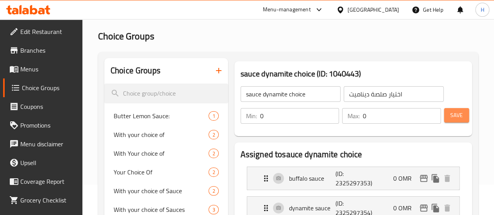
click at [451, 116] on span "Save" at bounding box center [457, 116] width 13 height 10
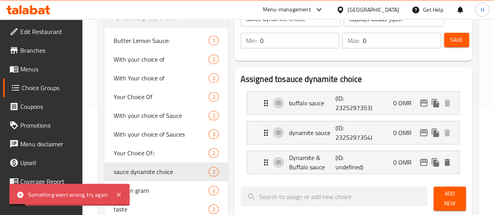
scroll to position [113, 0]
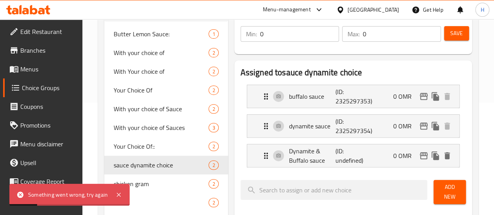
click at [447, 194] on span "Add New" at bounding box center [450, 193] width 20 height 20
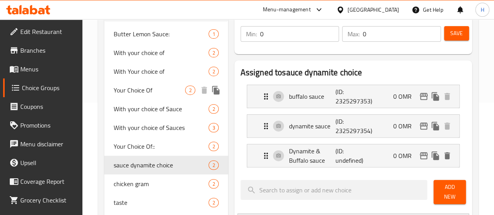
scroll to position [0, 0]
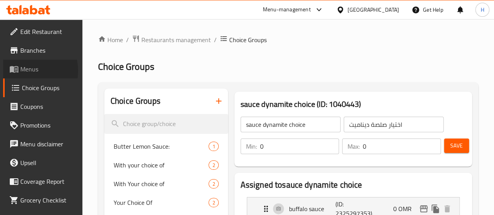
click at [27, 71] on span "Menus" at bounding box center [48, 68] width 56 height 9
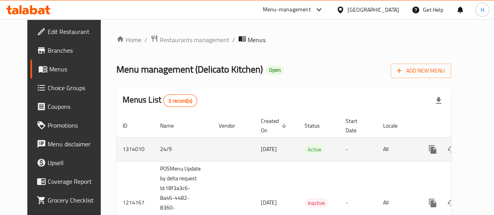
click at [480, 149] on link "enhanced table" at bounding box center [489, 149] width 19 height 19
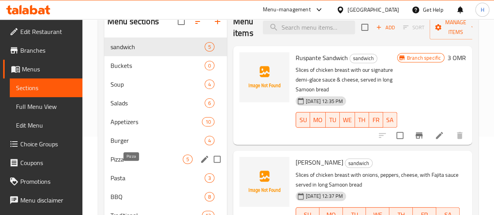
scroll to position [79, 0]
click at [117, 107] on span "Salads" at bounding box center [147, 102] width 72 height 9
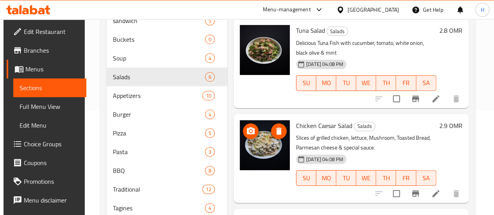
scroll to position [200, 0]
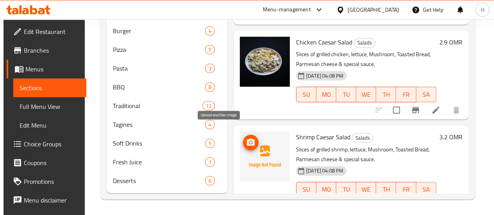
click at [246, 138] on icon "upload picture" at bounding box center [250, 142] width 9 height 9
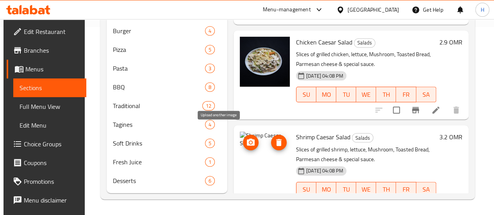
click at [247, 139] on icon "upload picture" at bounding box center [251, 142] width 8 height 7
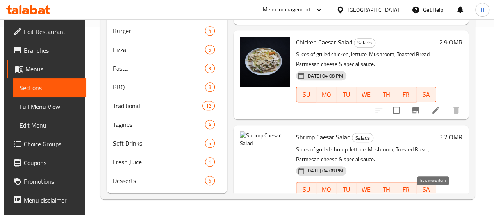
click at [432, 201] on icon at bounding box center [436, 205] width 9 height 9
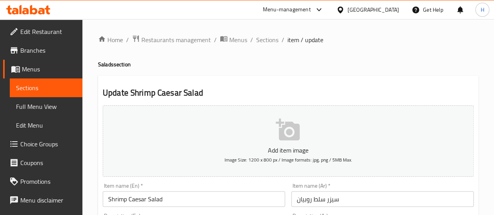
click at [286, 136] on icon "button" at bounding box center [288, 130] width 25 height 25
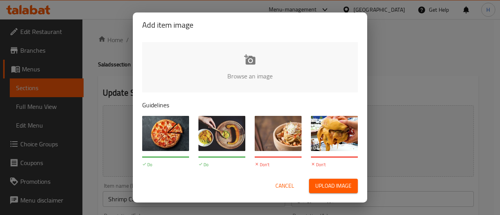
click at [324, 183] on span "Upload image" at bounding box center [333, 186] width 36 height 10
type input "C:\fakepath\salad shrimp IMG_3134.jpg"
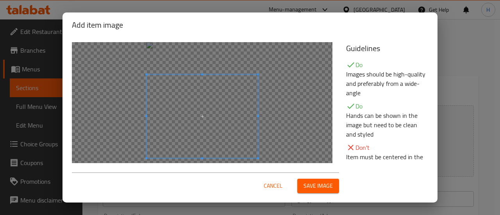
click at [306, 190] on span "Save image" at bounding box center [318, 186] width 29 height 10
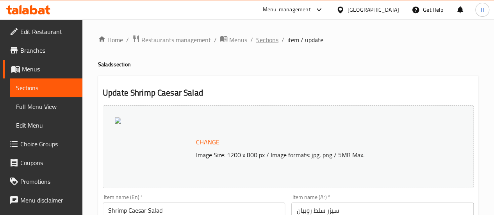
click at [266, 43] on span "Sections" at bounding box center [267, 39] width 22 height 9
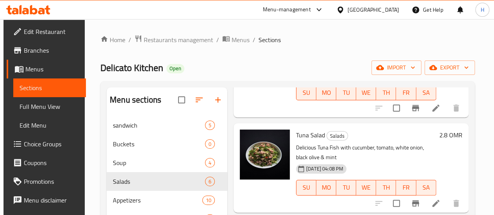
scroll to position [200, 0]
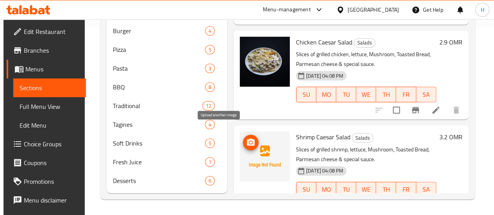
click at [246, 138] on icon "upload picture" at bounding box center [250, 142] width 9 height 9
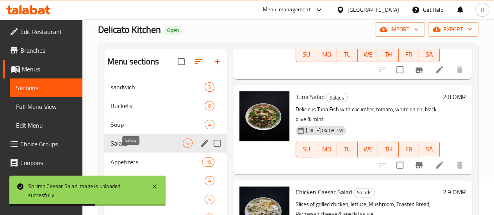
scroll to position [39, 0]
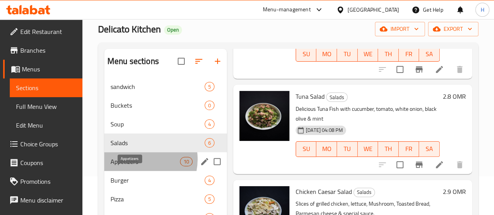
click at [135, 167] on span "Appetizers" at bounding box center [146, 161] width 70 height 9
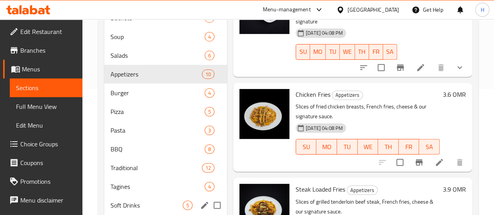
scroll to position [200, 0]
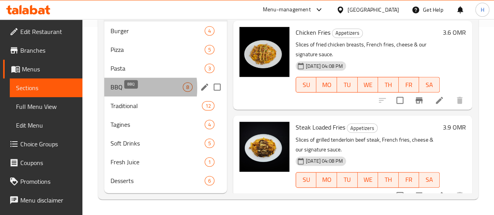
click at [114, 88] on span "BBQ" at bounding box center [147, 86] width 72 height 9
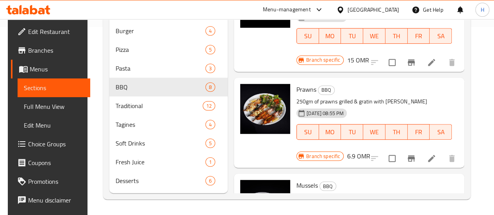
scroll to position [46, 0]
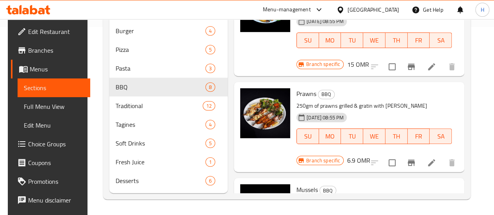
click at [434, 159] on icon at bounding box center [431, 162] width 7 height 7
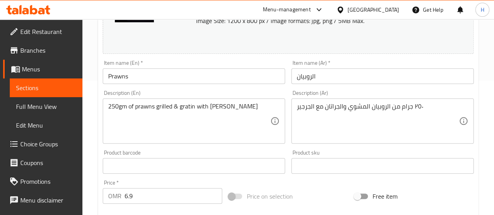
scroll to position [135, 0]
click at [49, 143] on span "Choice Groups" at bounding box center [48, 144] width 56 height 9
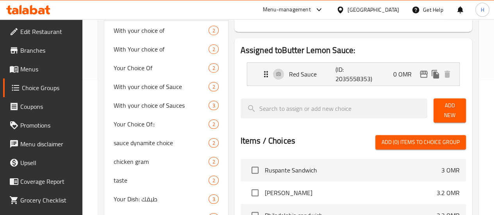
scroll to position [111, 0]
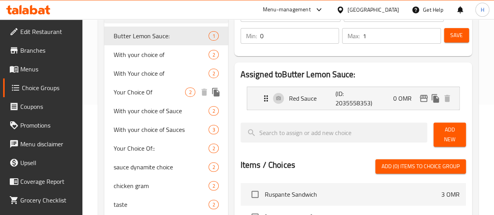
click at [130, 94] on span "Your Choice Of" at bounding box center [150, 92] width 72 height 9
type input "Your Choice Of"
type input "مع إختيارك من"
type input "1"
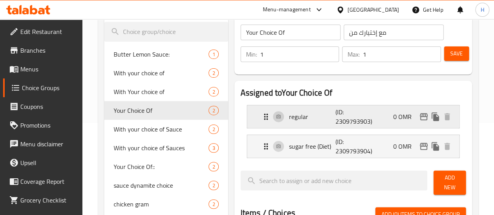
scroll to position [92, 0]
click at [120, 95] on span "With Your choice of" at bounding box center [150, 92] width 72 height 9
type input "With Your choice of"
type input "0"
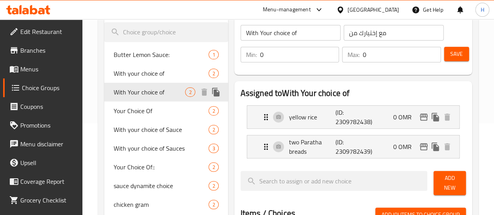
scroll to position [0, 0]
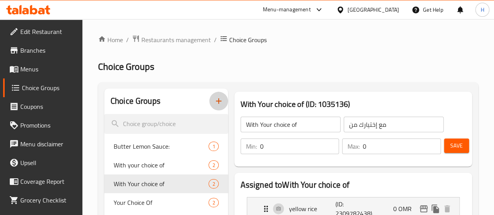
click at [214, 101] on icon "button" at bounding box center [218, 101] width 9 height 9
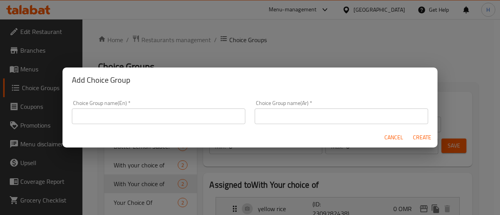
click at [170, 115] on input "text" at bounding box center [159, 117] width 174 height 16
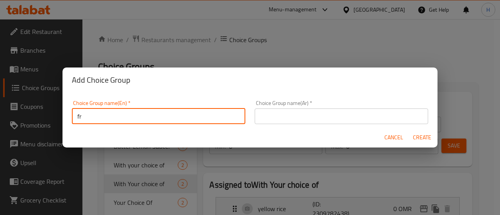
type input "f"
click at [184, 120] on input "prawns type" at bounding box center [159, 117] width 174 height 16
type input "prawns type"
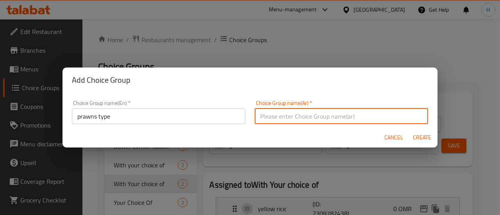
click at [277, 110] on input "text" at bounding box center [342, 117] width 174 height 16
paste input "نوع الروبيان"
type input "نوع الروبيان"
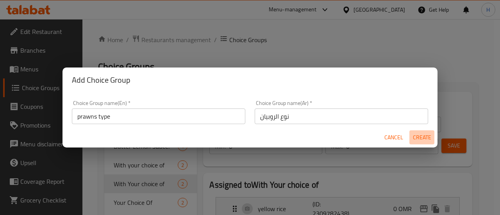
click at [417, 139] on span "Create" at bounding box center [422, 138] width 19 height 10
type input "prawns type"
type input "نوع الروبيان"
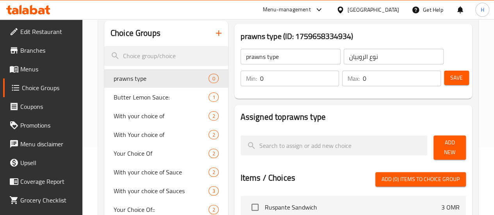
scroll to position [68, 0]
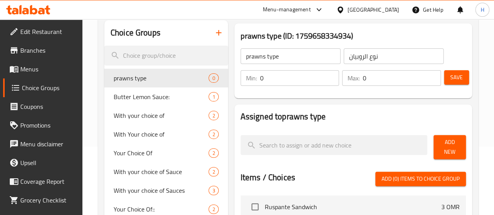
click at [434, 146] on button "Add New" at bounding box center [450, 147] width 32 height 24
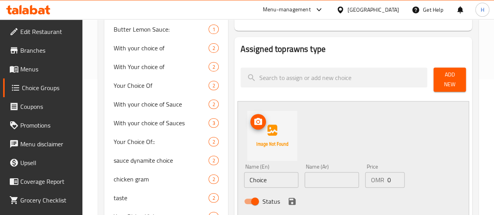
scroll to position [136, 0]
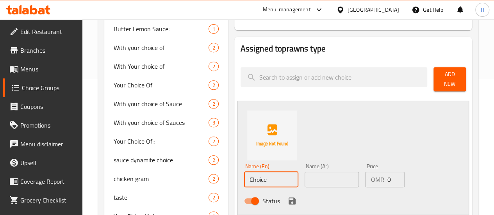
click at [249, 179] on input "Choice" at bounding box center [271, 180] width 54 height 16
click at [256, 174] on input "grilled only" at bounding box center [271, 180] width 54 height 16
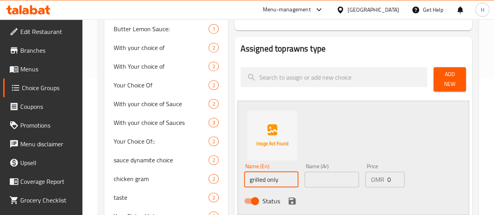
type input "grilled only"
click at [305, 172] on input "text" at bounding box center [332, 180] width 54 height 16
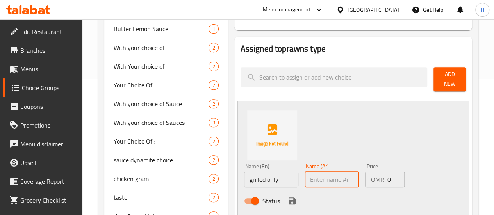
paste input "مشوي فقط"
type input "مشوي فقط"
click at [288, 197] on icon "save" at bounding box center [292, 201] width 9 height 9
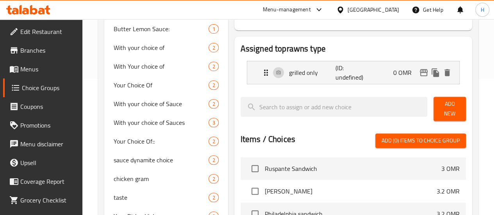
scroll to position [0, 0]
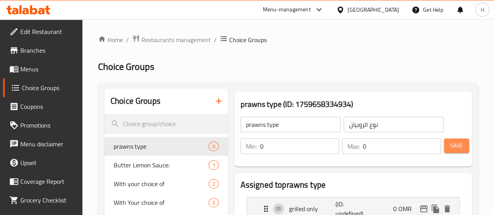
click at [447, 143] on button "Save" at bounding box center [456, 146] width 25 height 14
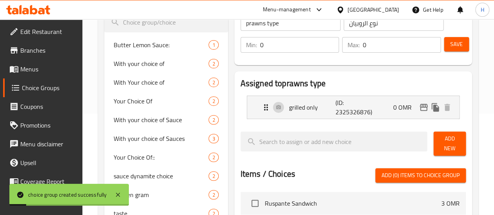
scroll to position [106, 0]
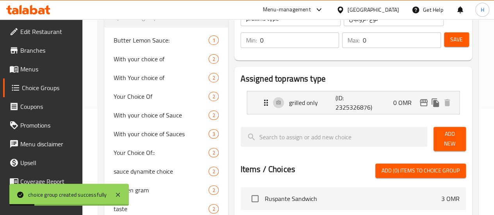
click at [449, 132] on span "Add New" at bounding box center [450, 139] width 20 height 20
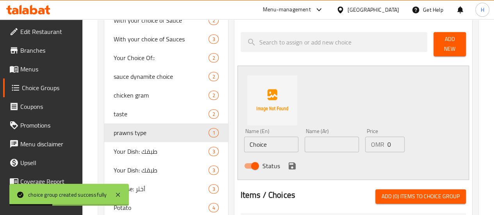
scroll to position [202, 0]
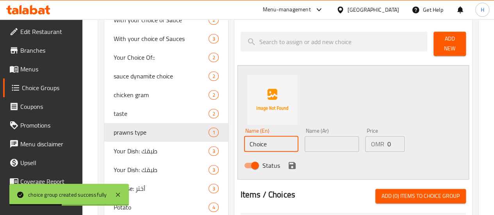
click at [244, 139] on input "Choice" at bounding box center [271, 144] width 54 height 16
type input "gratin only"
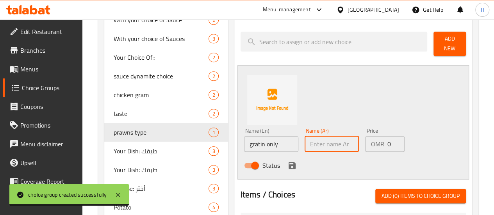
click at [244, 139] on input "gratin only" at bounding box center [271, 144] width 54 height 16
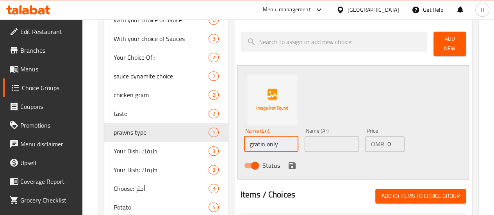
click at [244, 139] on input "gratin only" at bounding box center [271, 144] width 54 height 16
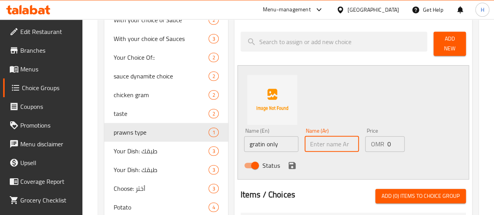
click at [305, 147] on input "text" at bounding box center [332, 144] width 54 height 16
paste input "جَرَتين فقط"
type input "جَرَتين فقط"
click at [289, 162] on icon "save" at bounding box center [292, 165] width 7 height 7
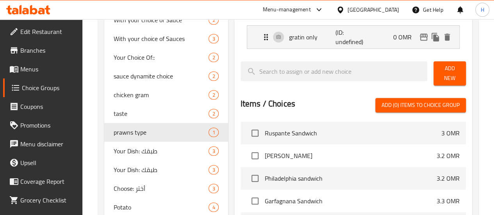
scroll to position [92, 0]
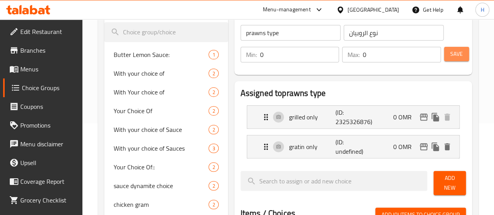
click at [447, 60] on button "Save" at bounding box center [456, 54] width 25 height 14
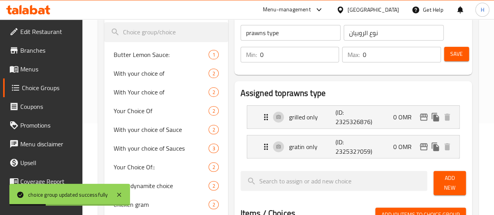
click at [445, 181] on span "Add New" at bounding box center [450, 184] width 20 height 20
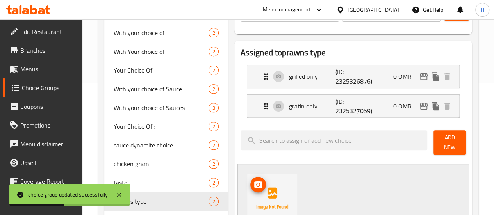
scroll to position [169, 0]
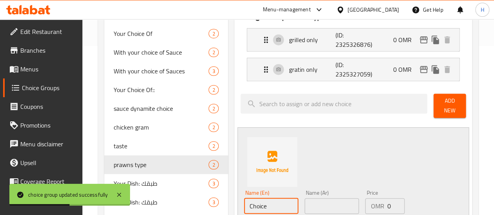
click at [244, 199] on input "Choice" at bounding box center [271, 207] width 54 height 16
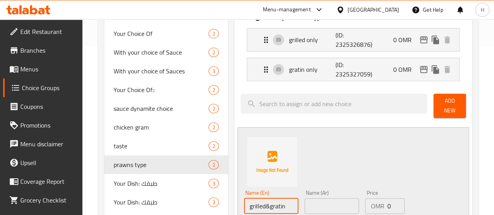
click at [244, 199] on input "grilled&gratin" at bounding box center [271, 207] width 54 height 16
type input "grilled&gratin"
click at [318, 203] on input "text" at bounding box center [332, 207] width 54 height 16
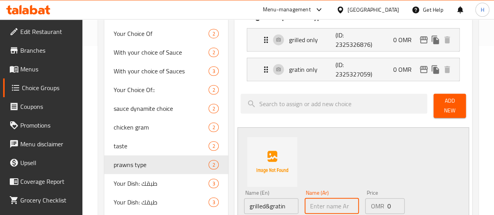
paste input "مشوي ومغطى بالجبن"
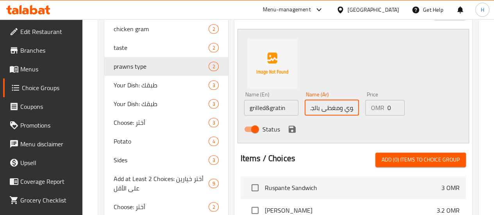
scroll to position [268, 0]
type input "مشوي ومغطى بالجبن"
click at [289, 125] on icon "save" at bounding box center [292, 128] width 7 height 7
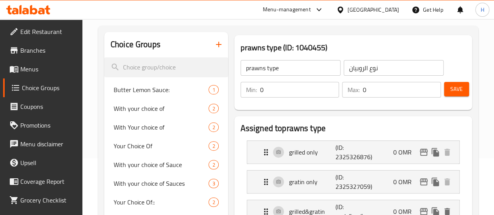
scroll to position [0, 0]
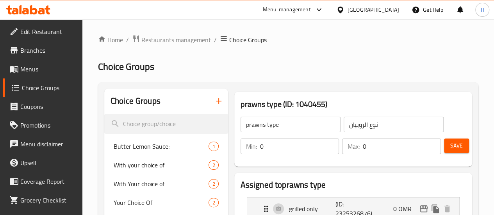
click at [453, 141] on span "Save" at bounding box center [457, 146] width 13 height 10
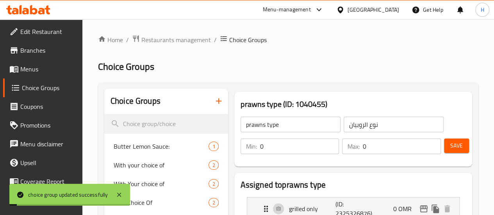
click at [40, 72] on span "Menus" at bounding box center [48, 68] width 56 height 9
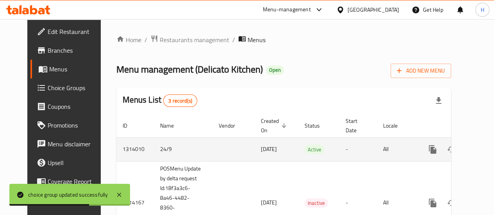
drag, startPoint x: 410, startPoint y: 131, endPoint x: 475, endPoint y: 149, distance: 67.6
click at [480, 149] on link "enhanced table" at bounding box center [489, 149] width 19 height 19
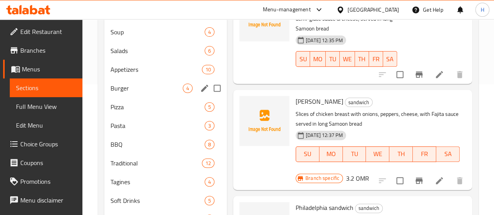
scroll to position [131, 0]
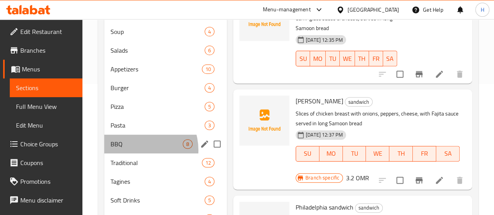
click at [138, 154] on div "BBQ 8" at bounding box center [165, 144] width 123 height 19
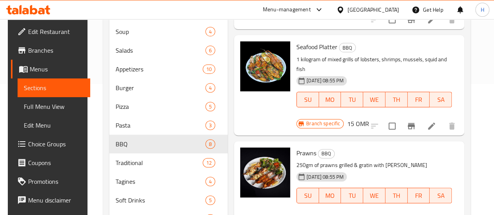
scroll to position [44, 0]
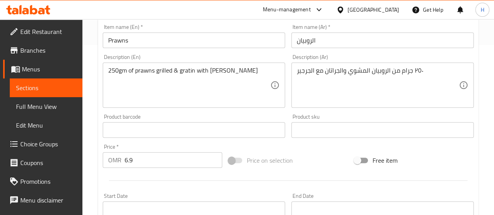
scroll to position [177, 0]
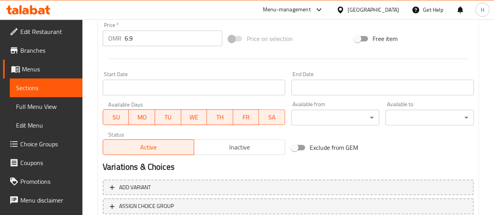
click at [213, 106] on div "SU MO TU WE TH FR SA" at bounding box center [194, 113] width 183 height 23
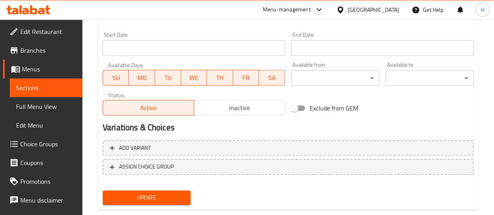
scroll to position [333, 0]
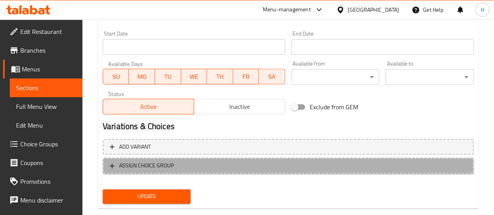
click at [203, 159] on button "ASSIGN CHOICE GROUP" at bounding box center [288, 166] width 371 height 16
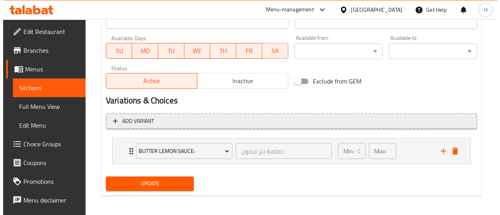
scroll to position [360, 0]
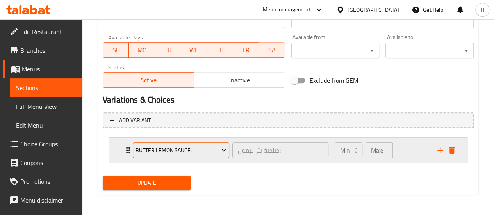
click at [219, 146] on span "Butter Lemon Sauce:" at bounding box center [181, 151] width 91 height 10
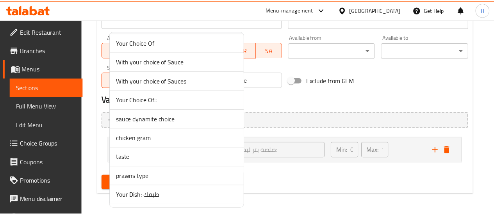
scroll to position [80, 0]
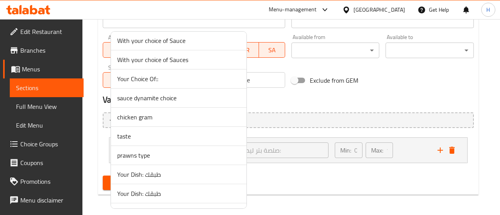
click at [163, 152] on span "prawns type" at bounding box center [178, 155] width 123 height 9
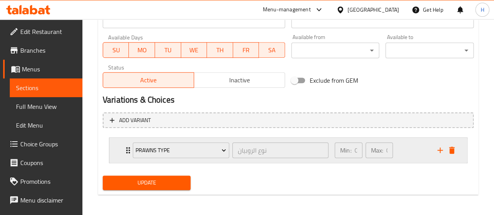
click at [127, 155] on icon "Expand" at bounding box center [128, 150] width 9 height 9
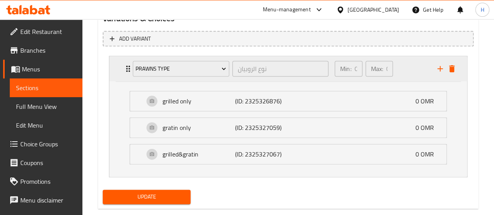
scroll to position [456, 0]
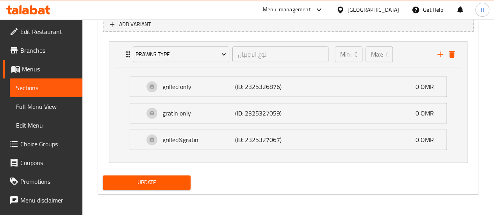
click at [163, 190] on div "Update" at bounding box center [147, 182] width 95 height 21
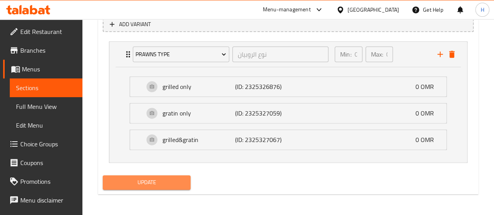
click at [159, 184] on span "Update" at bounding box center [147, 183] width 76 height 10
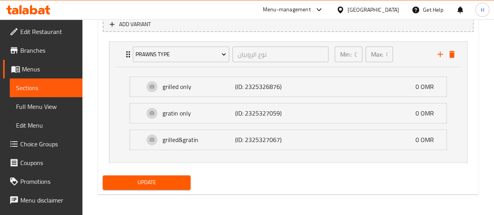
click at [35, 70] on span "Menus" at bounding box center [49, 68] width 54 height 9
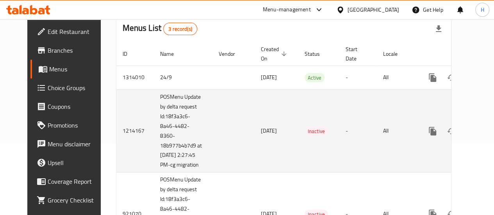
scroll to position [60, 0]
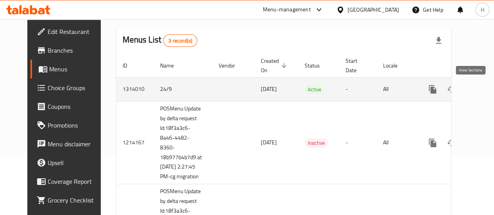
click at [485, 85] on icon "enhanced table" at bounding box center [489, 89] width 9 height 9
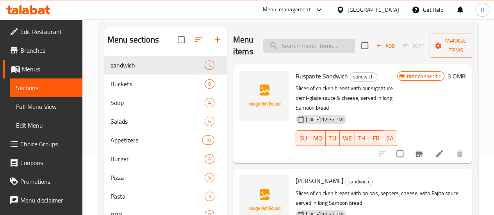
click at [287, 47] on input "search" at bounding box center [309, 46] width 92 height 14
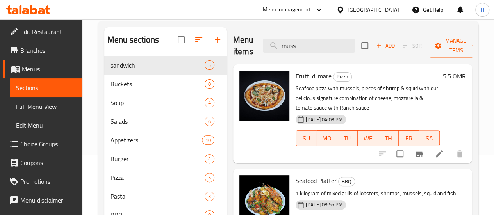
scroll to position [190, 0]
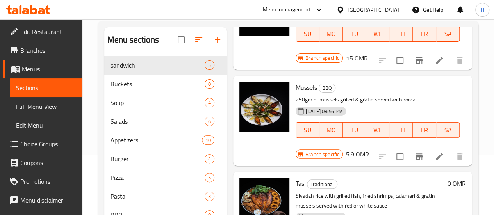
type input "muss"
click at [435, 152] on icon at bounding box center [439, 156] width 9 height 9
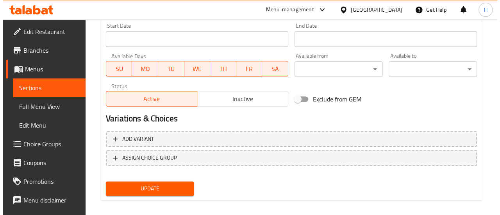
scroll to position [348, 0]
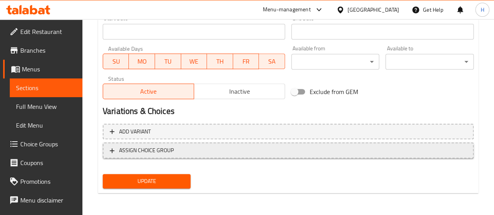
click at [211, 150] on span "ASSIGN CHOICE GROUP" at bounding box center [288, 151] width 357 height 10
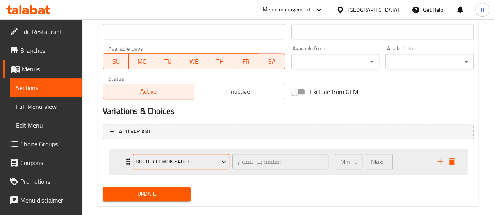
click at [165, 165] on span "Butter Lemon Sauce:" at bounding box center [181, 162] width 91 height 10
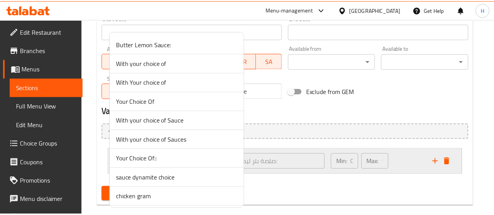
scroll to position [77, 0]
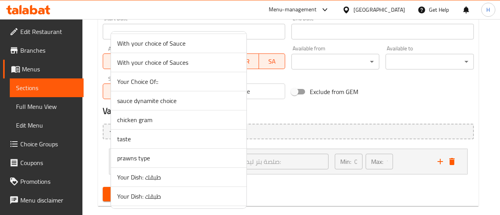
click at [159, 155] on span "prawns type" at bounding box center [178, 158] width 123 height 9
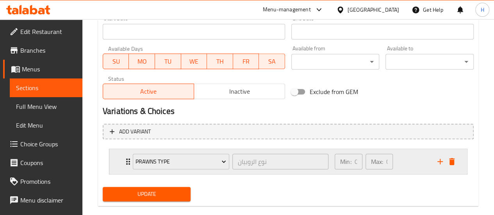
click at [125, 164] on icon "Expand" at bounding box center [128, 161] width 9 height 9
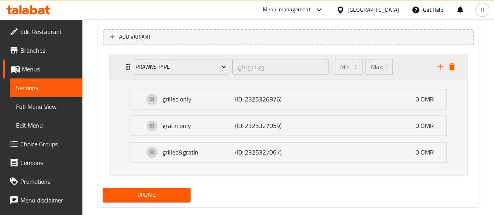
scroll to position [447, 0]
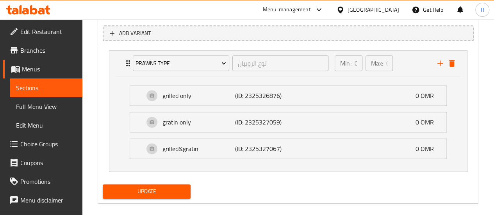
click at [138, 192] on span "Update" at bounding box center [147, 192] width 76 height 10
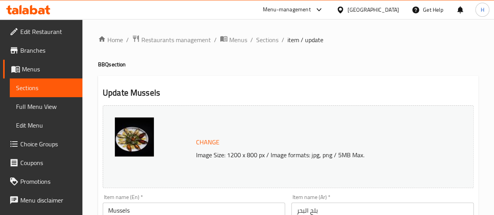
click at [30, 72] on span "Menus" at bounding box center [49, 68] width 54 height 9
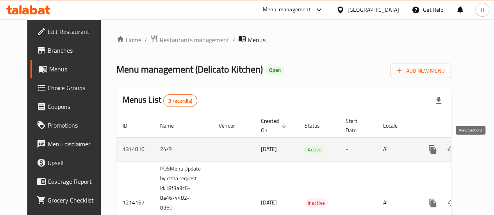
click at [485, 154] on icon "enhanced table" at bounding box center [489, 149] width 9 height 9
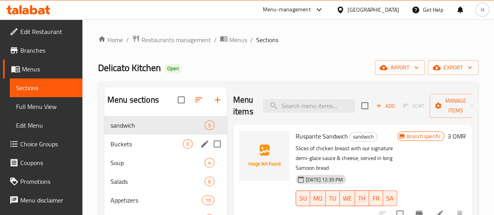
scroll to position [200, 0]
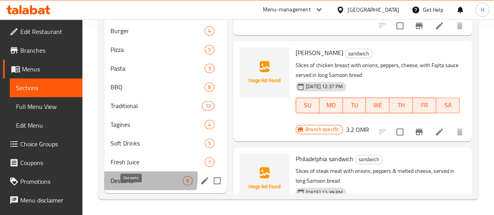
click at [125, 177] on span "Desserts" at bounding box center [147, 180] width 72 height 9
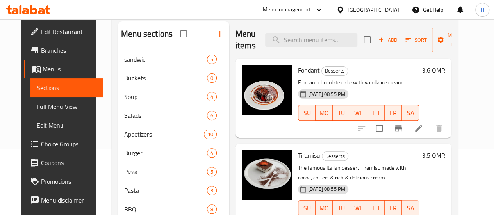
scroll to position [191, 0]
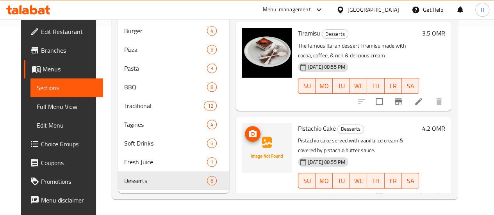
click at [245, 129] on span "upload picture" at bounding box center [253, 133] width 16 height 9
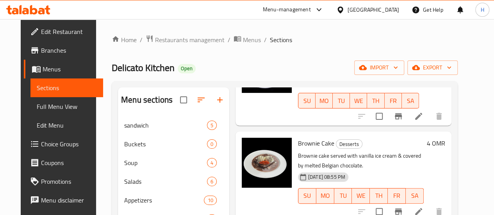
scroll to position [277, 0]
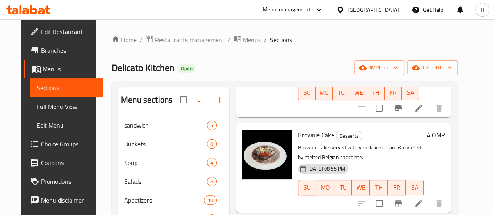
click at [243, 44] on span "Menus" at bounding box center [252, 39] width 18 height 9
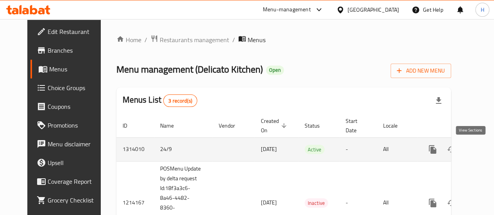
click at [486, 150] on icon "enhanced table" at bounding box center [489, 149] width 7 height 7
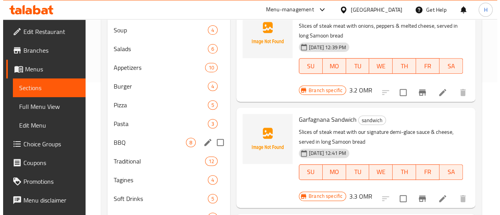
scroll to position [200, 0]
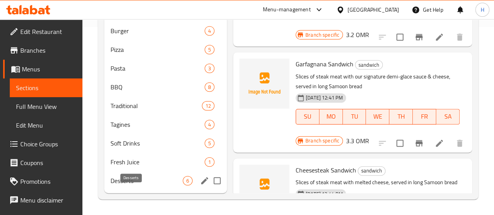
click at [136, 181] on span "Desserts" at bounding box center [147, 180] width 72 height 9
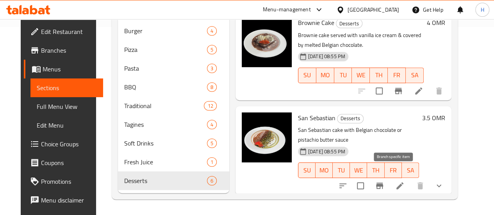
click at [385, 181] on icon "Branch-specific-item" at bounding box center [379, 185] width 9 height 9
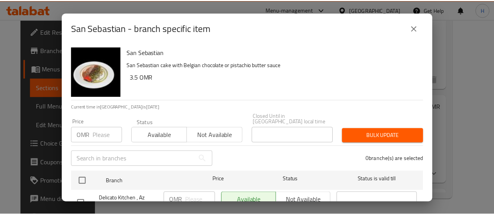
scroll to position [126, 0]
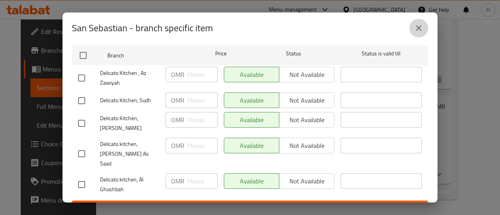
click at [419, 33] on button "close" at bounding box center [419, 28] width 19 height 19
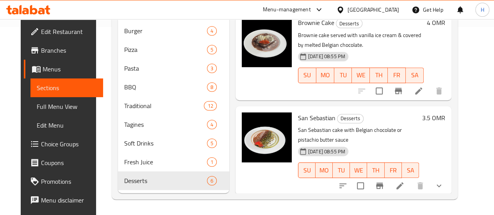
scroll to position [277, 0]
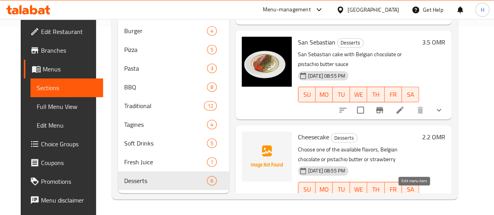
click at [404, 202] on icon at bounding box center [400, 205] width 7 height 7
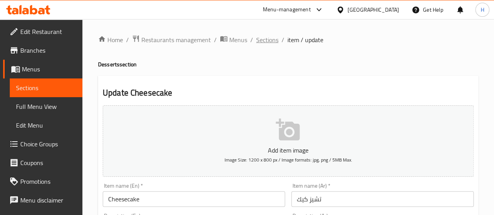
click at [271, 42] on span "Sections" at bounding box center [267, 39] width 22 height 9
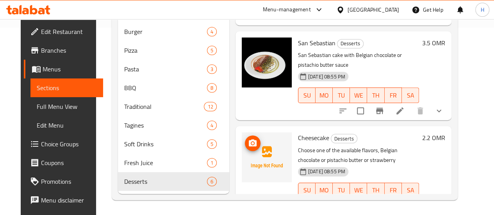
scroll to position [188, 0]
click at [245, 139] on button "upload picture" at bounding box center [253, 143] width 16 height 16
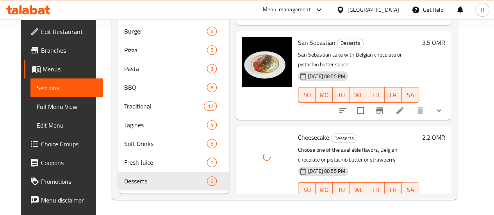
click at [409, 199] on li at bounding box center [400, 206] width 22 height 14
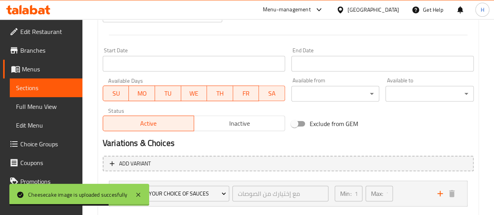
scroll to position [361, 0]
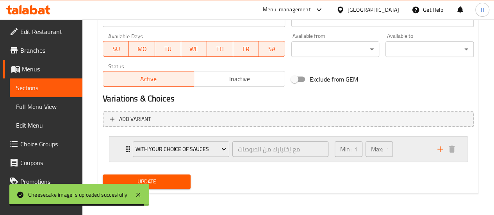
click at [175, 159] on div "With your choice of Sauces مع إختيارك من الصوصات ​" at bounding box center [230, 149] width 205 height 25
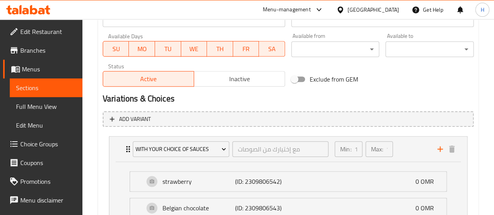
scroll to position [456, 0]
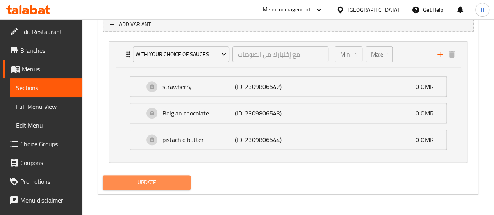
click at [170, 182] on span "Update" at bounding box center [147, 183] width 76 height 10
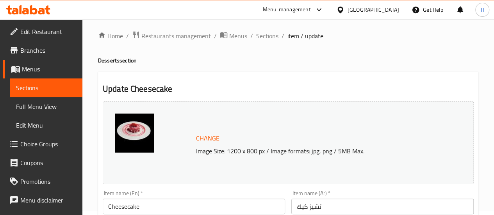
scroll to position [3, 0]
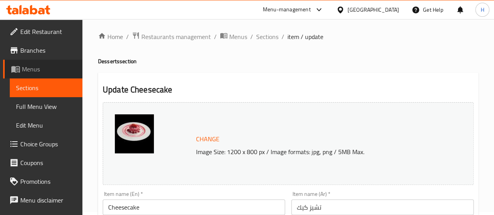
click at [45, 68] on span "Menus" at bounding box center [49, 68] width 54 height 9
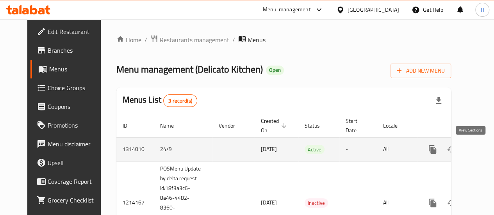
click at [485, 152] on icon "enhanced table" at bounding box center [489, 149] width 9 height 9
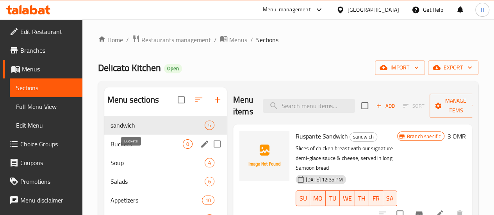
click at [144, 149] on span "Buckets" at bounding box center [147, 144] width 72 height 9
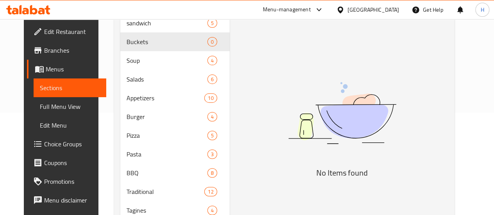
scroll to position [104, 0]
click at [46, 141] on span "Choice Groups" at bounding box center [72, 144] width 56 height 9
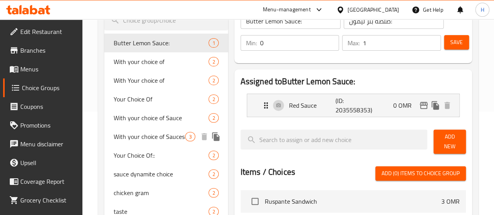
click at [132, 140] on div "With your choice of Sauces 3" at bounding box center [166, 136] width 124 height 19
type input "With your choice of Sauces"
type input "مع إختيارك من الصوصات"
type input "1"
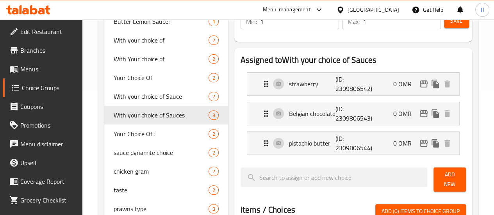
scroll to position [125, 0]
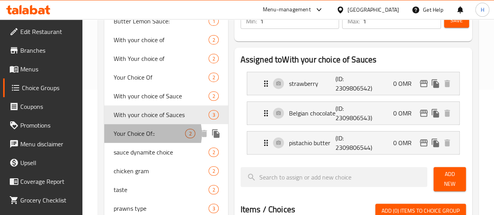
click at [152, 138] on span "Your Choice Of::" at bounding box center [150, 133] width 72 height 9
type input "Your Choice Of::"
type input "إختيارك من::"
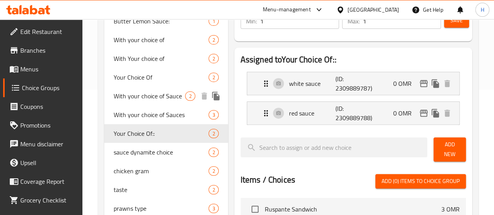
scroll to position [0, 0]
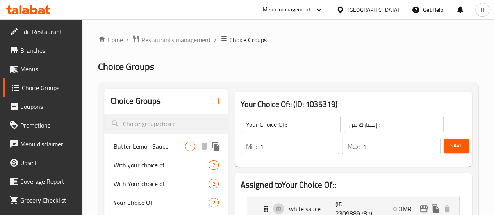
click at [135, 151] on span "Butter Lemon Sauce:" at bounding box center [150, 146] width 72 height 9
type input "Butter Lemon Sauce:"
type input "صلصة بتر ليمون:"
type input "0"
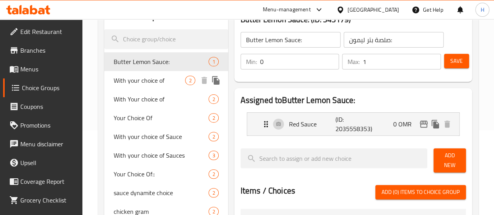
scroll to position [85, 0]
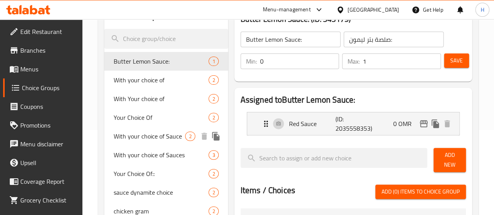
click at [136, 141] on span "With your choice of Sauce" at bounding box center [150, 136] width 72 height 9
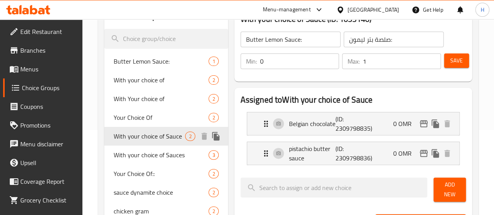
type input "With your choice of Sauce"
type input "مع إختيارك من الصوص"
type input "0"
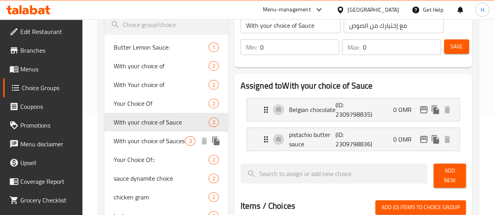
click at [136, 146] on span "With your choice of Sauces" at bounding box center [150, 140] width 72 height 9
type input "With your choice of Sauces"
type input "مع إختيارك من الصوصات"
type input "1"
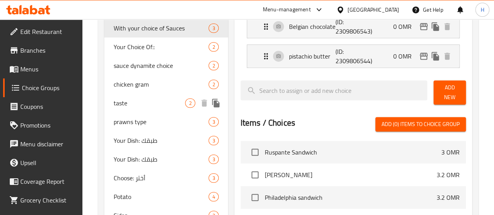
scroll to position [213, 0]
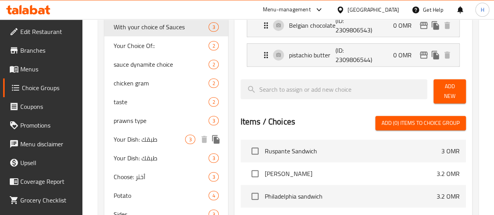
click at [136, 144] on span "Your Dish: طبقك" at bounding box center [150, 139] width 72 height 9
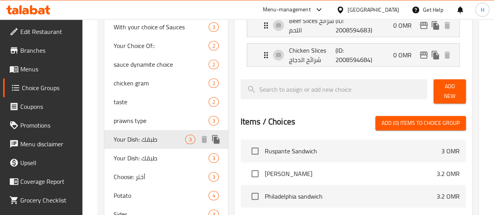
type input "Your Dish: طبقك"
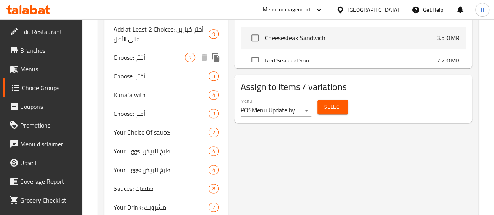
scroll to position [425, 0]
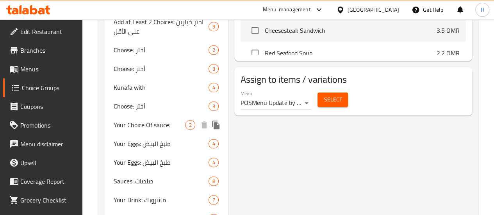
click at [149, 130] on span "Your Choice Of sauce:" at bounding box center [150, 124] width 72 height 9
type input "Your Choice Of sauce:"
type input "إختيارك من الصوص:"
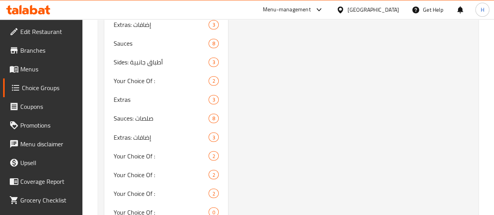
scroll to position [688, 0]
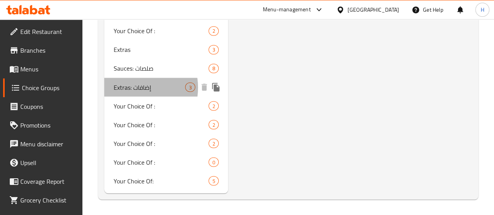
click at [129, 88] on span "Extras: إضافات" at bounding box center [150, 86] width 72 height 9
type input "Extras: إضافات"
type input "إضافات:"
type input "0"
type input "3"
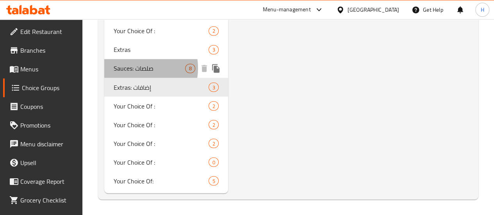
click at [133, 68] on span "Sauces: صلصات" at bounding box center [150, 68] width 72 height 9
type input "Sauces: صلصات"
type input "صلصات:"
type input "1"
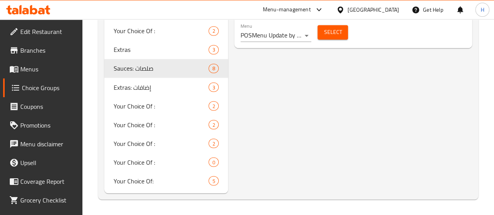
click at [37, 73] on span "Menus" at bounding box center [48, 68] width 56 height 9
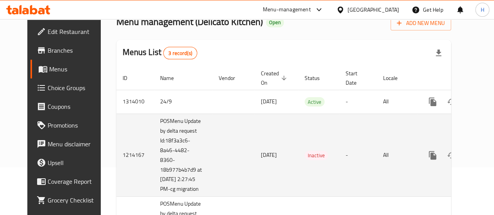
scroll to position [43, 0]
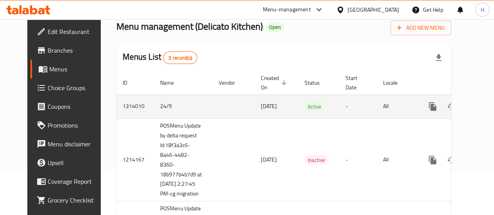
click at [486, 107] on icon "enhanced table" at bounding box center [489, 106] width 7 height 7
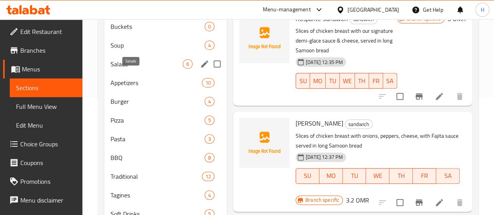
scroll to position [115, 0]
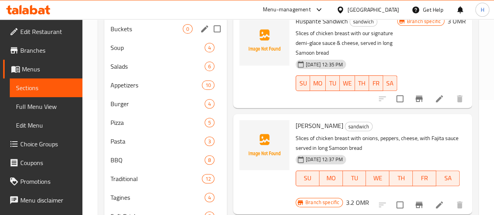
click at [123, 34] on span "Buckets" at bounding box center [147, 28] width 72 height 9
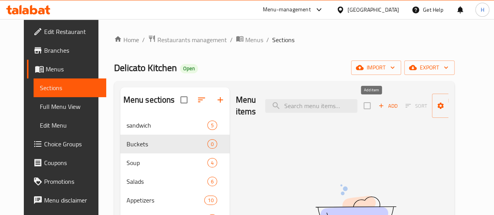
click at [378, 108] on span "Add" at bounding box center [388, 106] width 21 height 9
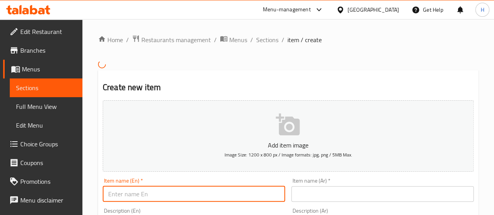
click at [180, 192] on input "text" at bounding box center [194, 194] width 183 height 16
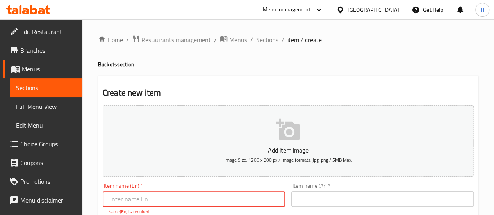
scroll to position [86, 0]
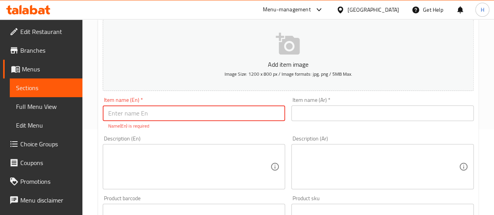
click at [177, 167] on textarea at bounding box center [189, 167] width 162 height 37
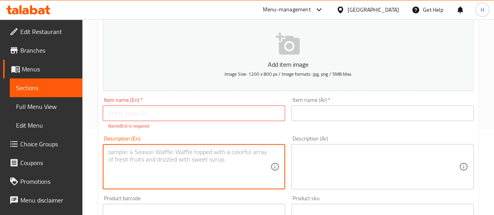
paste textarea "Seafood Bucket - سيفود بكت Mix seafood bucket: crabs, prawns, mussels, squids &…"
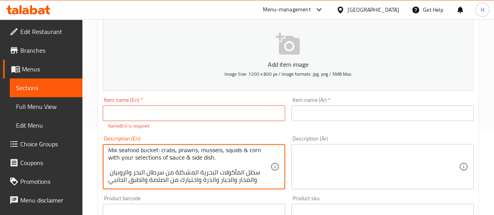
scroll to position [0, 0]
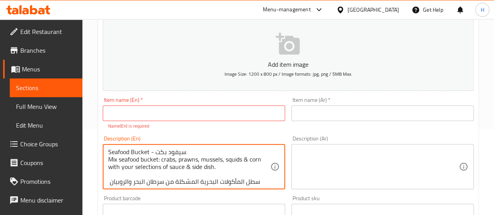
drag, startPoint x: 150, startPoint y: 152, endPoint x: 107, endPoint y: 150, distance: 43.4
click at [107, 150] on div "Seafood Bucket - سيفود بكت Mix seafood bucket: crabs, prawns, mussels, squids &…" at bounding box center [194, 166] width 183 height 45
type textarea "- سيفود بكت Mix seafood bucket: crabs, prawns, mussels, squids & corn with your…"
click at [113, 120] on input "text" at bounding box center [194, 114] width 183 height 16
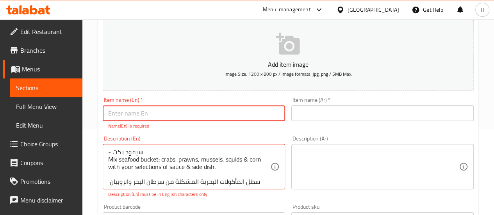
paste input "Seafood Bucket"
type input "Seafood Bucket"
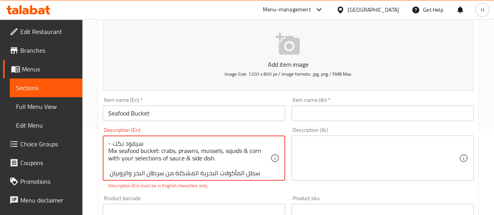
drag, startPoint x: 108, startPoint y: 151, endPoint x: 115, endPoint y: 142, distance: 11.7
click at [157, 143] on textarea "- سيفود بكت Mix seafood bucket: crabs, prawns, mussels, squids & corn with your…" at bounding box center [189, 158] width 162 height 37
drag, startPoint x: 157, startPoint y: 143, endPoint x: 109, endPoint y: 143, distance: 48.5
click at [109, 143] on textarea "- سيفود بكت Mix seafood bucket: crabs, prawns, mussels, squids & corn with your…" at bounding box center [189, 158] width 162 height 37
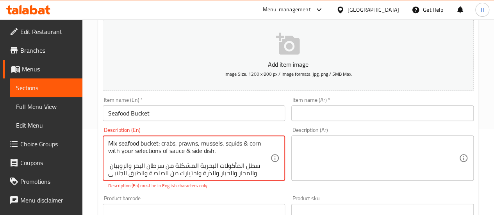
type textarea "Mix seafood bucket: crabs, prawns, mussels, squids & corn with your selections …"
click at [309, 119] on input "text" at bounding box center [383, 114] width 183 height 16
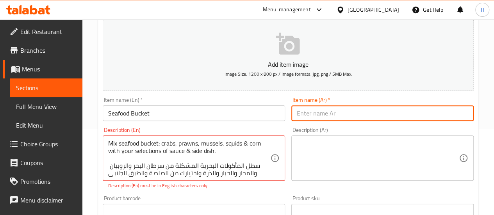
paste input "- سيفود بكت"
type input "- سيفود بكت"
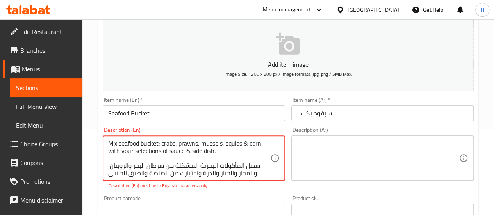
click at [147, 160] on textarea "Mix seafood bucket: crabs, prawns, mussels, squids & corn with your selections …" at bounding box center [189, 158] width 162 height 37
click at [109, 172] on textarea "Mix seafood bucket: crabs, prawns, mussels, squids & corn with your selections …" at bounding box center [189, 158] width 162 height 37
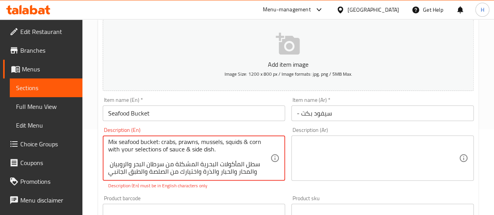
click at [109, 172] on textarea "Mix seafood bucket: crabs, prawns, mussels, squids & corn with your selections …" at bounding box center [189, 158] width 162 height 37
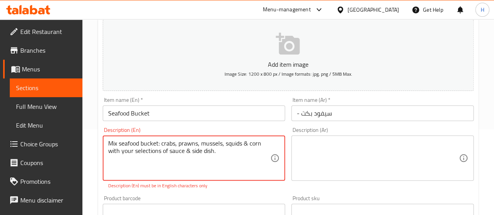
scroll to position [0, 0]
type textarea "Mix seafood bucket: crabs, prawns, mussels, squids & corn with your selections …"
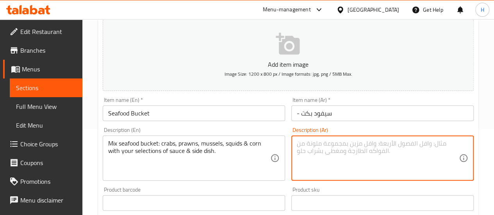
click at [329, 146] on textarea at bounding box center [378, 158] width 162 height 37
paste textarea "سطل المأكولات البحرية المشكلة من سرطان البحر والروبيان والمحار والحبار والذرة و…"
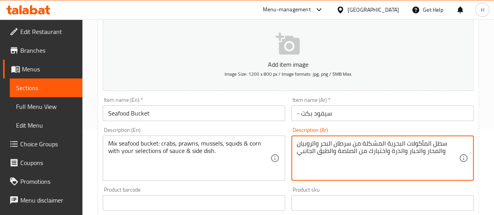
type textarea "سطل المأكولات البحرية المشكلة من سرطان البحر والروبيان والمحار والحبار والذرة و…"
click at [212, 183] on div "Description (En) Mix seafood bucket: crabs, prawns, mussels, squids & corn with…" at bounding box center [194, 154] width 189 height 60
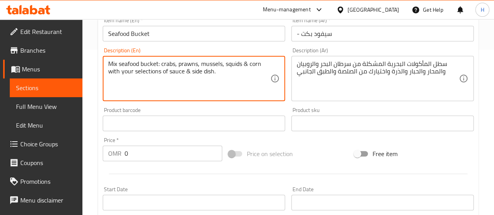
scroll to position [272, 0]
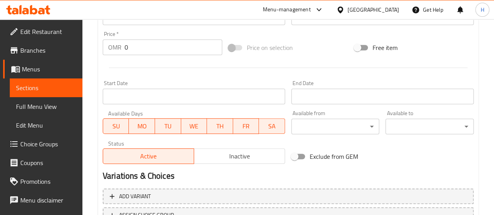
type textarea "Mix seafood bucket: crabs, prawns, mussels, squids & corn with your selections …"
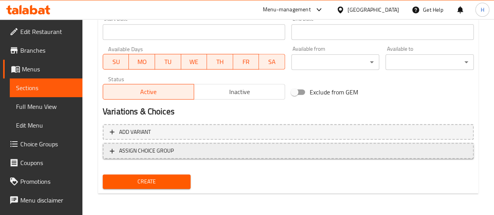
click at [156, 155] on span "ASSIGN CHOICE GROUP" at bounding box center [146, 151] width 55 height 10
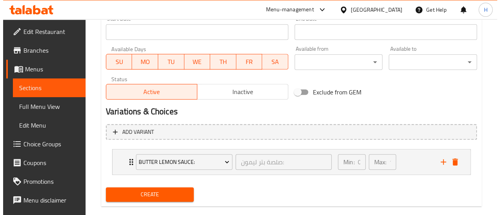
scroll to position [349, 0]
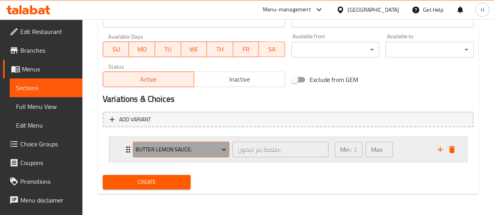
click at [156, 154] on span "Butter Lemon Sauce:" at bounding box center [181, 150] width 91 height 10
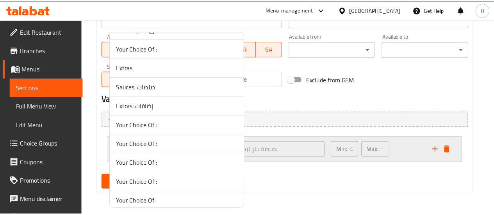
scroll to position [512, 0]
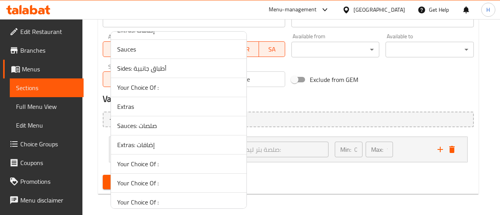
click at [140, 121] on span "Sauces: صلصات" at bounding box center [178, 125] width 123 height 9
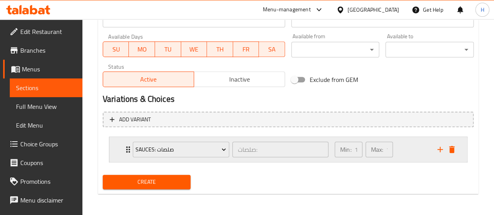
click at [117, 154] on div "Sauces: صلصات صلصات: ​ Min: 1 ​ Max: 1 ​" at bounding box center [288, 149] width 358 height 25
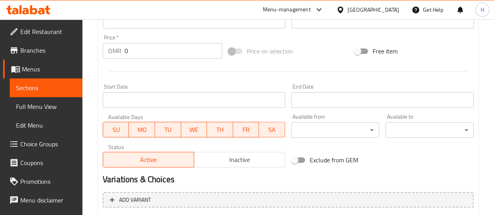
scroll to position [394, 0]
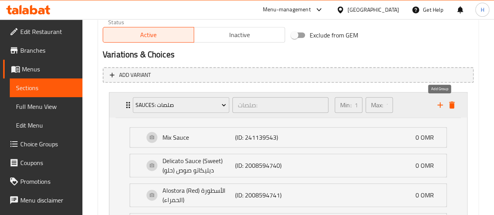
click at [438, 106] on icon "add" at bounding box center [440, 104] width 9 height 9
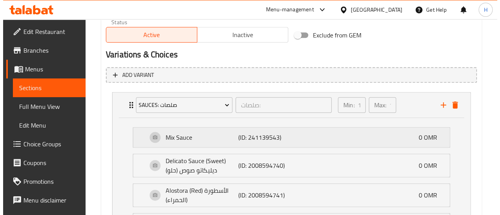
scroll to position [585, 0]
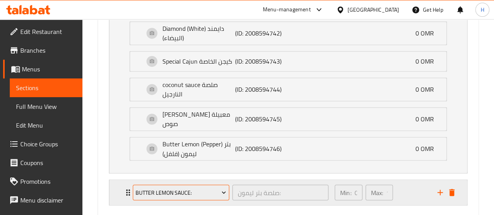
click at [175, 185] on button "Butter Lemon Sauce:" at bounding box center [181, 193] width 97 height 16
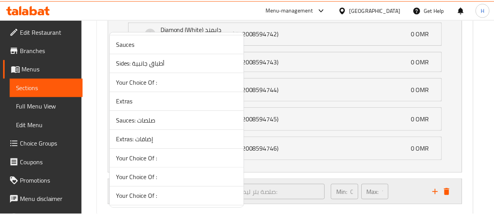
scroll to position [518, 0]
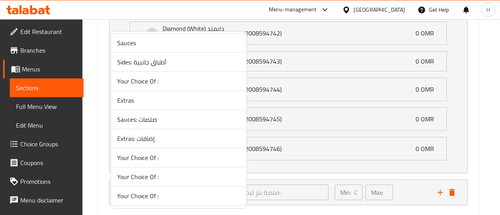
click at [159, 137] on span "Extras: إضافات" at bounding box center [178, 138] width 123 height 9
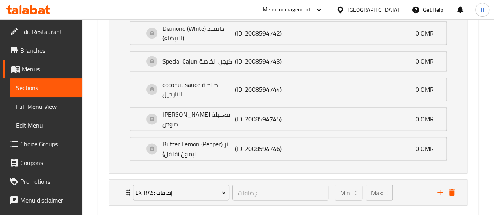
scroll to position [626, 0]
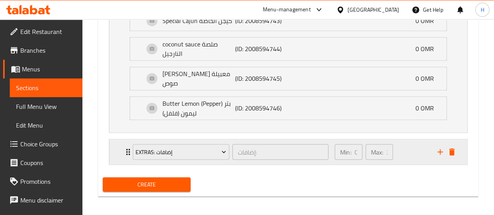
click at [121, 157] on div "Extras: إضافات إضافات: ​ Min: 0 ​ Max: 3 ​" at bounding box center [288, 152] width 358 height 25
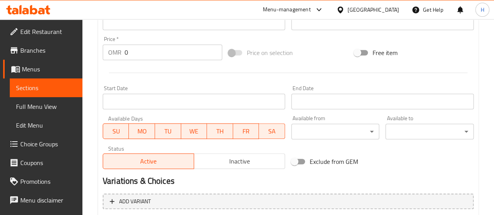
scroll to position [175, 0]
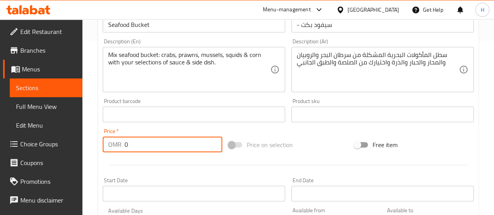
click at [136, 152] on input "0" at bounding box center [174, 145] width 98 height 16
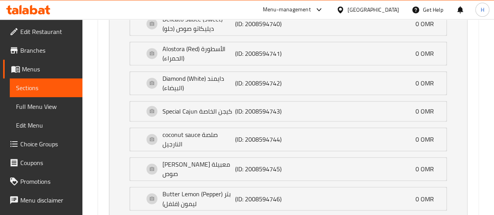
scroll to position [730, 0]
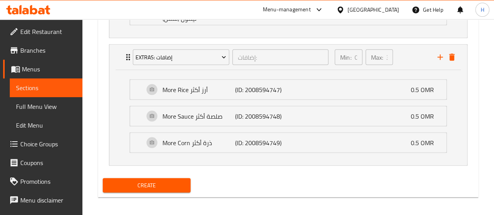
type input "15"
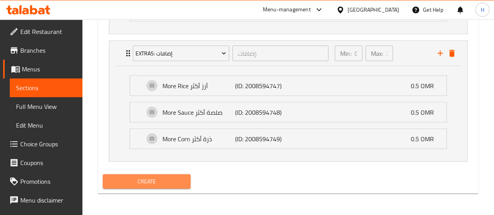
click at [168, 186] on span "Create" at bounding box center [147, 182] width 76 height 10
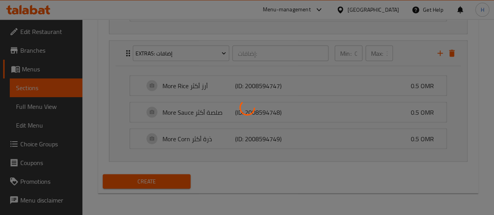
scroll to position [721, 0]
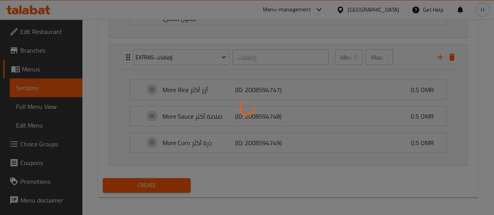
type input "0"
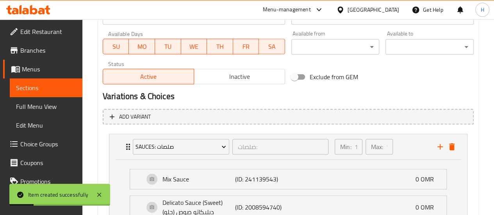
scroll to position [340, 0]
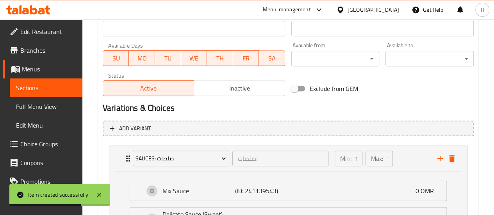
click at [35, 83] on span "Sections" at bounding box center [46, 87] width 60 height 9
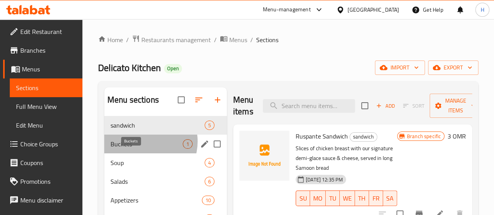
click at [144, 149] on span "Buckets" at bounding box center [147, 144] width 72 height 9
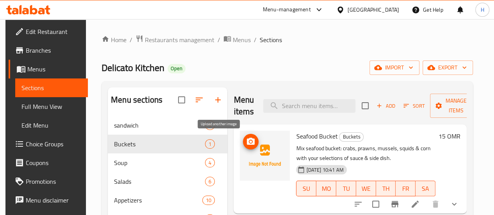
click at [246, 141] on icon "upload picture" at bounding box center [250, 141] width 9 height 9
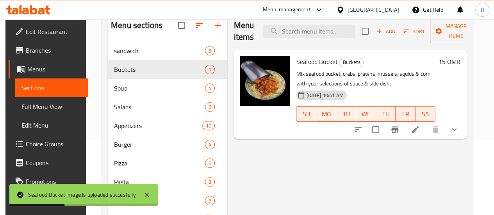
scroll to position [83, 0]
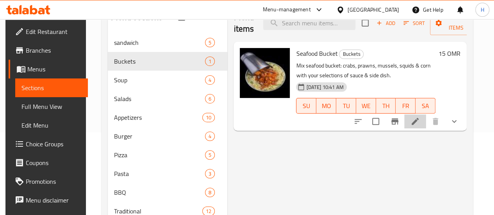
click at [420, 124] on icon at bounding box center [415, 121] width 9 height 9
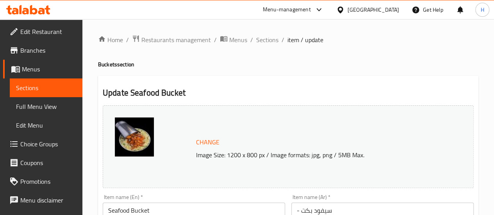
click at [48, 86] on span "Sections" at bounding box center [46, 87] width 60 height 9
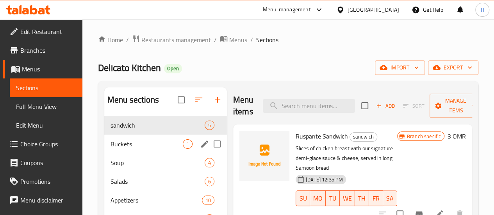
click at [116, 147] on div "Buckets 1" at bounding box center [165, 144] width 123 height 19
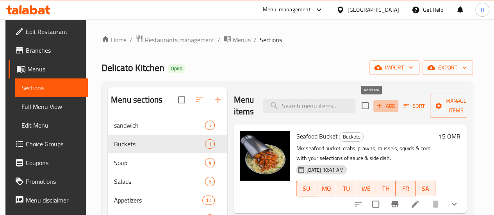
click at [376, 107] on span "Add" at bounding box center [386, 106] width 21 height 9
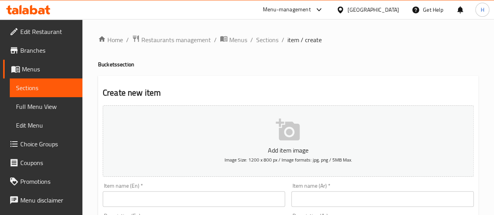
scroll to position [77, 0]
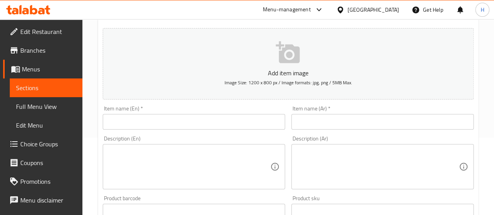
click at [168, 123] on input "text" at bounding box center [194, 122] width 183 height 16
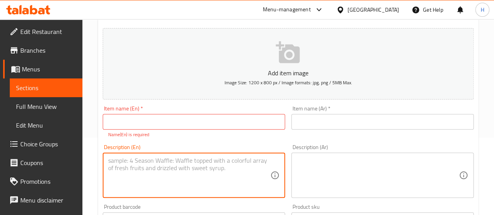
click at [199, 162] on textarea at bounding box center [189, 175] width 162 height 37
paste textarea "Delicato Bucket - سطل ديليكاتو 1.5 Kg of mix seafood bucket: crabs, prawns, mus…"
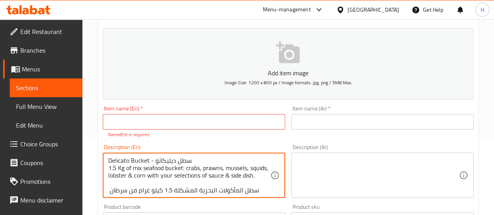
scroll to position [24, 0]
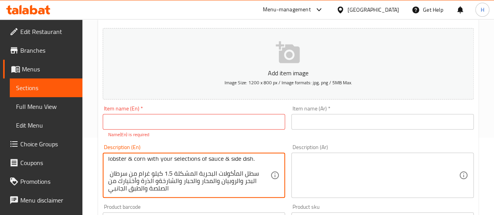
click at [106, 187] on div "Delicato Bucket - سطل ديليكاتو 1.5 Kg of mix seafood bucket: crabs, prawns, mus…" at bounding box center [194, 175] width 183 height 45
click at [119, 184] on textarea "Delicato Bucket - سطل ديليكاتو 1.5 Kg of mix seafood bucket: crabs, prawns, mus…" at bounding box center [189, 175] width 162 height 37
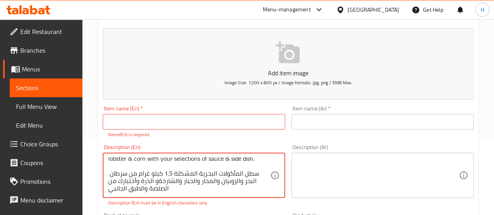
click at [119, 184] on textarea "Delicato Bucket - سطل ديليكاتو 1.5 Kg of mix seafood bucket: crabs, prawns, mus…" at bounding box center [189, 175] width 162 height 37
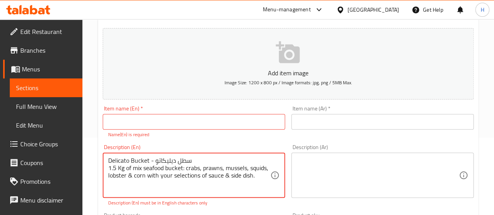
scroll to position [7, 0]
type textarea "Delicato Bucket - سطل ديليكاتو 1.5 Kg of mix seafood bucket: crabs, prawns, mus…"
click at [316, 171] on textarea at bounding box center [378, 175] width 162 height 37
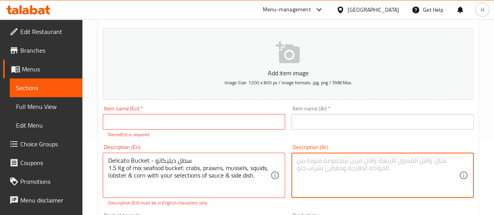
paste textarea "سطل المأكولات البحرية المشكلة 1.5 كيلو غرام من سرطان البحر والروبيان والمحار وا…"
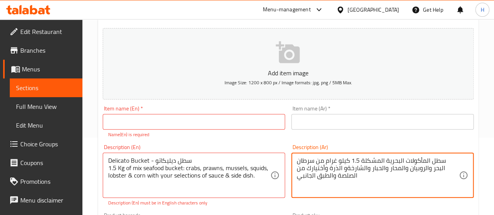
type textarea "سطل المأكولات البحرية المشكلة 1.5 كيلو غرام من سرطان البحر والروبيان والمحار وا…"
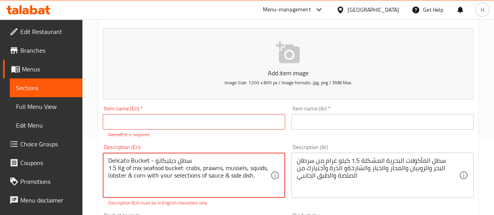
drag, startPoint x: 122, startPoint y: 183, endPoint x: 113, endPoint y: 167, distance: 17.7
click at [113, 167] on textarea "Delicato Bucket - سطل ديليكاتو 1.5 Kg of mix seafood bucket: crabs, prawns, mus…" at bounding box center [189, 175] width 162 height 37
drag, startPoint x: 150, startPoint y: 160, endPoint x: 95, endPoint y: 156, distance: 55.6
click at [95, 156] on div "Home / Restaurants management / Menus / Sections / item / create Buckets sectio…" at bounding box center [288, 217] width 412 height 550
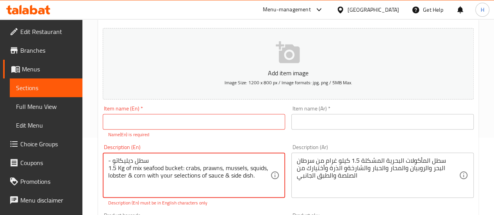
type textarea "- سطل ديليكاتو 1.5 Kg of mix seafood bucket: crabs, prawns, mussels, squids, lo…"
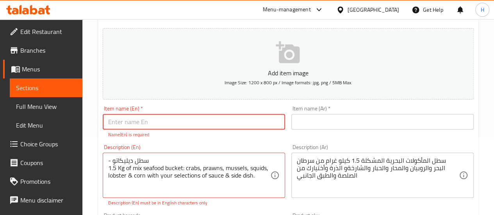
click at [133, 122] on input "text" at bounding box center [194, 122] width 183 height 16
paste input "Delicato Bucket"
type input "Delicato Bucket"
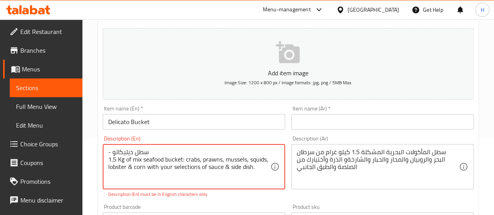
drag, startPoint x: 156, startPoint y: 158, endPoint x: 162, endPoint y: 160, distance: 6.4
drag, startPoint x: 149, startPoint y: 150, endPoint x: 109, endPoint y: 148, distance: 40.7
click at [109, 149] on textarea "- سطل ديليكاتو 1.5 Kg of mix seafood bucket: crabs, prawns, mussels, squids, lo…" at bounding box center [189, 167] width 162 height 37
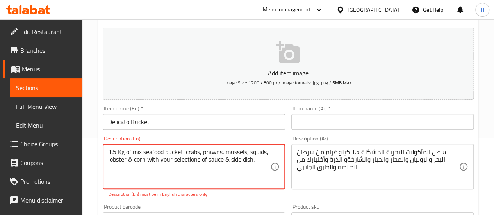
type textarea "1.5 Kg of mix seafood bucket: crabs, prawns, mussels, squids, lobster & corn wi…"
click at [311, 120] on input "text" at bounding box center [383, 122] width 183 height 16
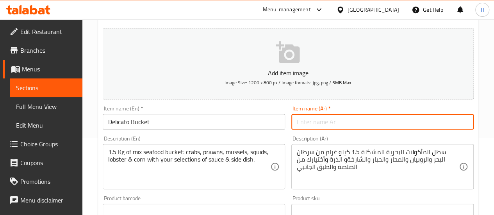
paste input "- سطل ديليكاتو"
type input "- سطل ديليكاتو"
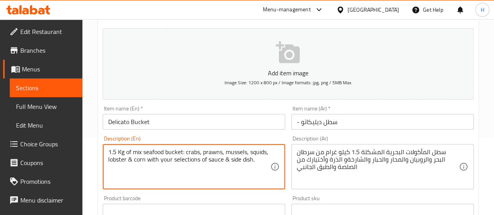
click at [110, 156] on textarea "1.5 Kg of mix seafood bucket: crabs, prawns, mussels, squids, lobster & corn wi…" at bounding box center [189, 167] width 162 height 37
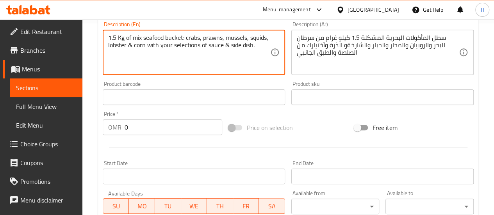
scroll to position [192, 0]
type textarea "1.5 Kg of mix seafood bucket: crabs, prawns, mussels, squids, lobster & corn wi…"
click at [139, 136] on div "Price   * OMR 0 Price *" at bounding box center [163, 123] width 126 height 30
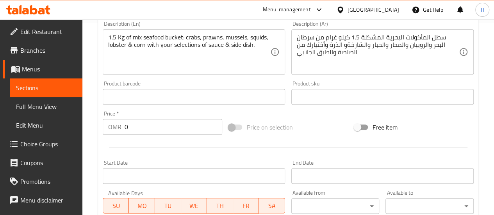
click at [134, 128] on input "0" at bounding box center [174, 127] width 98 height 16
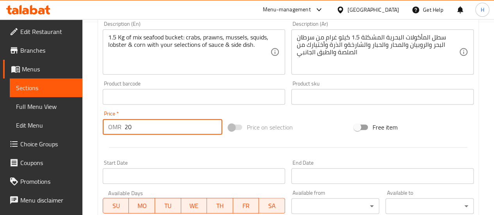
type input "20"
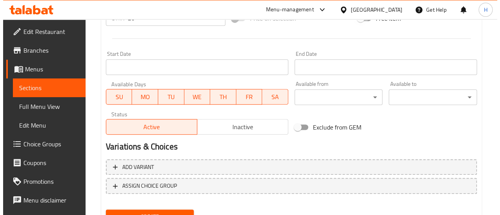
scroll to position [337, 0]
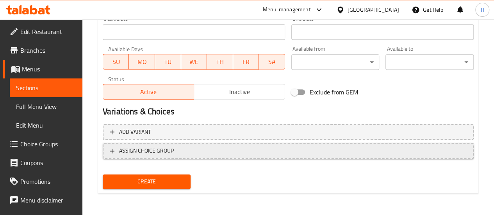
click at [141, 149] on span "ASSIGN CHOICE GROUP" at bounding box center [146, 151] width 55 height 10
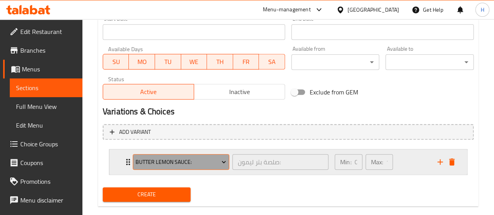
click at [146, 162] on span "Butter Lemon Sauce:" at bounding box center [181, 163] width 91 height 10
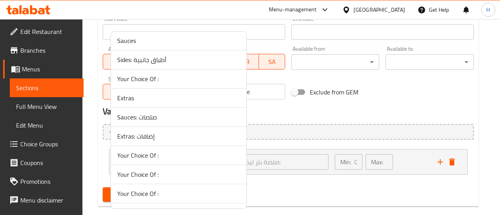
scroll to position [518, 0]
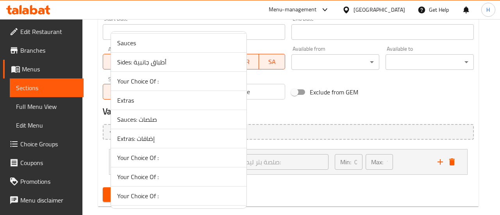
click at [151, 134] on span "Extras: إضافات" at bounding box center [178, 138] width 123 height 9
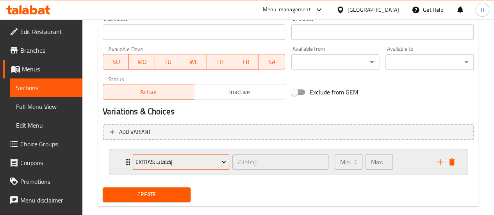
click at [138, 166] on span "Extras: إضافات" at bounding box center [181, 163] width 91 height 10
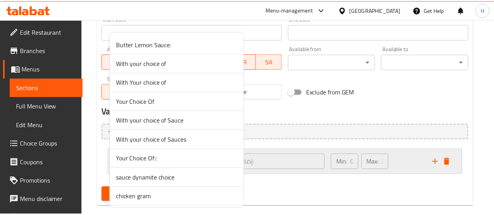
scroll to position [9, 0]
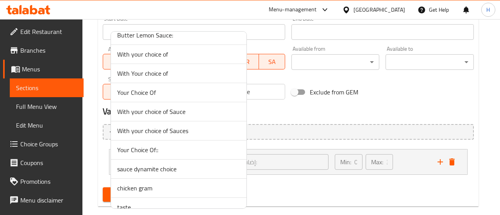
click at [102, 159] on div at bounding box center [250, 107] width 500 height 215
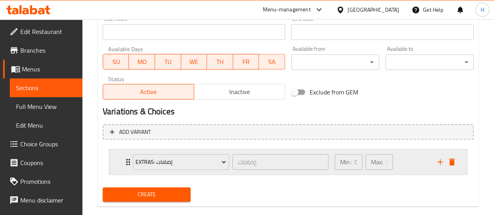
click at [117, 163] on div "Extras: إضافات إضافات: ​ Min: 0 ​ Max: 3 ​" at bounding box center [288, 162] width 358 height 25
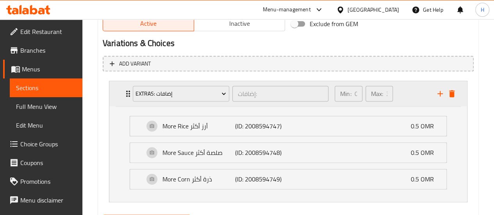
scroll to position [406, 0]
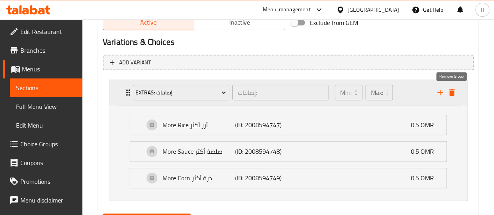
click at [452, 93] on icon "delete" at bounding box center [451, 92] width 5 height 7
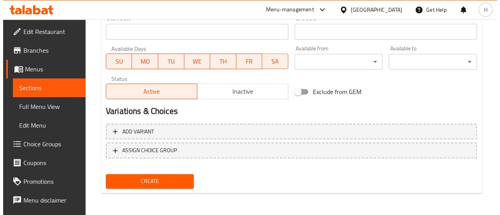
scroll to position [337, 0]
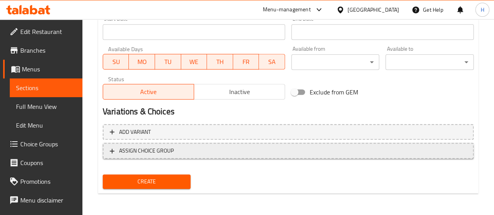
click at [172, 147] on span "ASSIGN CHOICE GROUP" at bounding box center [146, 151] width 55 height 10
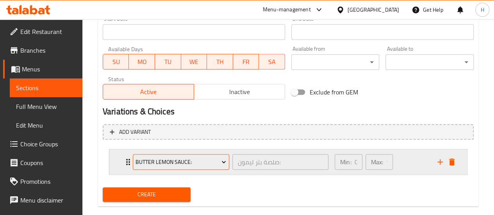
click at [169, 162] on span "Butter Lemon Sauce:" at bounding box center [181, 163] width 91 height 10
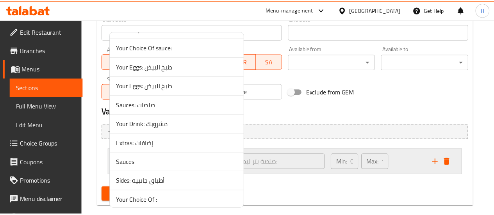
scroll to position [551, 0]
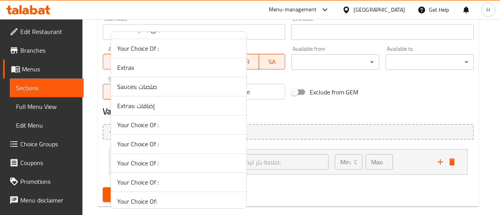
click at [131, 58] on li "Extras" at bounding box center [179, 67] width 136 height 19
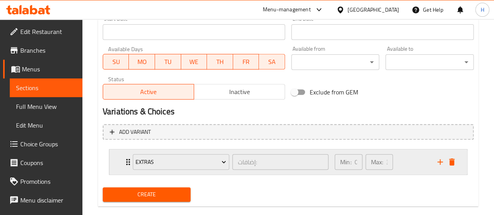
click at [118, 158] on div "Extras إضافات: ​ Min: 0 ​ Max: 3 ​" at bounding box center [288, 162] width 358 height 25
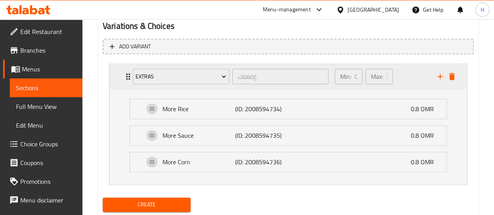
scroll to position [423, 0]
click at [453, 79] on icon "delete" at bounding box center [451, 76] width 5 height 7
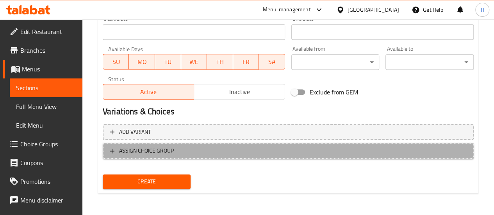
click at [213, 152] on span "ASSIGN CHOICE GROUP" at bounding box center [288, 151] width 357 height 10
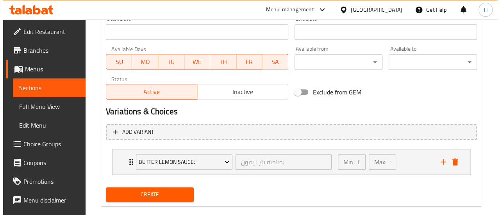
scroll to position [349, 0]
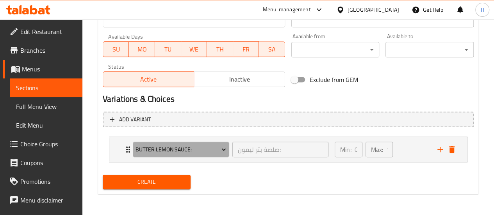
click at [213, 152] on span "Butter Lemon Sauce:" at bounding box center [181, 150] width 91 height 10
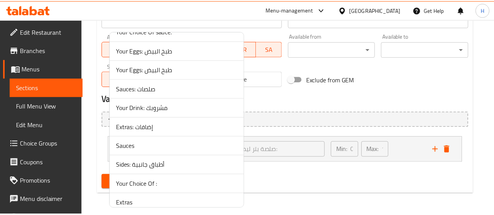
scroll to position [405, 0]
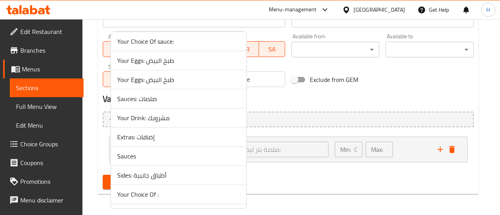
click at [153, 135] on span "Extras: إضافات" at bounding box center [178, 136] width 123 height 9
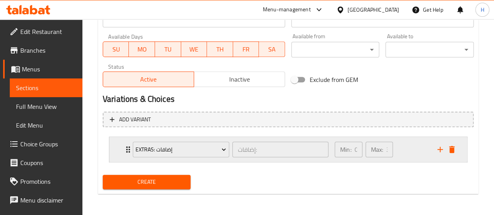
click at [121, 153] on div "Extras: إضافات إضافات: ​ Min: 0 ​ Max: 3 ​" at bounding box center [288, 149] width 358 height 25
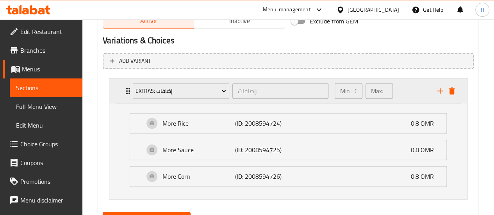
scroll to position [409, 0]
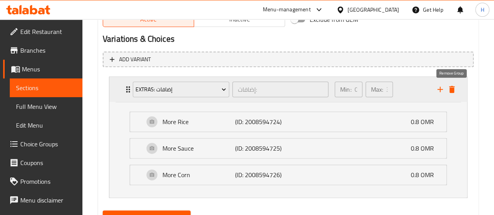
click at [452, 90] on icon "delete" at bounding box center [451, 89] width 5 height 7
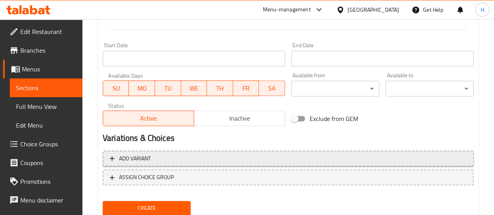
scroll to position [322, 0]
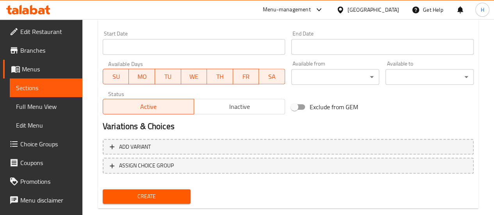
click at [174, 191] on button "Create" at bounding box center [147, 197] width 88 height 14
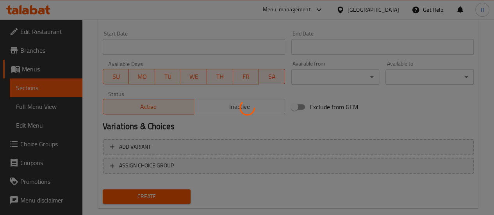
type input "0"
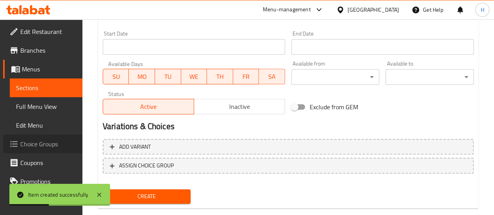
click at [44, 142] on span "Choice Groups" at bounding box center [48, 144] width 56 height 9
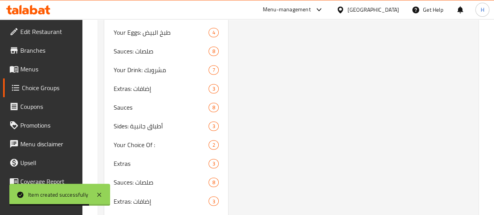
scroll to position [688, 0]
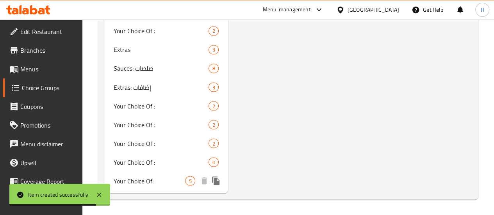
click at [140, 181] on span "Your Choice Of:" at bounding box center [150, 180] width 72 height 9
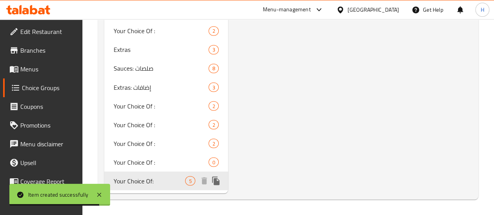
type input "Your Choice Of:"
type input "إختيارك من:"
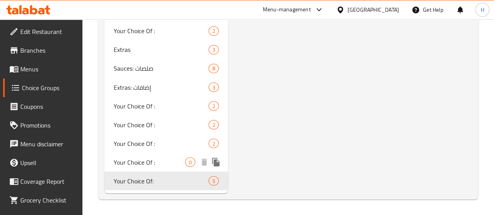
click at [122, 164] on span "Your Choice Of :" at bounding box center [150, 162] width 72 height 9
type input "Your Choice Of :"
type input "إختيارك من :"
type input "1"
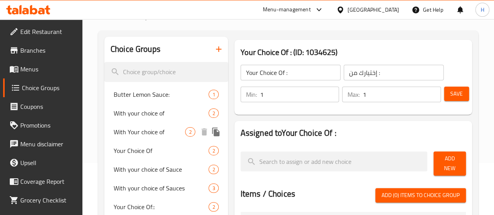
scroll to position [49, 0]
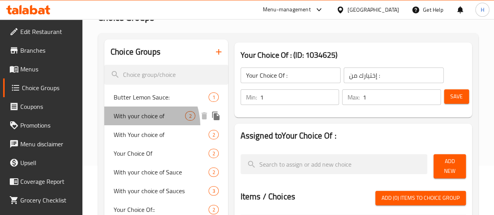
click at [128, 121] on span "With your choice of" at bounding box center [150, 115] width 72 height 9
type input "With your choice of"
type input "مع إختيارك من"
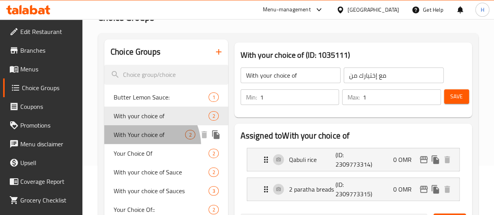
click at [140, 140] on span "With Your choice of" at bounding box center [150, 134] width 72 height 9
type input "With Your choice of"
type input "0"
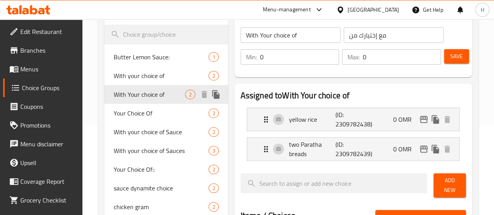
scroll to position [93, 0]
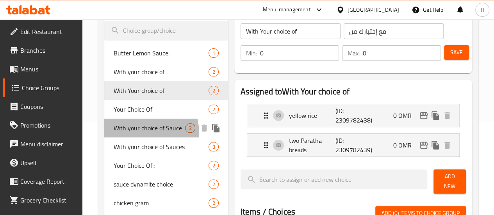
click at [128, 133] on span "With your choice of Sauce" at bounding box center [150, 128] width 72 height 9
type input "With your choice of Sauce"
type input "مع إختيارك من الصوص"
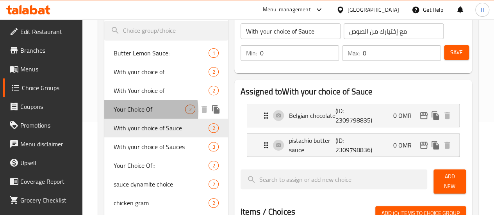
click at [132, 111] on span "Your Choice Of" at bounding box center [150, 109] width 72 height 9
type input "Your Choice Of"
type input "مع إختيارك من"
type input "1"
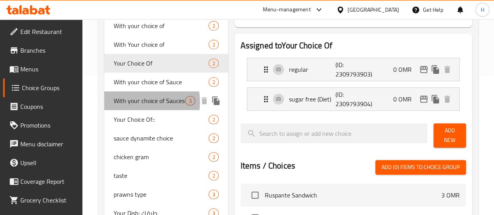
click at [132, 106] on span "With your choice of Sauces" at bounding box center [150, 100] width 72 height 9
type input "With your choice of Sauces"
type input "مع إختيارك من الصوصات"
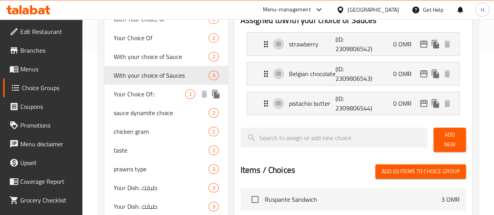
scroll to position [165, 0]
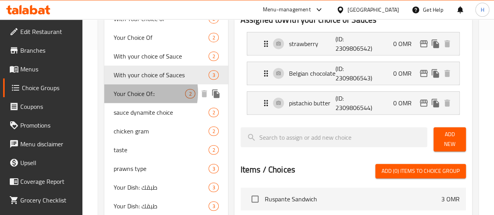
click at [132, 98] on span "Your Choice Of::" at bounding box center [150, 93] width 72 height 9
type input "Your Choice Of::"
type input "إختيارك من::"
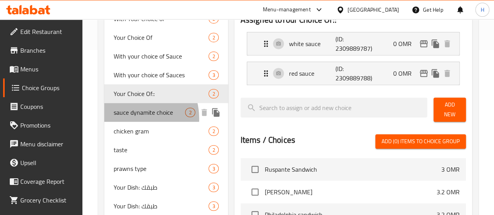
click at [132, 117] on span "sauce dynamite choice" at bounding box center [150, 112] width 72 height 9
type input "sauce dynamite choice"
type input "اختيار صلصة ديناميت"
type input "0"
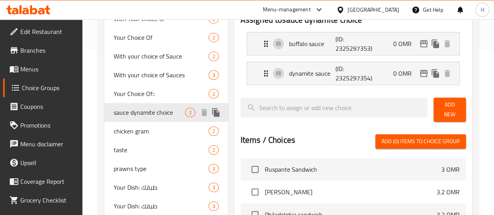
scroll to position [189, 0]
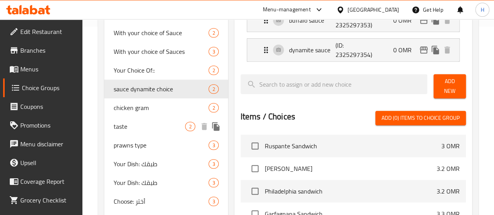
click at [132, 136] on div "taste 2" at bounding box center [166, 126] width 124 height 19
type input "taste"
type input "طعم"
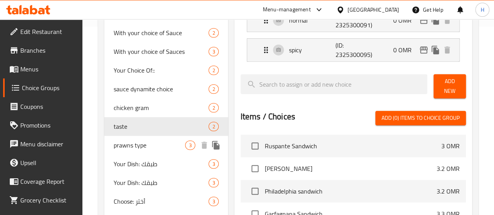
click at [132, 155] on div "prawns type 3" at bounding box center [166, 145] width 124 height 19
type input "prawns type"
type input "نوع الروبيان"
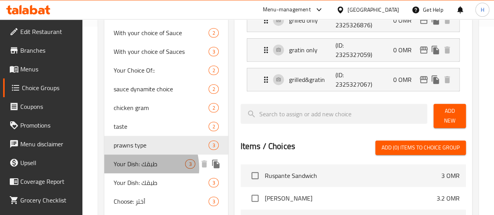
click at [137, 169] on span "Your Dish: طبقك" at bounding box center [150, 163] width 72 height 9
type input "Your Dish: طبقك"
type input "1"
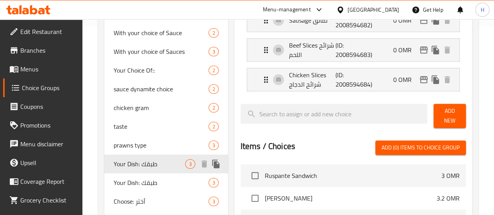
scroll to position [233, 0]
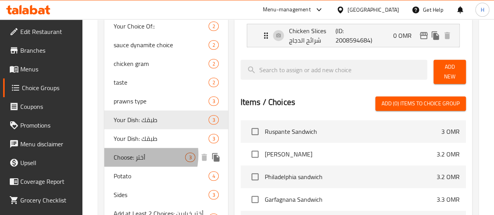
click at [130, 162] on span "Choose: أختر" at bounding box center [150, 157] width 72 height 9
type input "Choose: أختر"
type input "أختر:"
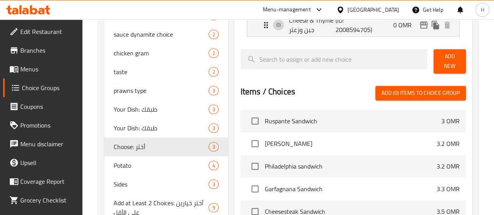
scroll to position [244, 0]
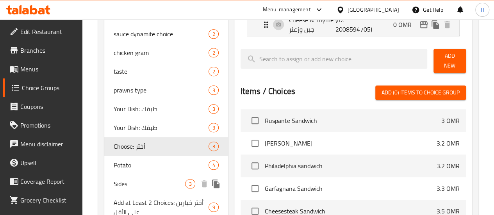
click at [133, 189] on span "Sides" at bounding box center [150, 183] width 72 height 9
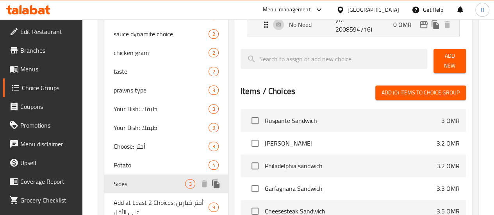
type input "Sides"
type input "أطباق جانبية:"
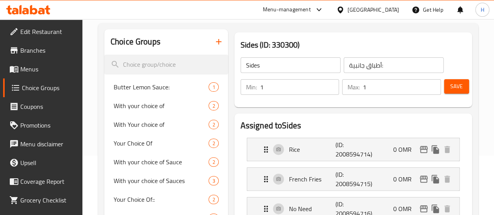
scroll to position [0, 0]
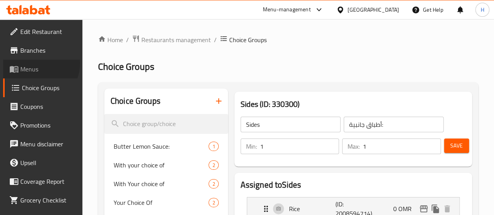
click at [37, 64] on span "Menus" at bounding box center [48, 68] width 56 height 9
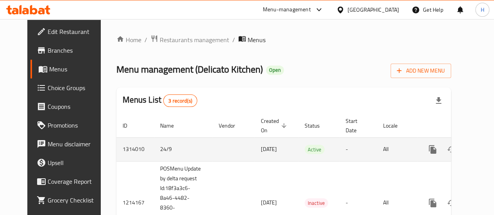
click at [485, 147] on icon "enhanced table" at bounding box center [489, 149] width 9 height 9
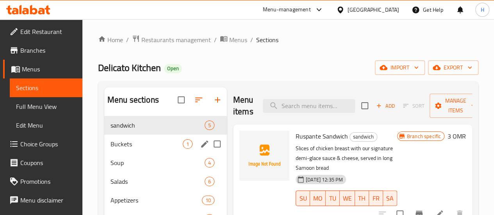
click at [125, 149] on div "Buckets 1" at bounding box center [165, 144] width 123 height 19
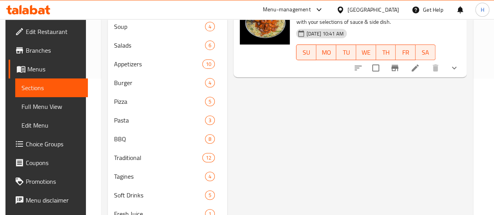
scroll to position [137, 0]
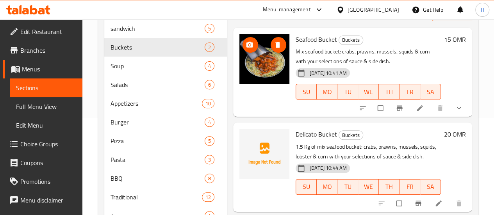
scroll to position [99, 0]
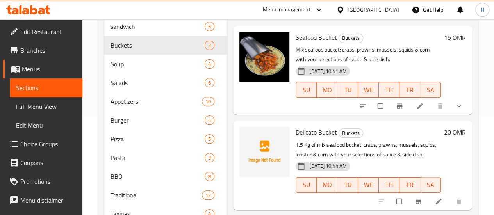
click at [439, 198] on icon at bounding box center [439, 202] width 8 height 8
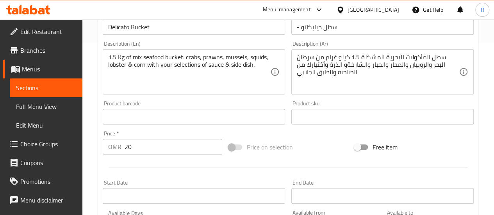
scroll to position [306, 0]
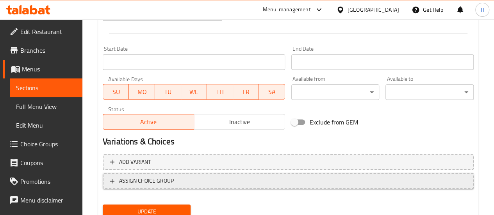
click at [207, 177] on span "ASSIGN CHOICE GROUP" at bounding box center [288, 181] width 357 height 10
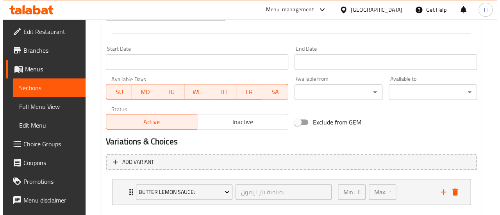
scroll to position [349, 0]
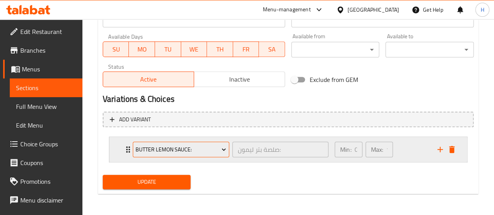
click at [192, 152] on span "Butter Lemon Sauce:" at bounding box center [181, 150] width 91 height 10
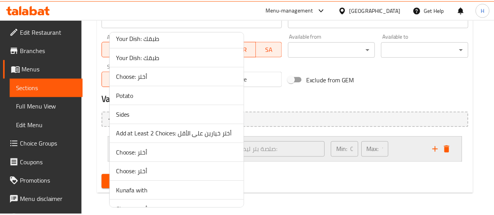
scroll to position [217, 0]
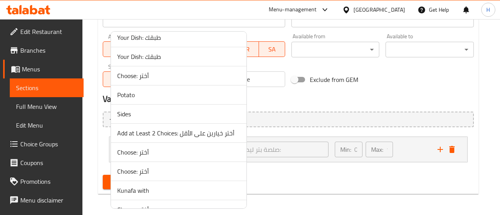
click at [175, 119] on li "Sides" at bounding box center [179, 114] width 136 height 19
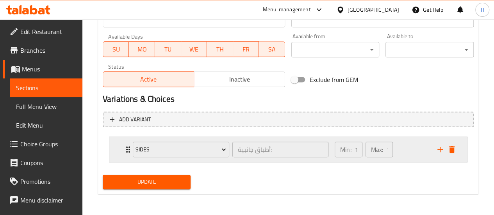
click at [117, 150] on div "Sides أطباق جانبية: ​ Min: 1 ​ Max: 1 ​" at bounding box center [288, 149] width 358 height 25
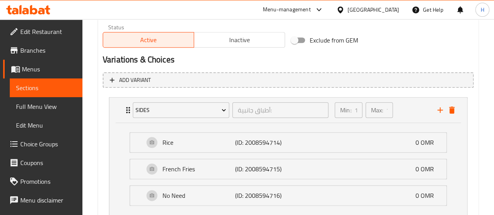
scroll to position [388, 0]
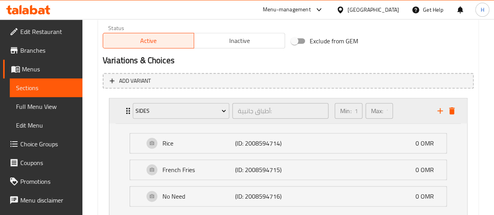
click at [436, 111] on icon "add" at bounding box center [440, 110] width 9 height 9
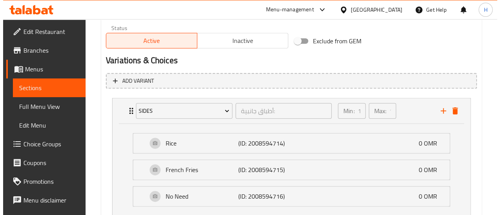
scroll to position [476, 0]
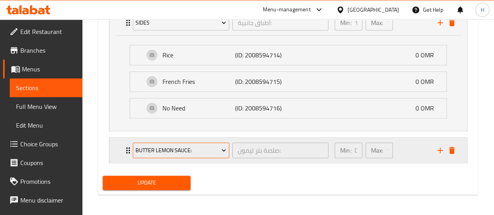
click at [178, 154] on span "Butter Lemon Sauce:" at bounding box center [181, 151] width 91 height 10
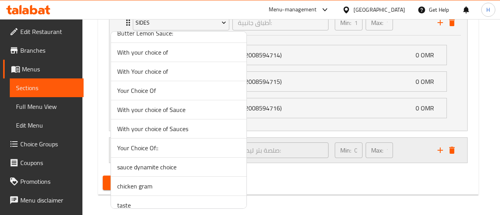
scroll to position [11, 0]
click at [275, 185] on div at bounding box center [250, 107] width 500 height 215
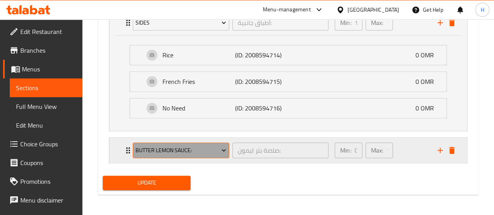
click at [203, 143] on button "Butter Lemon Sauce:" at bounding box center [181, 151] width 97 height 16
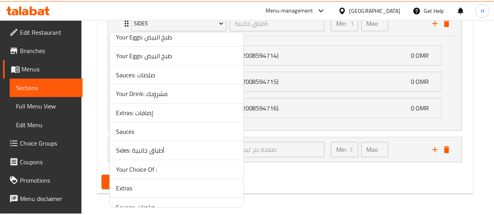
scroll to position [430, 0]
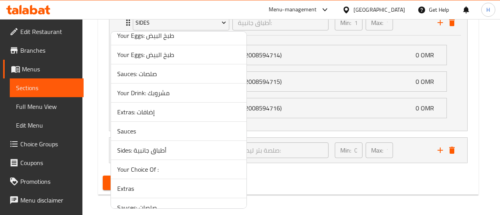
click at [154, 203] on span "Sauces: صلصات" at bounding box center [178, 207] width 123 height 9
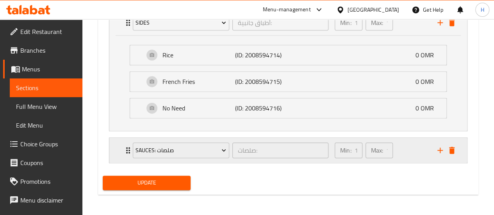
click at [116, 149] on div "Sauces: صلصات صلصات: ​ Min: 1 ​ Max: 1 ​" at bounding box center [288, 150] width 358 height 25
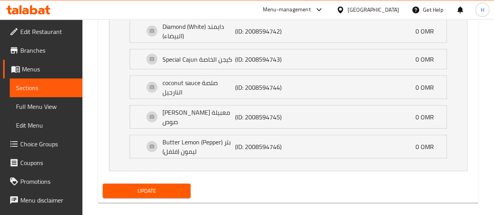
scroll to position [721, 0]
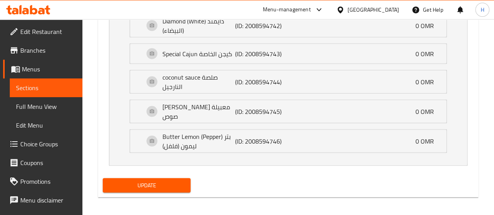
click at [132, 181] on span "Update" at bounding box center [147, 186] width 76 height 10
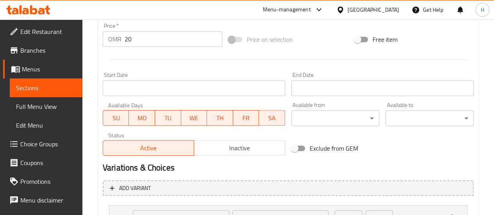
scroll to position [278, 0]
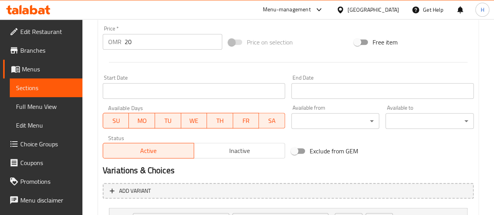
click at [34, 73] on span "Menus" at bounding box center [49, 68] width 54 height 9
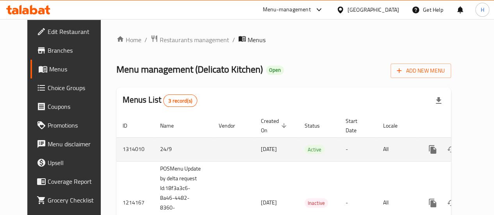
click at [485, 151] on icon "enhanced table" at bounding box center [489, 149] width 9 height 9
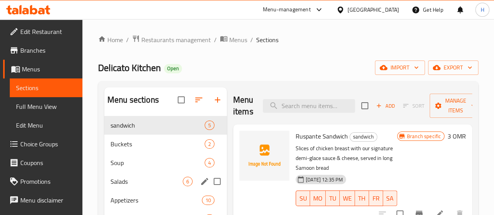
click at [129, 184] on div "Salads 6" at bounding box center [165, 181] width 123 height 19
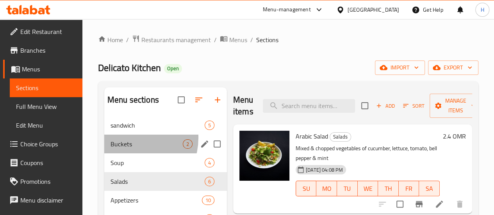
click at [129, 150] on div "Buckets 2" at bounding box center [165, 144] width 123 height 19
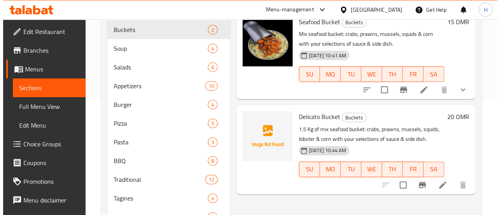
scroll to position [116, 0]
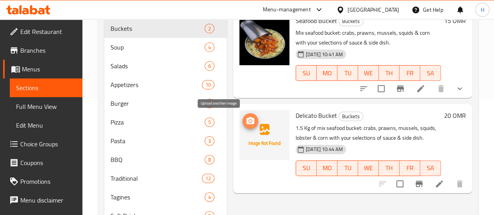
click at [243, 127] on button "upload picture" at bounding box center [251, 121] width 16 height 16
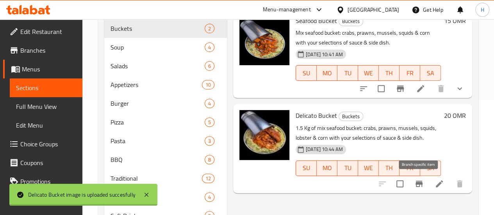
click at [421, 181] on icon "Branch-specific-item" at bounding box center [419, 184] width 7 height 6
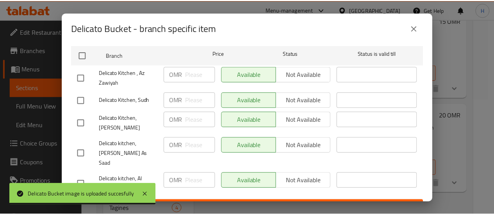
scroll to position [0, 0]
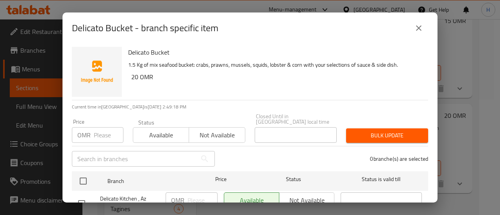
click at [421, 23] on button "close" at bounding box center [419, 28] width 19 height 19
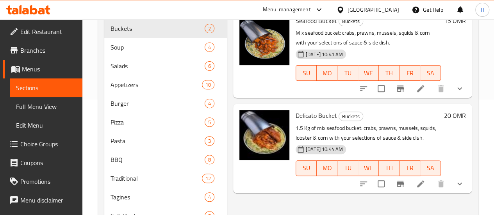
click at [424, 179] on icon at bounding box center [420, 183] width 9 height 9
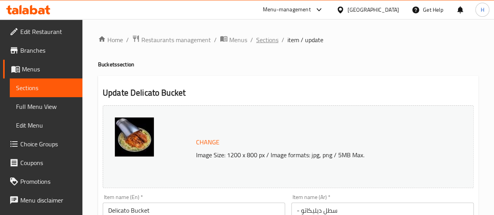
click at [271, 42] on span "Sections" at bounding box center [267, 39] width 22 height 9
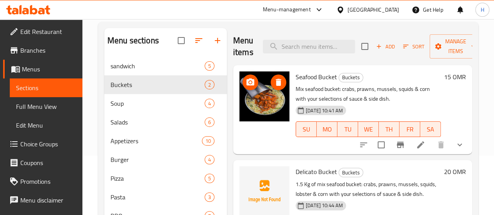
scroll to position [60, 0]
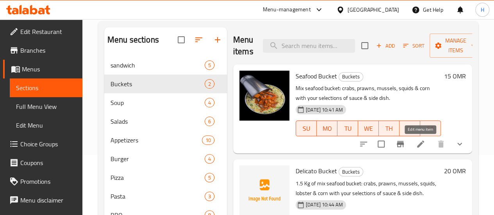
click at [422, 147] on icon at bounding box center [420, 144] width 9 height 9
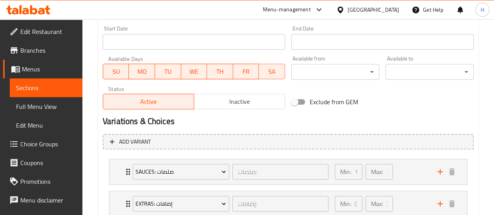
scroll to position [392, 0]
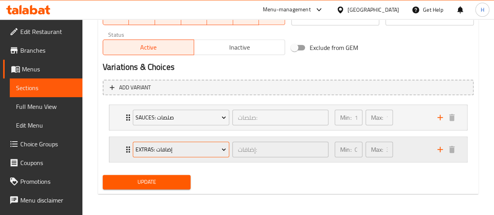
click at [152, 151] on span "Extras: إضافات" at bounding box center [181, 150] width 91 height 10
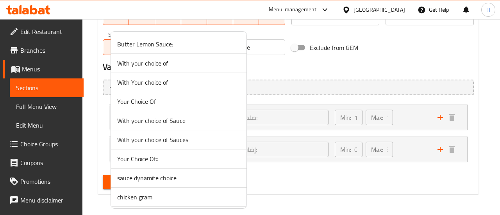
click at [97, 146] on div at bounding box center [250, 107] width 500 height 215
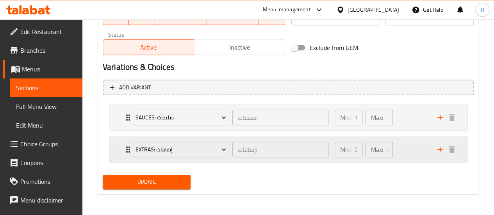
click at [123, 154] on div "Extras: إضافات إضافات: ​ Min: 0 ​ Max: 3 ​" at bounding box center [288, 149] width 358 height 25
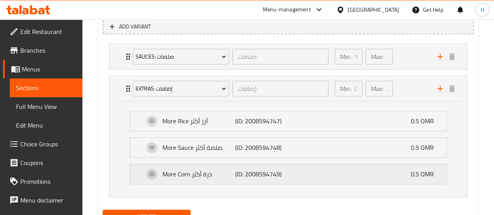
scroll to position [488, 0]
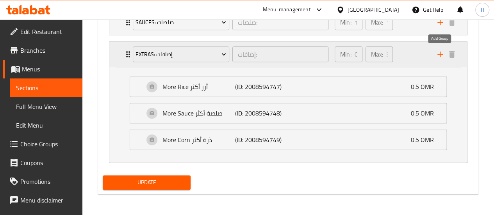
click at [441, 50] on icon "add" at bounding box center [440, 54] width 9 height 9
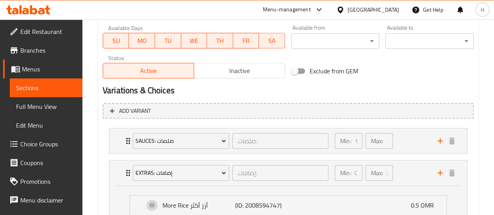
scroll to position [370, 0]
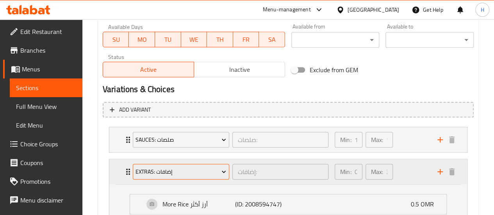
click at [208, 165] on button "Extras: إضافات" at bounding box center [181, 172] width 97 height 16
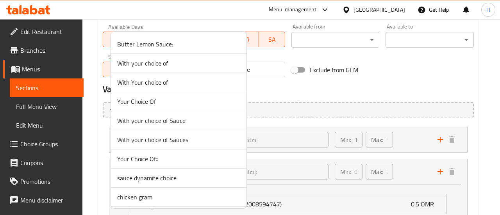
click at [288, 172] on div at bounding box center [250, 107] width 500 height 215
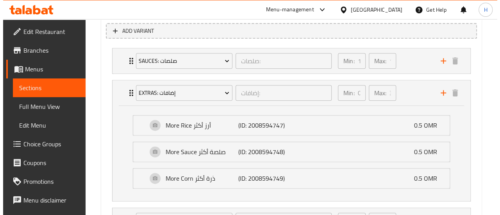
scroll to position [456, 0]
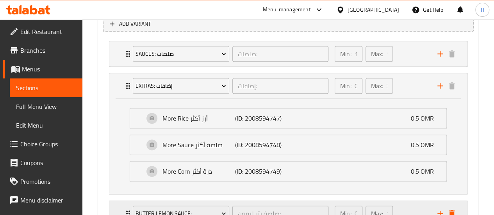
click at [455, 210] on icon "delete" at bounding box center [452, 213] width 9 height 9
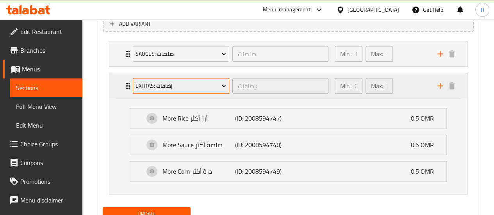
click at [193, 88] on span "Extras: إضافات" at bounding box center [181, 86] width 91 height 10
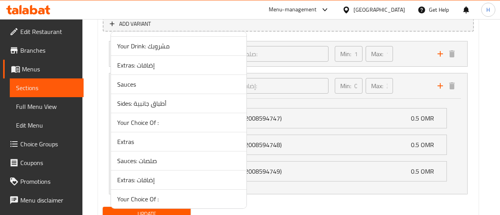
scroll to position [476, 0]
click at [139, 100] on span "Sides: أطباق جانبية" at bounding box center [178, 104] width 123 height 9
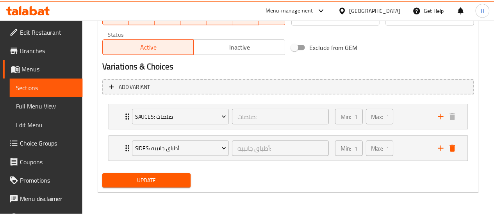
scroll to position [392, 0]
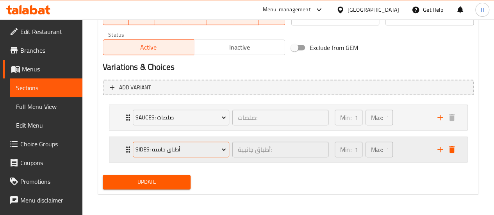
click at [165, 149] on span "Sides: أطباق جانبية" at bounding box center [181, 150] width 91 height 10
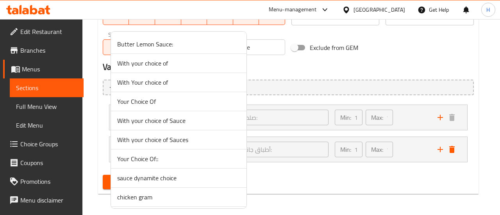
click at [300, 156] on div at bounding box center [250, 107] width 500 height 215
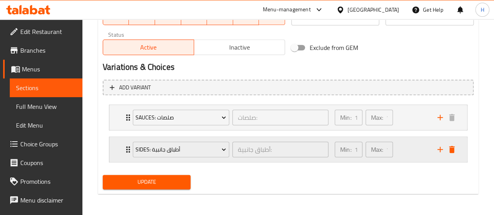
click at [121, 151] on div "Sides: أطباق جانبية أطباق جانبية: ​ Min: 1 ​ Max: 1 ​" at bounding box center [288, 149] width 358 height 25
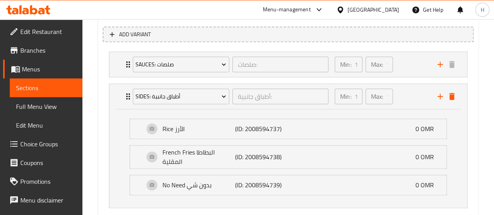
scroll to position [491, 0]
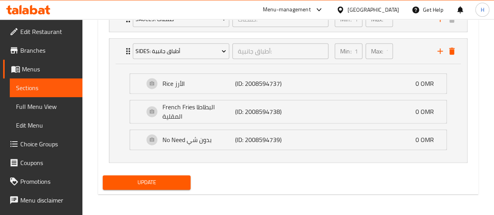
click at [144, 185] on span "Update" at bounding box center [147, 183] width 76 height 10
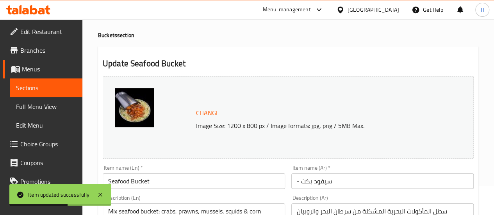
scroll to position [0, 0]
